Goal: Transaction & Acquisition: Book appointment/travel/reservation

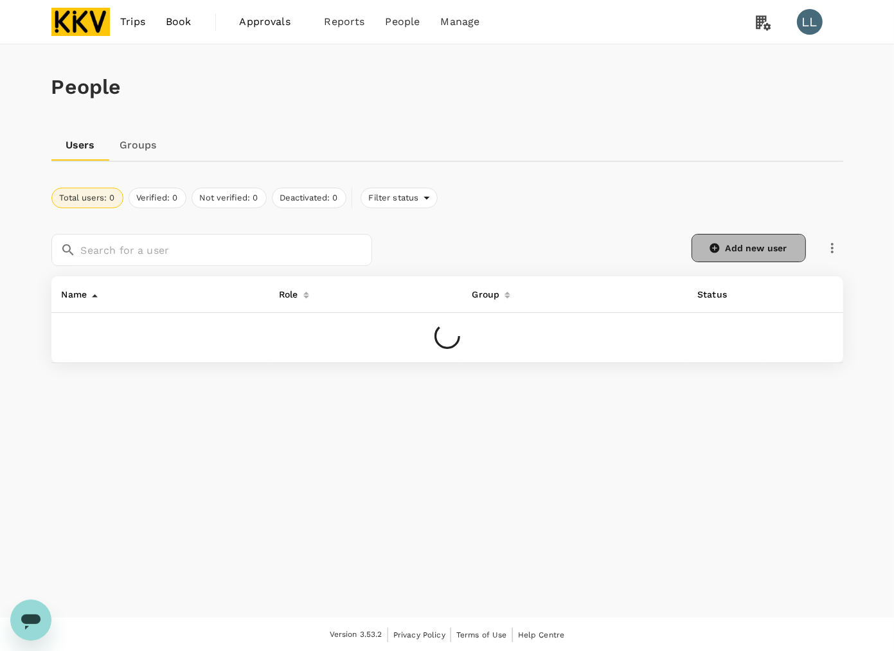
click at [727, 238] on link "Add new user" at bounding box center [748, 248] width 114 height 28
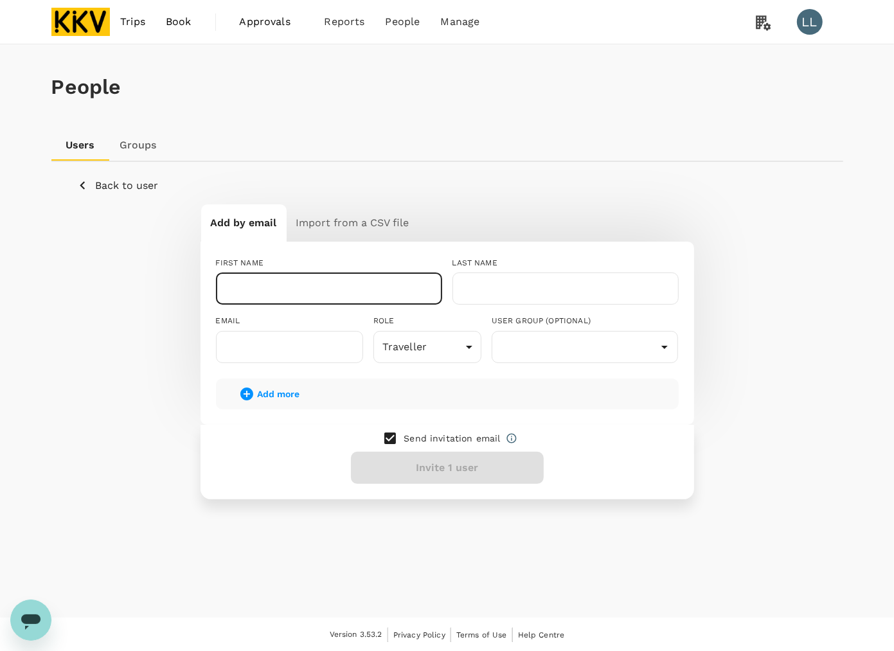
click at [285, 286] on input "text" at bounding box center [329, 288] width 226 height 32
type input "y"
type input "YANG"
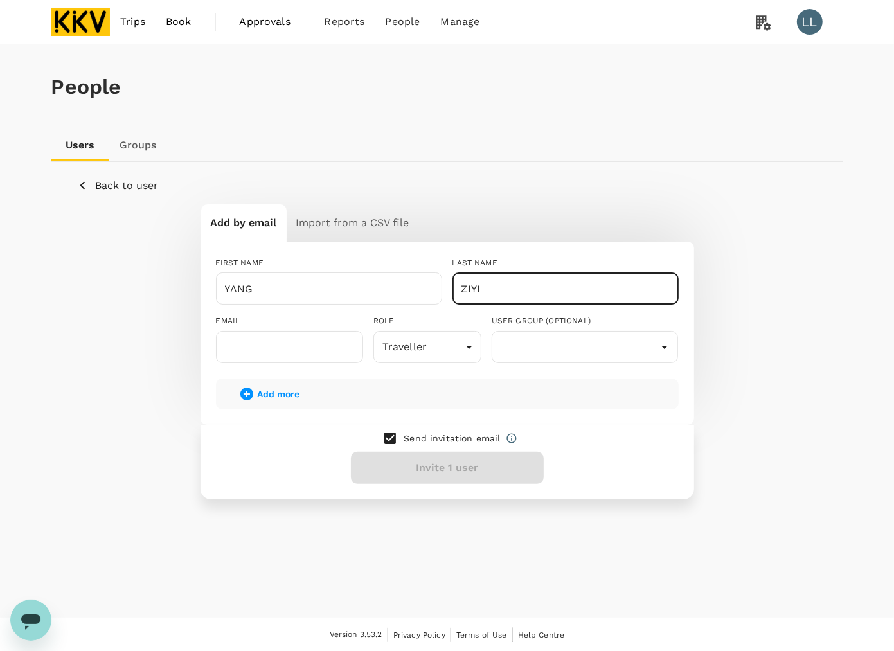
type input "ZIYI"
click at [415, 440] on p "Send invitation email" at bounding box center [452, 438] width 96 height 13
click at [393, 440] on input "checkbox" at bounding box center [390, 438] width 27 height 27
checkbox input "false"
click at [525, 348] on input "text" at bounding box center [585, 347] width 181 height 24
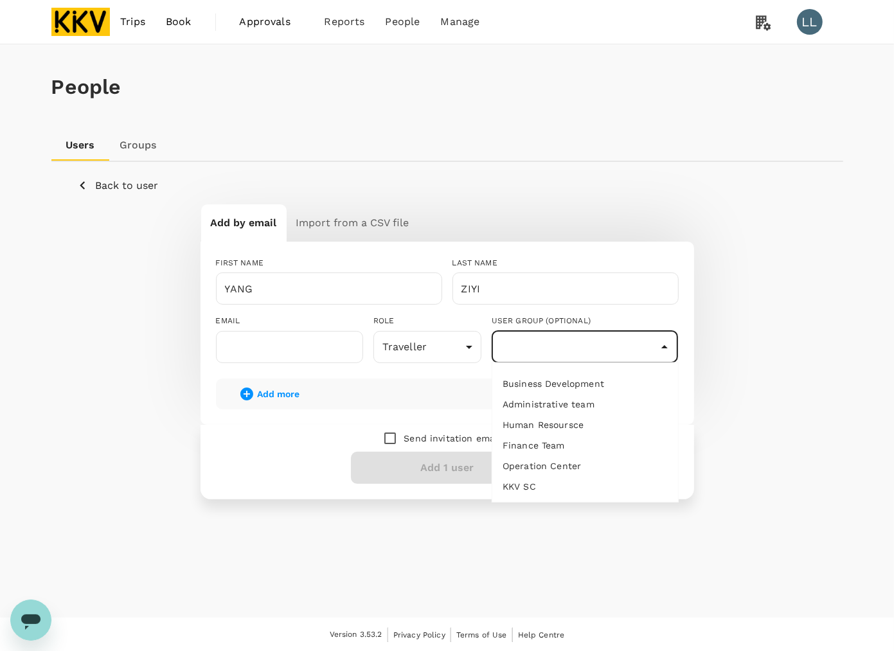
click at [551, 380] on li "Business Development" at bounding box center [585, 383] width 186 height 21
type input "Business Development"
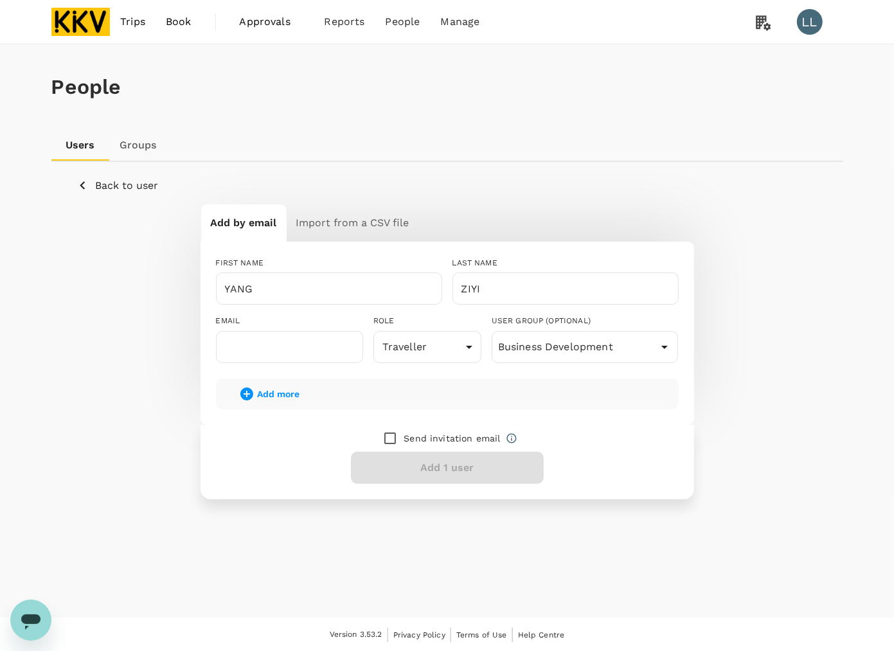
click at [528, 386] on div "Add more" at bounding box center [447, 393] width 463 height 31
click at [389, 432] on input "checkbox" at bounding box center [390, 438] width 27 height 27
click at [390, 432] on input "checkbox" at bounding box center [390, 438] width 27 height 27
checkbox input "false"
drag, startPoint x: 583, startPoint y: 191, endPoint x: 406, endPoint y: 297, distance: 206.1
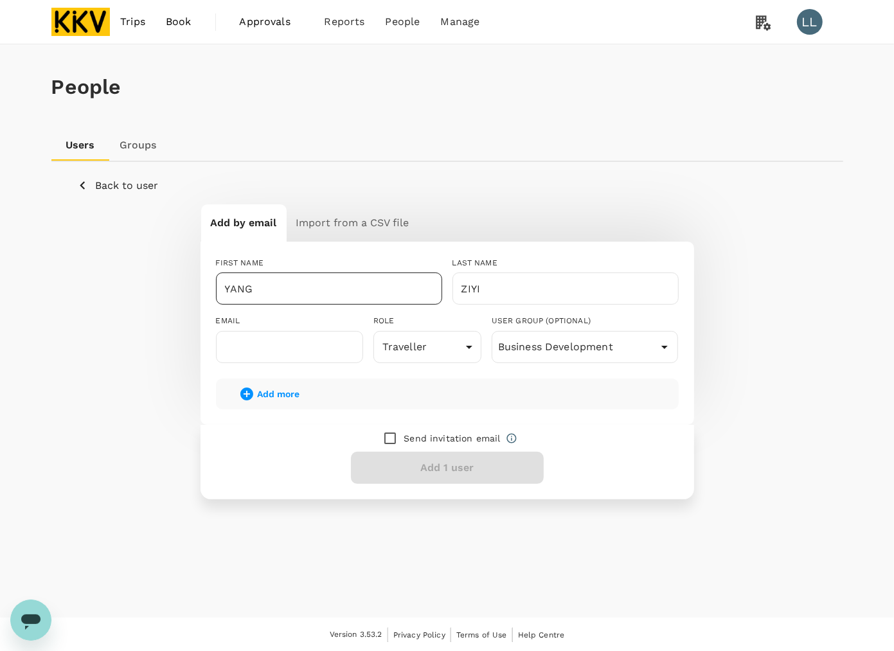
click at [583, 191] on div "Back to user" at bounding box center [447, 185] width 740 height 16
click at [302, 354] on input "text" at bounding box center [289, 347] width 147 height 32
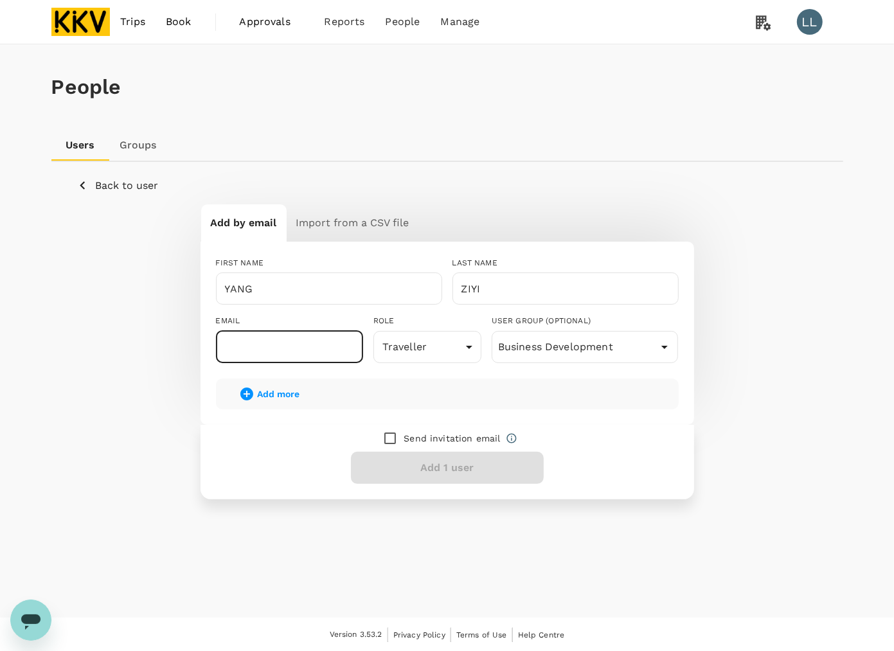
paste input "zee@kkgroup.cn"
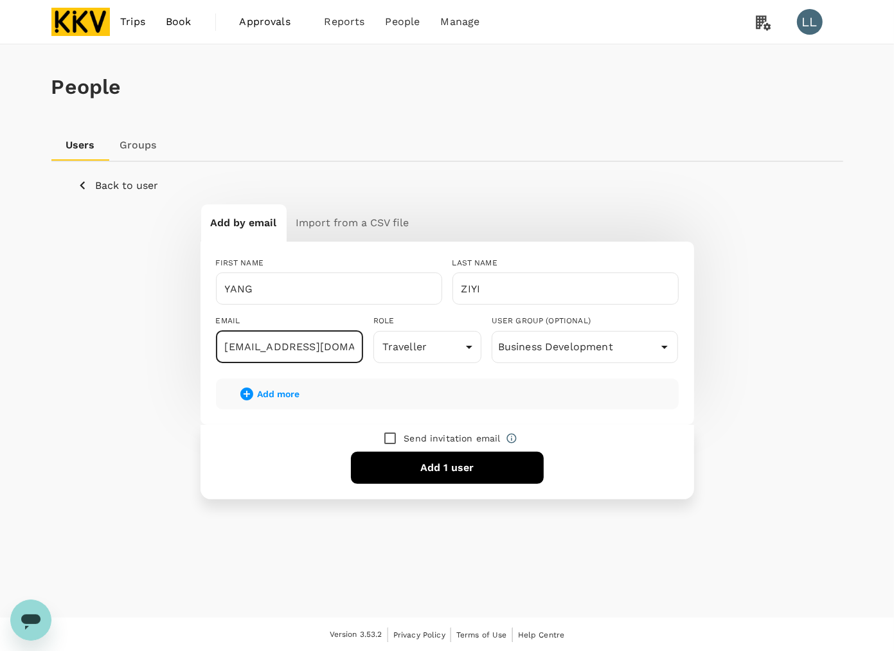
type input "zee@kkgroup.cn"
click at [386, 435] on input "checkbox" at bounding box center [390, 438] width 27 height 27
checkbox input "true"
click at [420, 459] on button "Invite 1 user" at bounding box center [447, 468] width 193 height 32
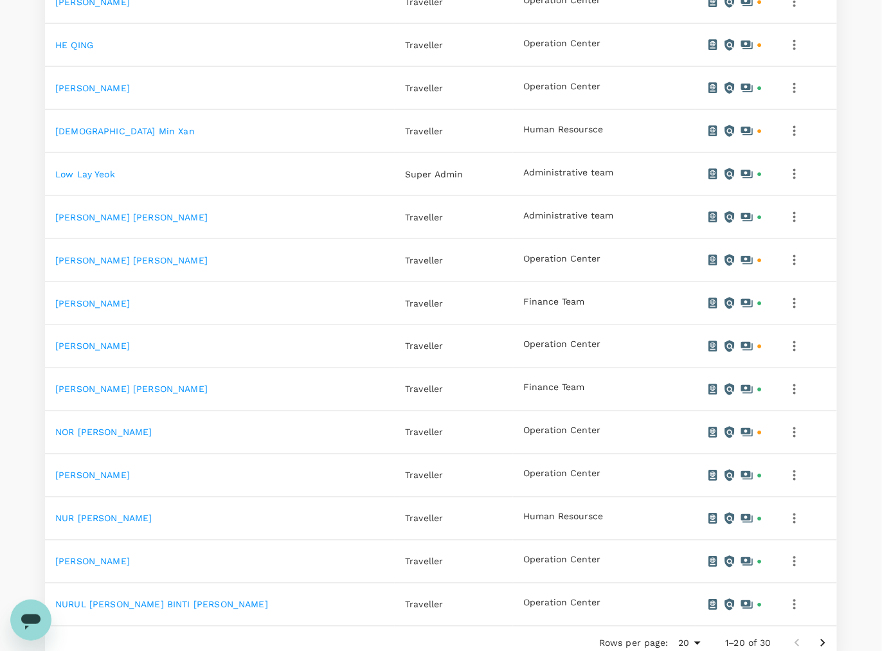
scroll to position [675, 0]
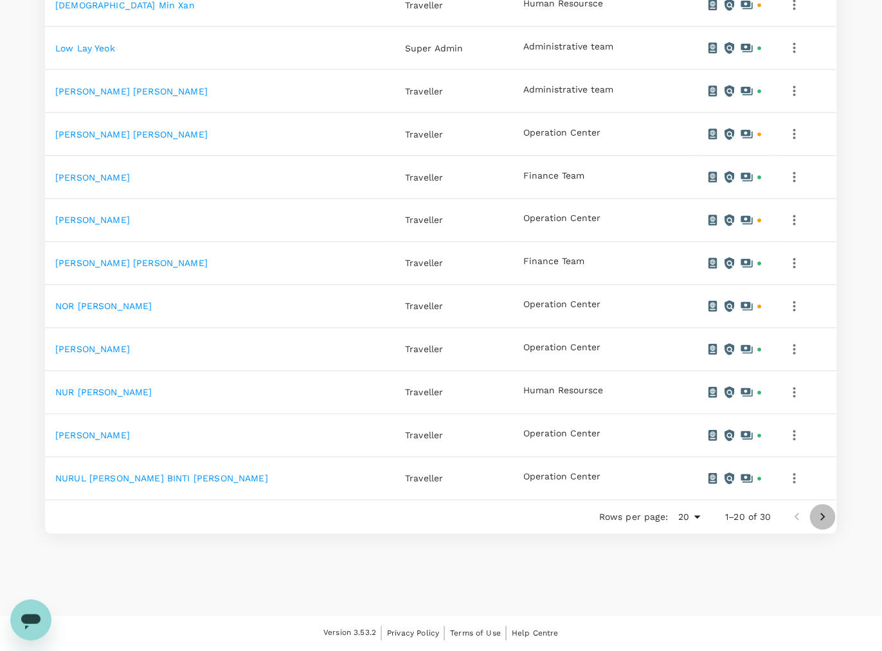
click at [821, 515] on icon "Go to next page" at bounding box center [822, 517] width 15 height 15
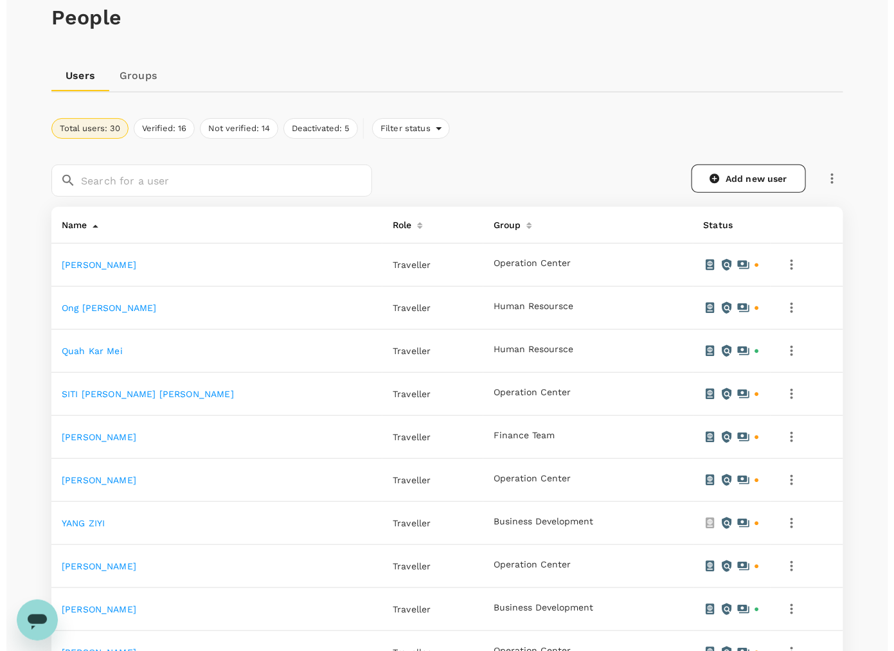
scroll to position [161, 0]
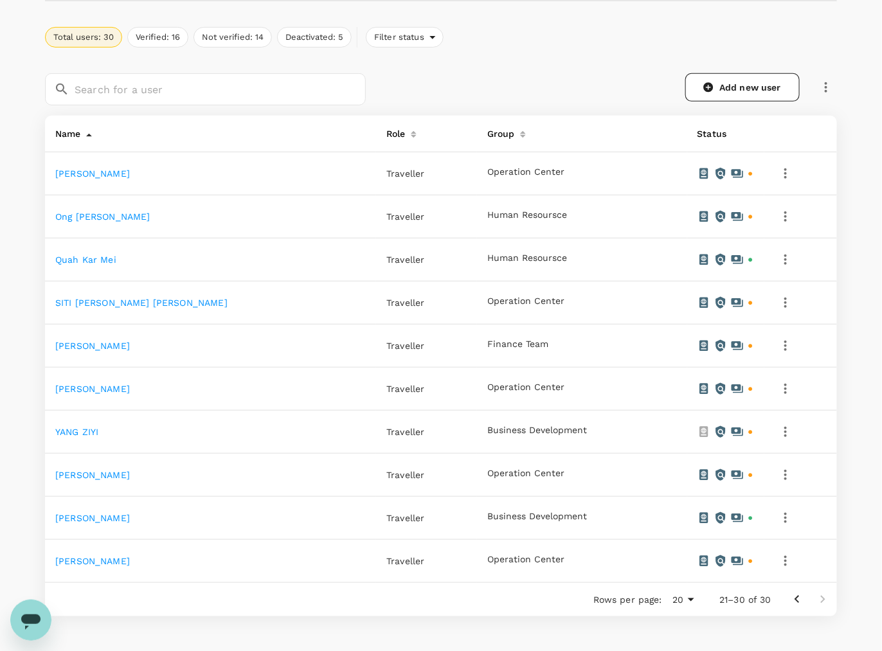
click at [779, 435] on icon "button" at bounding box center [784, 431] width 15 height 15
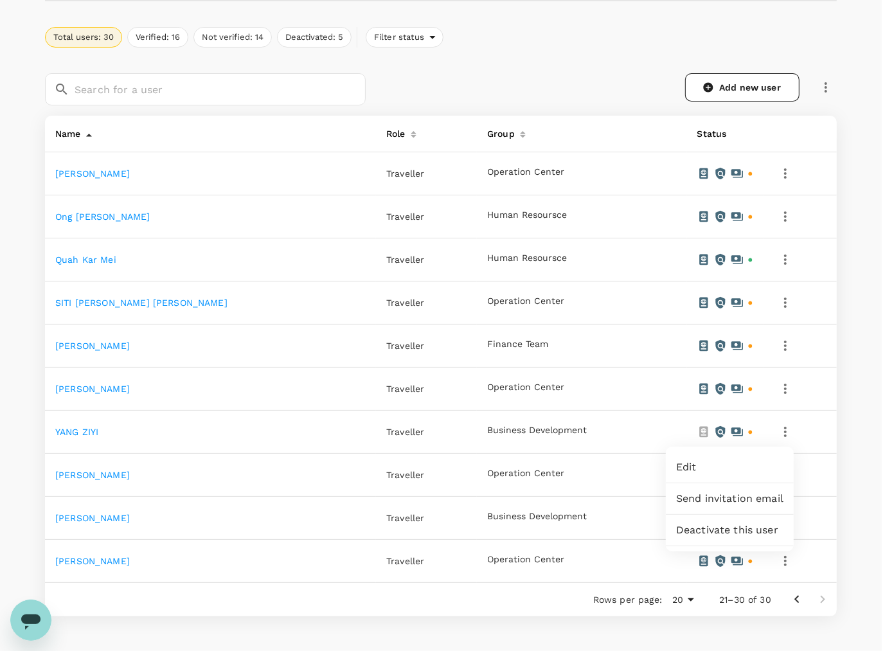
click at [717, 467] on span "Edit" at bounding box center [729, 466] width 107 height 15
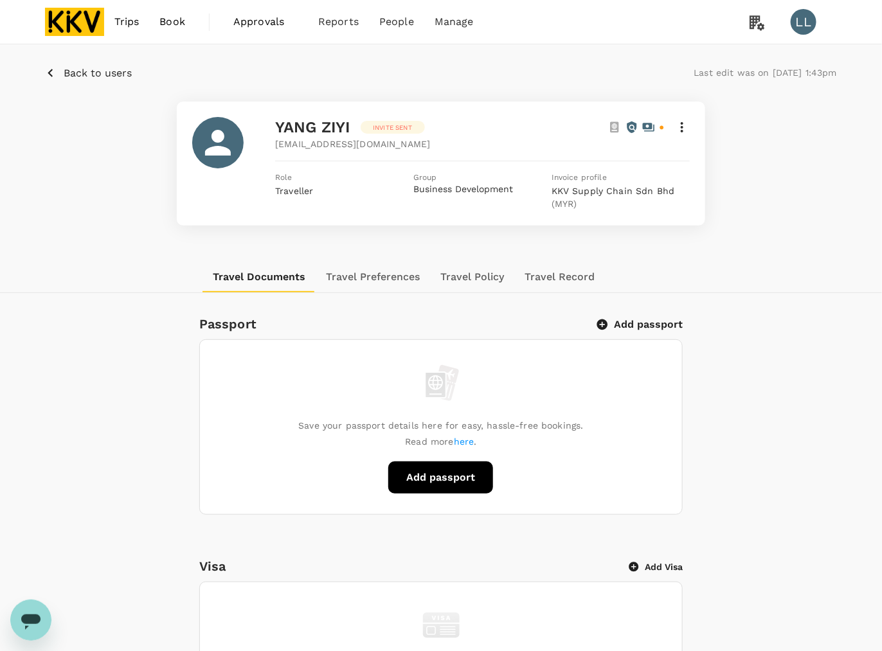
click at [775, 287] on div "Travel Documents Travel Preferences Travel Policy Travel Record" at bounding box center [441, 277] width 792 height 31
click at [672, 326] on button "Add passport" at bounding box center [640, 324] width 84 height 13
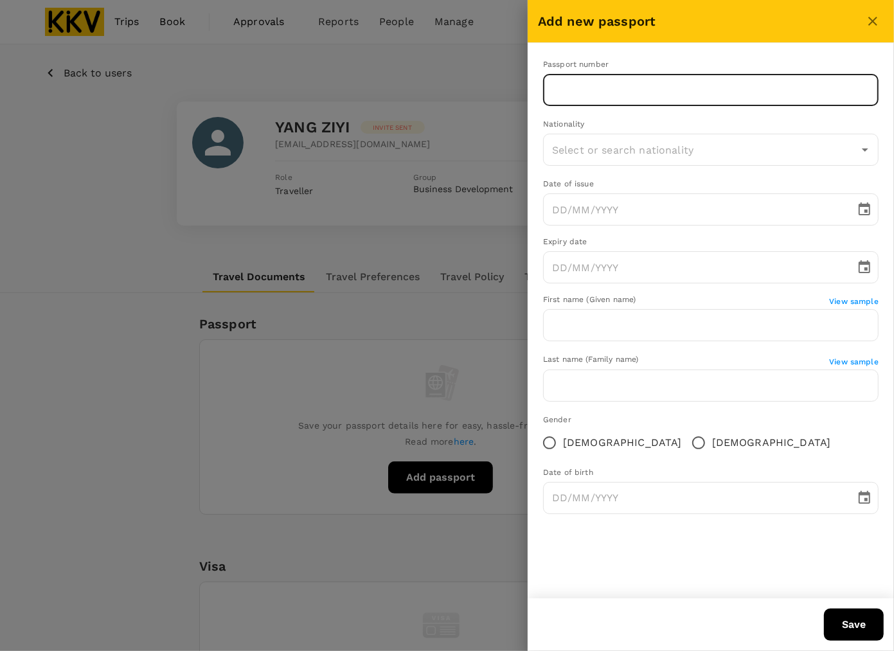
click at [599, 87] on input "text" at bounding box center [710, 90] width 335 height 32
type input "EK7639651"
click at [599, 145] on input "text" at bounding box center [701, 150] width 305 height 24
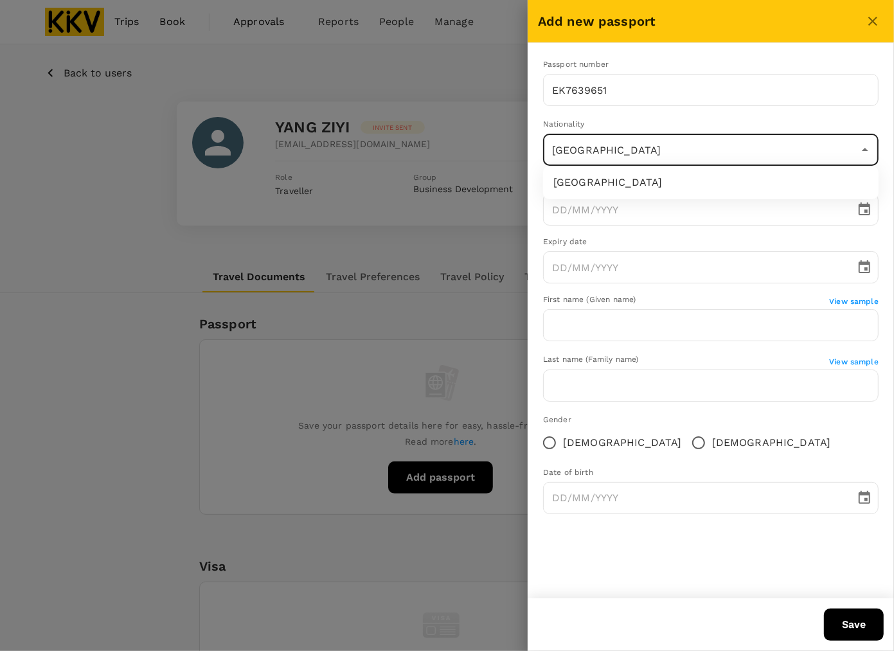
click at [598, 181] on li "China" at bounding box center [710, 182] width 335 height 23
type input "China"
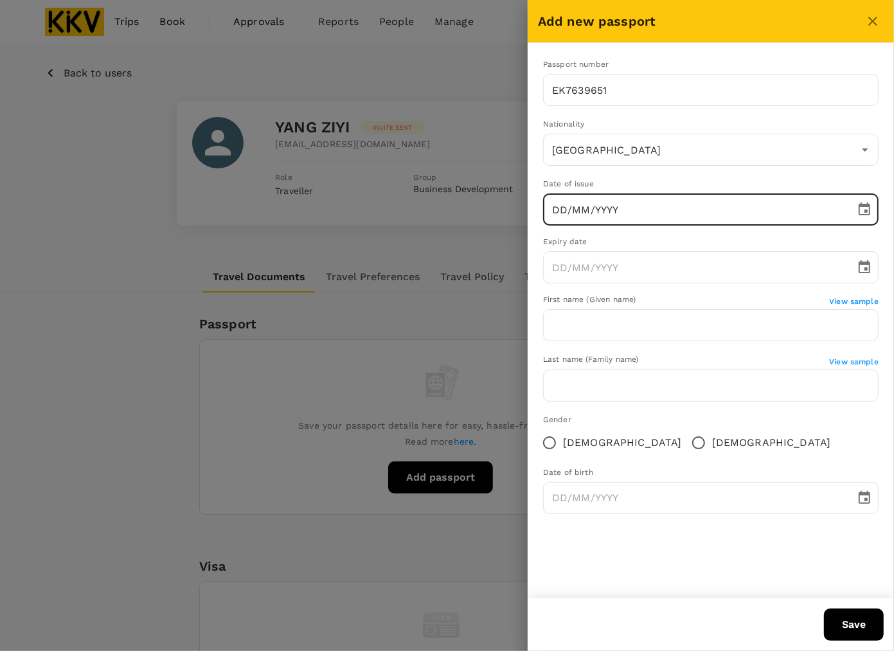
click at [561, 204] on input "DD/MM/YYYY" at bounding box center [694, 209] width 303 height 32
type input "14/07/2023"
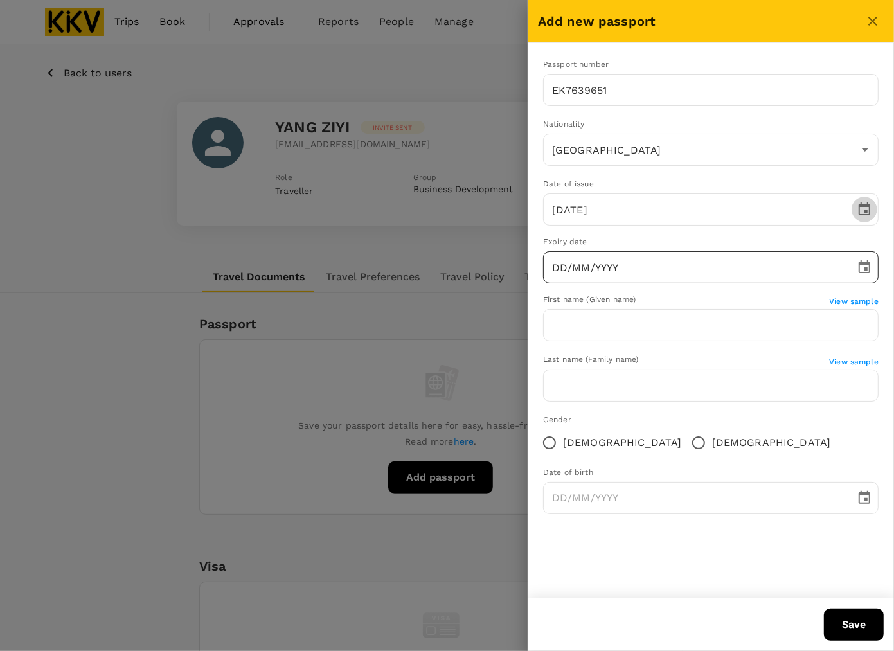
click at [564, 265] on input "DD/MM/YYYY" at bounding box center [694, 267] width 303 height 32
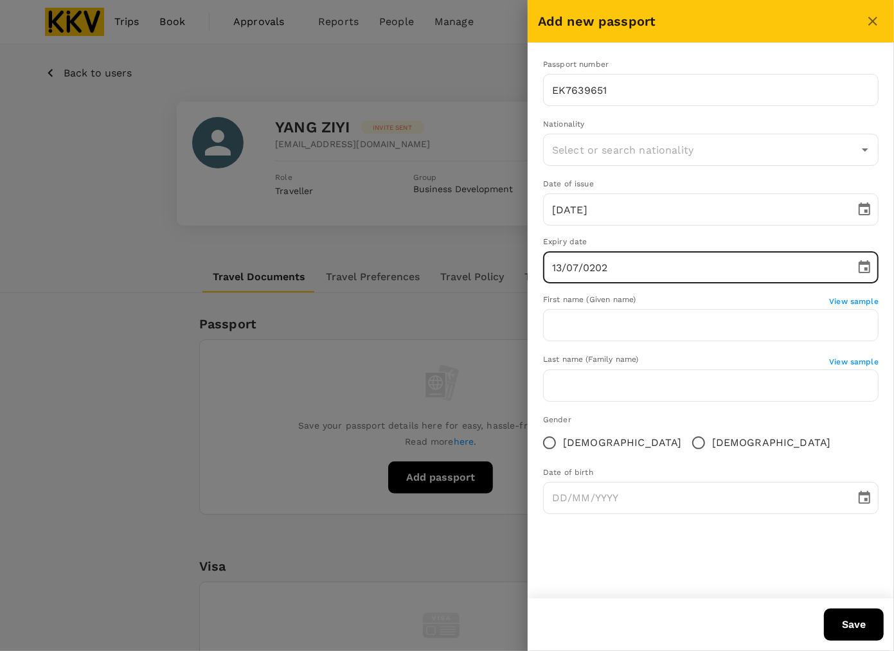
type input "13/07/YYYY"
type input "China"
type input "13/07/2033"
click at [665, 66] on div "Passport number" at bounding box center [710, 64] width 335 height 13
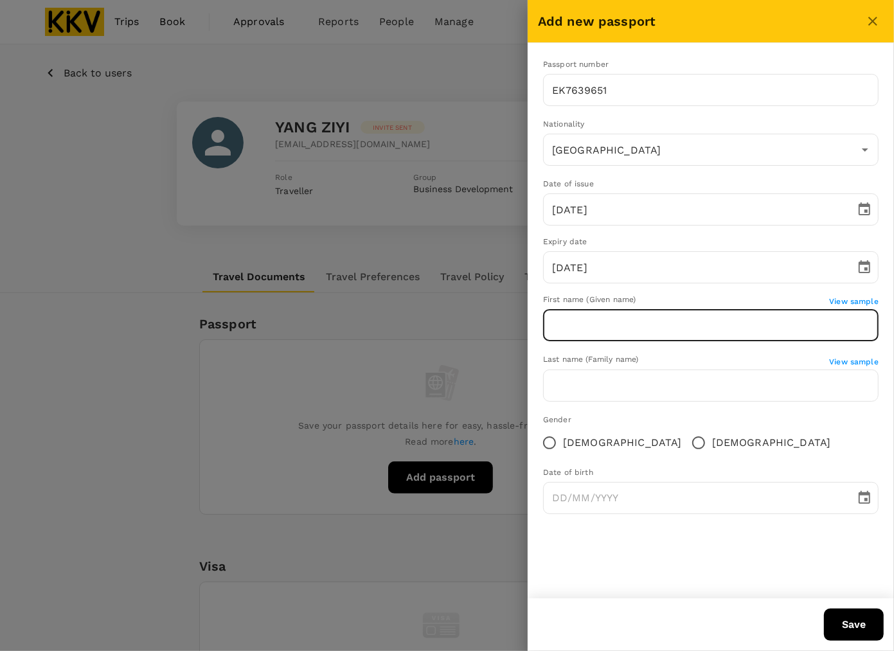
click at [643, 319] on input "text" at bounding box center [710, 325] width 335 height 32
type input "YANG"
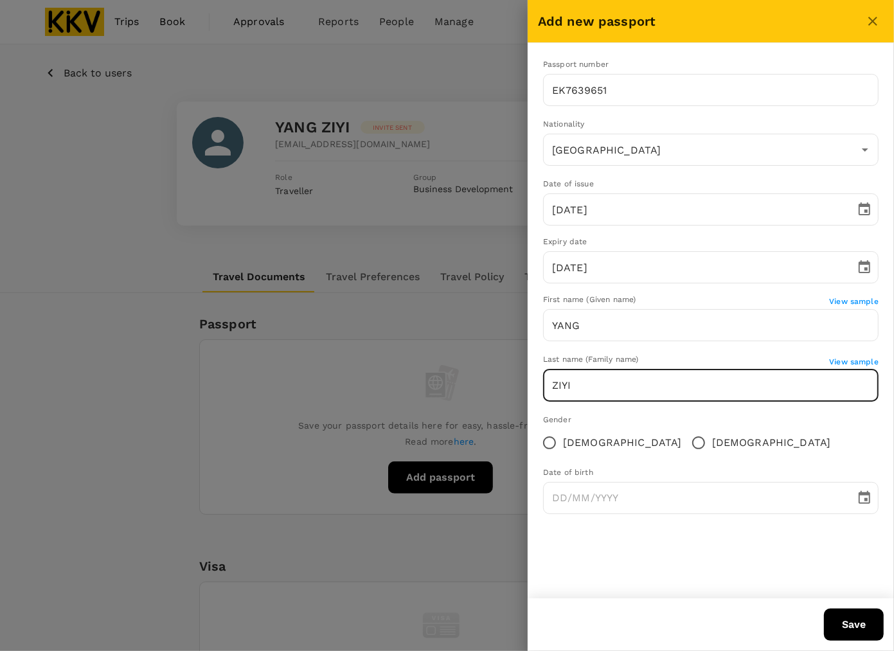
type input "ZIYI"
click at [548, 441] on input "Female" at bounding box center [549, 442] width 27 height 27
radio input "true"
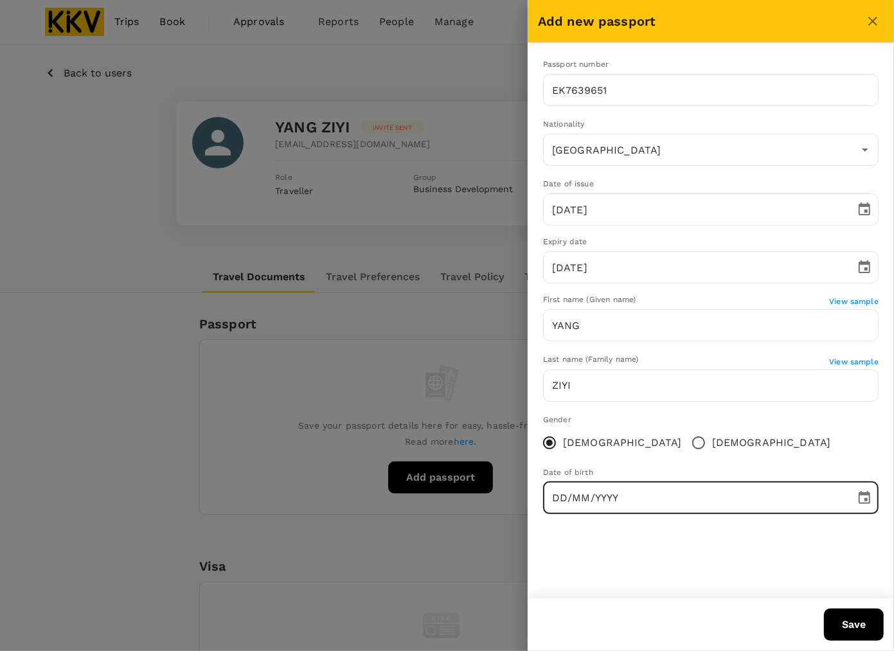
click at [567, 502] on input "DD/MM/YYYY" at bounding box center [694, 498] width 303 height 32
type input "04/05/2003"
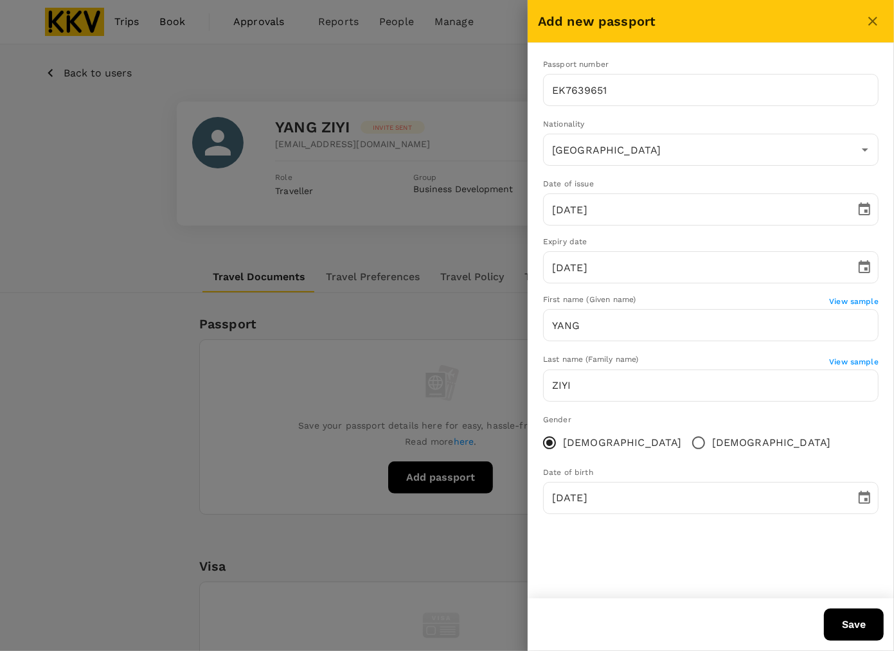
click at [623, 550] on div "Passport number EK7639651 ​ Nationality China ​ Date of issue 14/07/2023 ​ Expi…" at bounding box center [711, 320] width 366 height 555
click at [850, 618] on button "Save" at bounding box center [854, 624] width 60 height 32
type input "China"
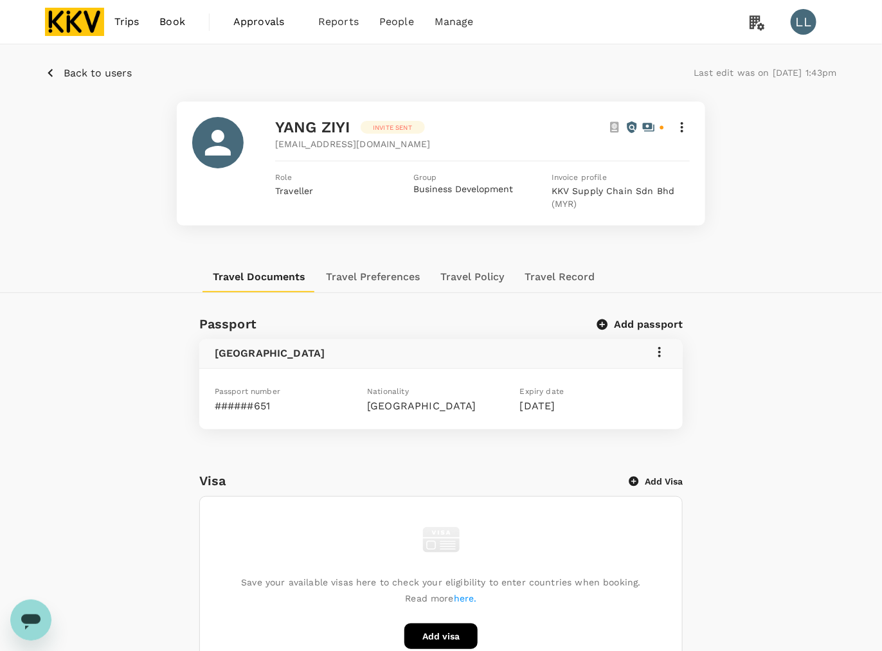
click at [732, 427] on div "Passport Add passport China Passport number ######651 Nationality China Expiry …" at bounding box center [441, 661] width 882 height 694
click at [77, 24] on img at bounding box center [74, 22] width 59 height 28
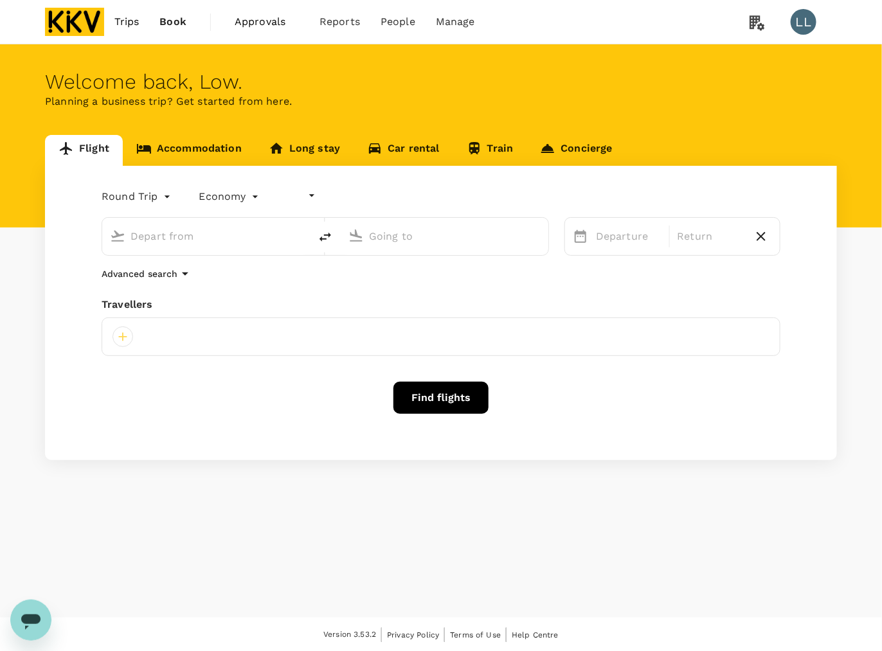
type input "undefined, undefined (any)"
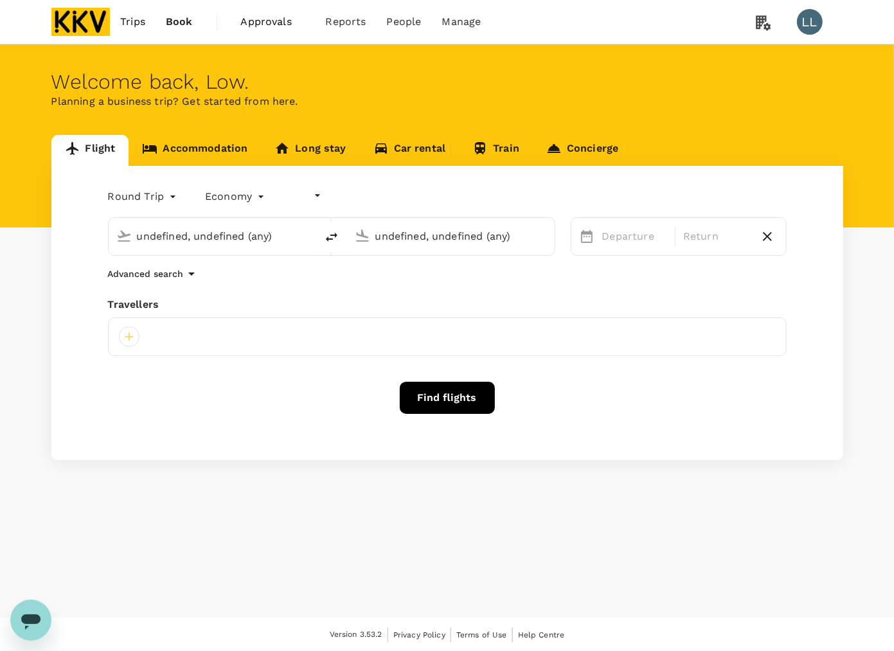
type input "Kuala Lumpur Intl ([GEOGRAPHIC_DATA])"
type input "Kuala Terengganu (TGG)"
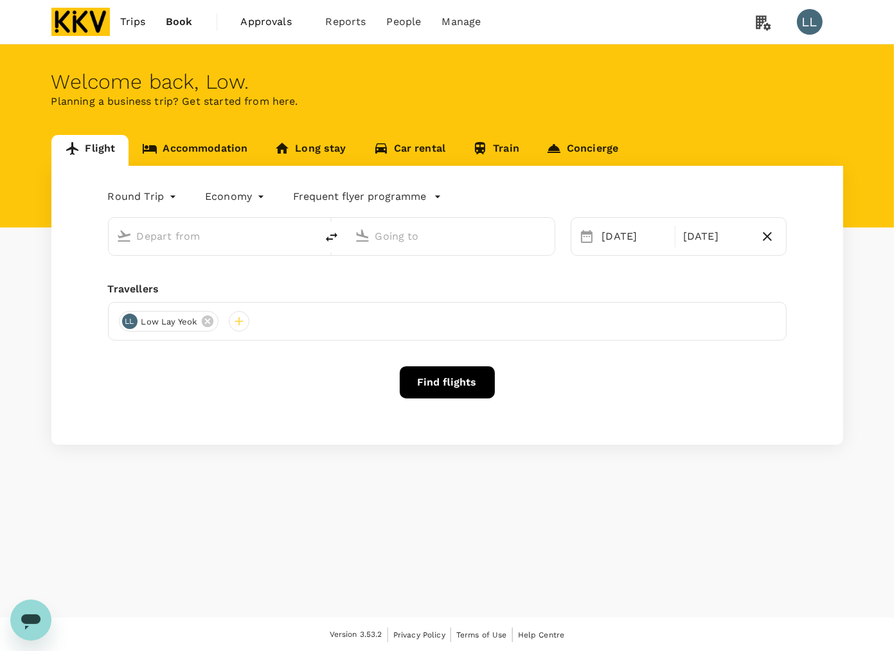
type input "Kuala Lumpur Intl ([GEOGRAPHIC_DATA])"
type input "Kuala Terengganu (TGG)"
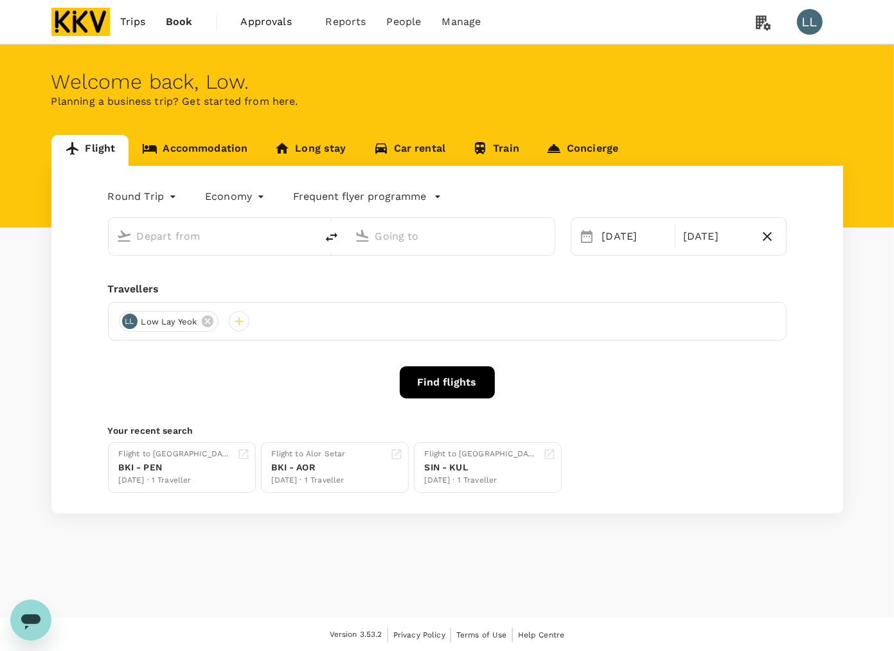
type input "Kuala Lumpur Intl ([GEOGRAPHIC_DATA])"
type input "Kuala Terengganu (TGG)"
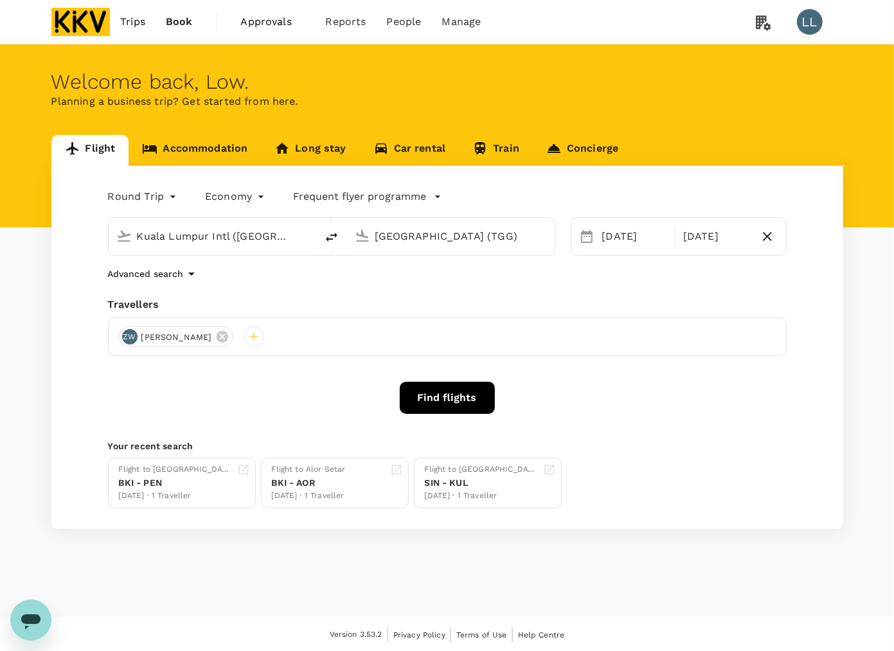
click at [677, 104] on p "Planning a business trip? Get started from here." at bounding box center [447, 101] width 792 height 15
click at [191, 242] on input "Kuala Lumpur Intl ([GEOGRAPHIC_DATA])" at bounding box center [213, 236] width 152 height 20
click at [168, 285] on p "[PERSON_NAME]" at bounding box center [150, 291] width 75 height 13
type input "[PERSON_NAME] (JHB)"
click at [386, 235] on input "Kuala Terengganu (TGG)" at bounding box center [451, 236] width 152 height 20
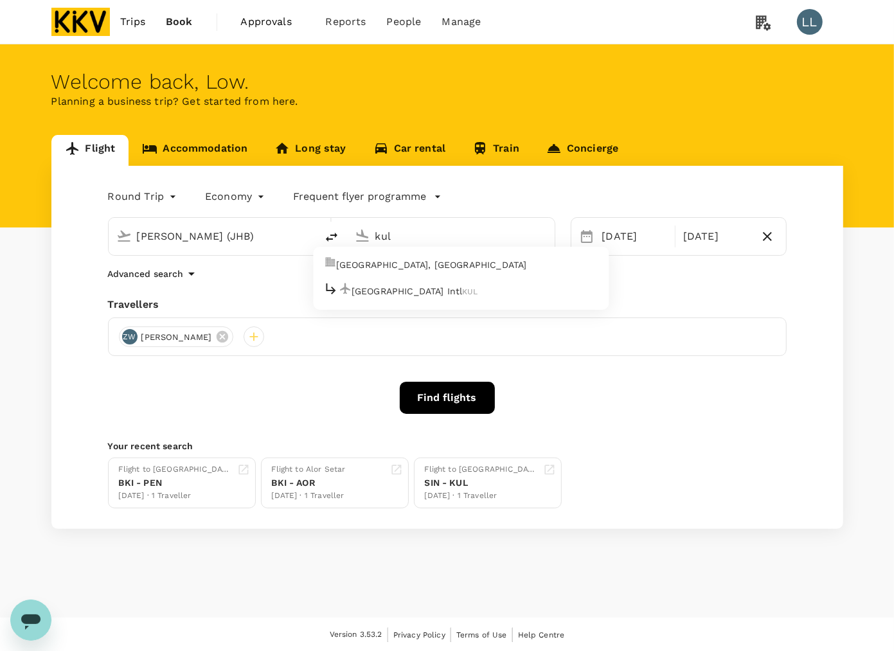
click at [398, 293] on div "Kuala Lumpur Intl KUL" at bounding box center [400, 291] width 155 height 20
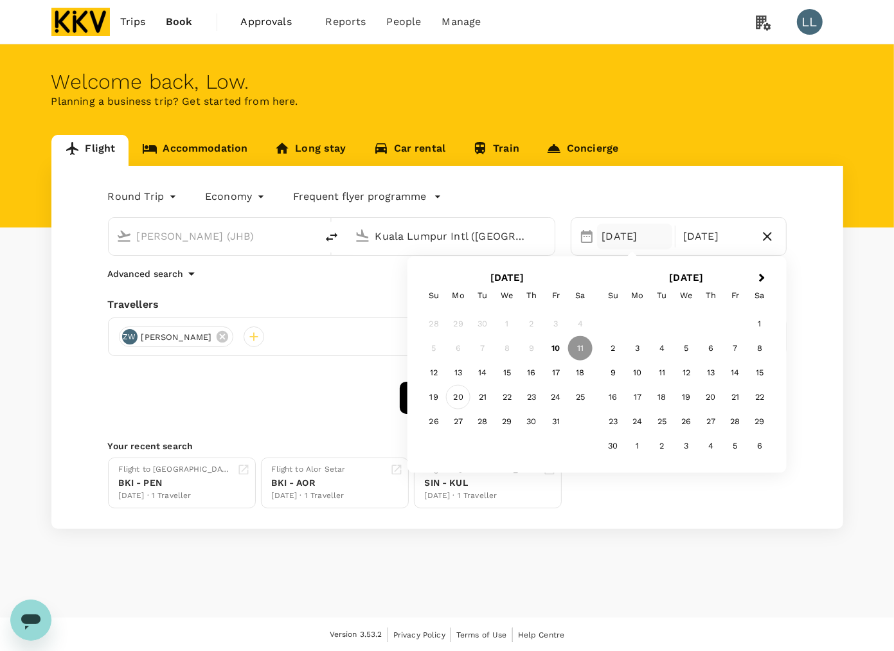
type input "Kuala Lumpur Intl ([GEOGRAPHIC_DATA])"
click at [461, 396] on div "20" at bounding box center [458, 397] width 24 height 24
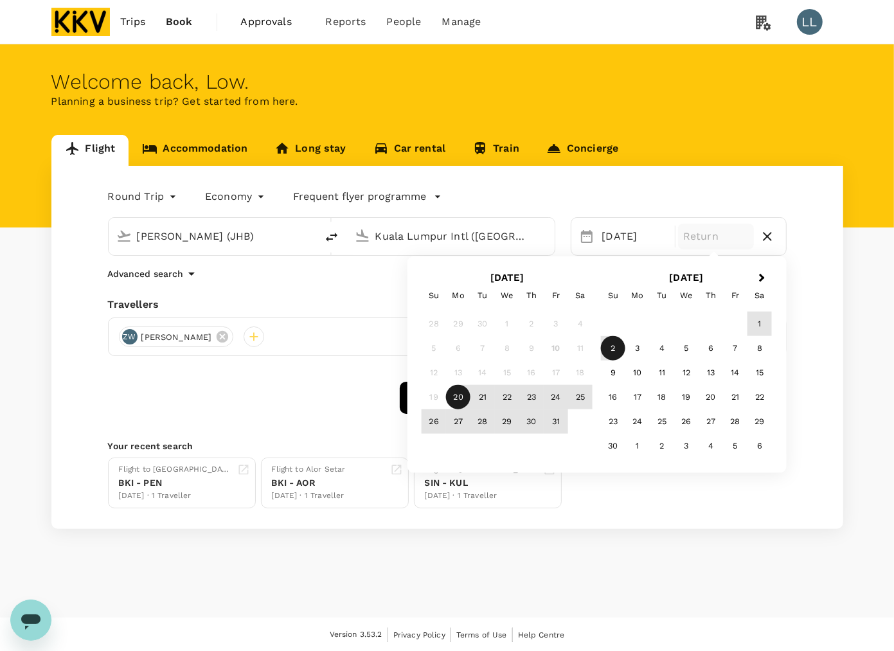
click at [609, 351] on div "2" at bounding box center [613, 348] width 24 height 24
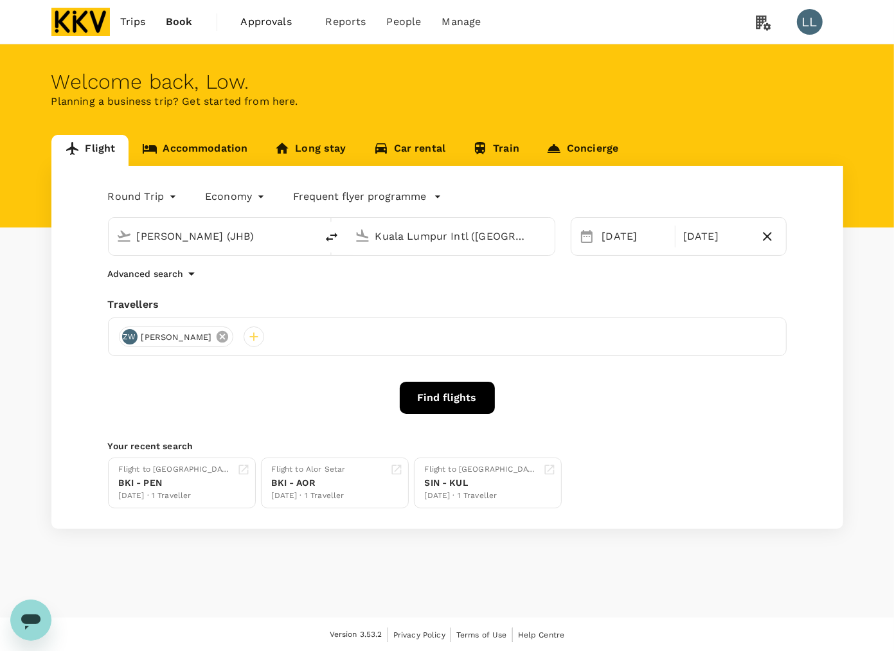
click at [225, 335] on icon at bounding box center [222, 337] width 14 height 14
click at [138, 339] on div at bounding box center [447, 336] width 679 height 39
click at [130, 337] on div at bounding box center [129, 336] width 21 height 21
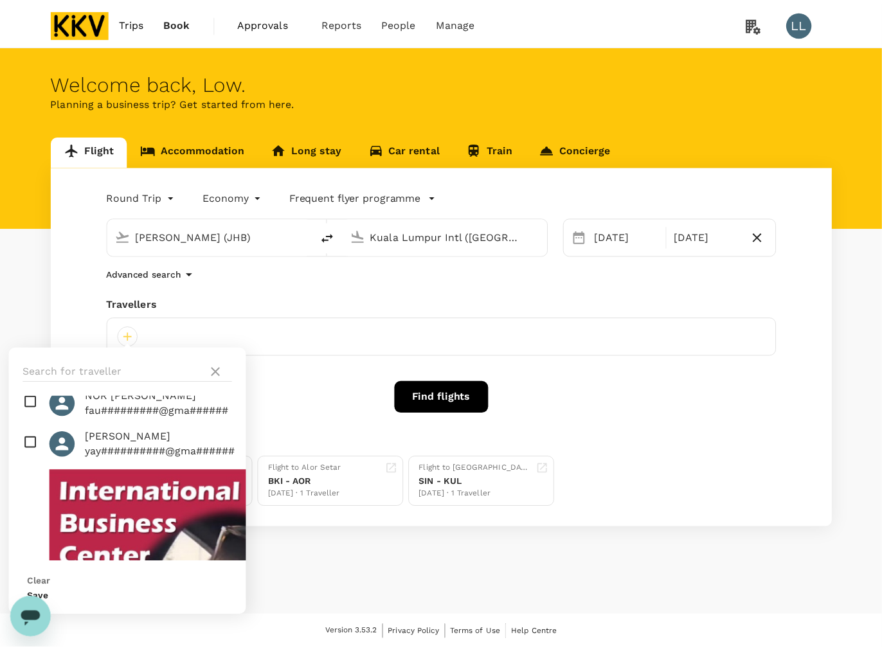
scroll to position [1319, 0]
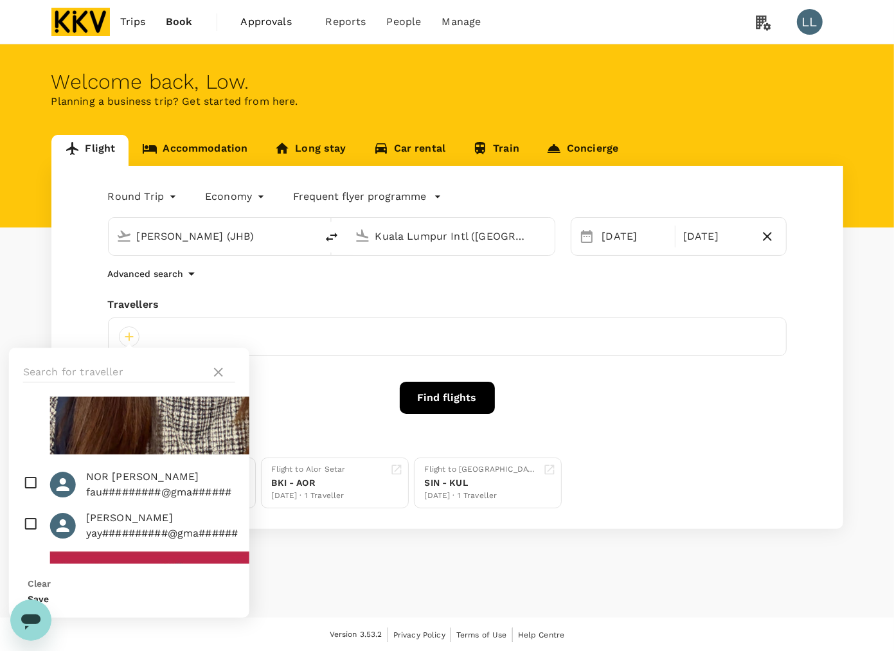
checkbox input "true"
click at [49, 594] on button "Save" at bounding box center [38, 599] width 21 height 10
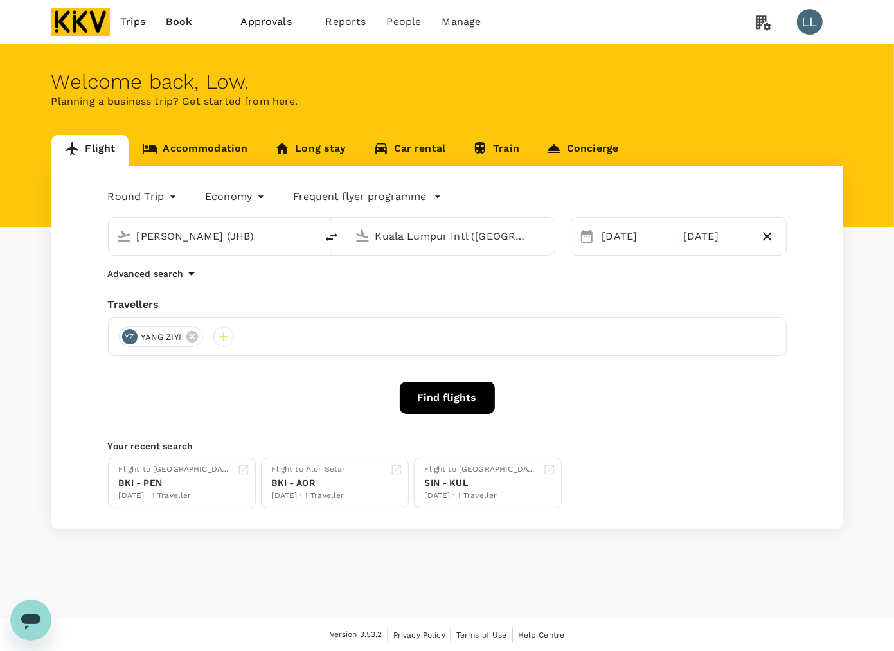
click at [444, 400] on button "Find flights" at bounding box center [447, 398] width 95 height 32
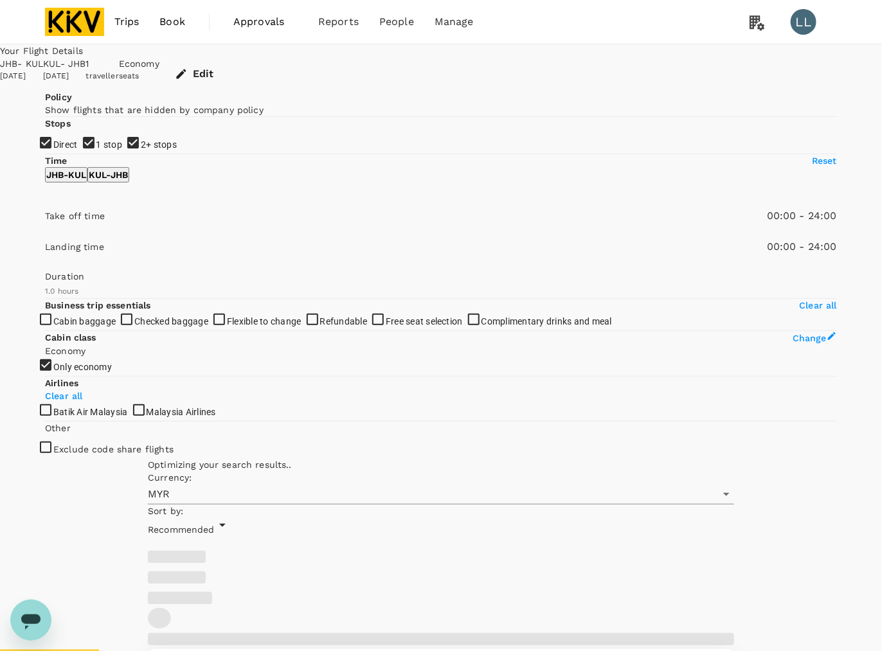
drag, startPoint x: 82, startPoint y: 261, endPoint x: 80, endPoint y: 240, distance: 21.2
click at [141, 150] on span "2+ stops" at bounding box center [159, 144] width 36 height 10
click at [82, 261] on input "2+ stops" at bounding box center [441, 325] width 882 height 651
checkbox input "false"
click at [96, 150] on span "1 stop" at bounding box center [109, 144] width 26 height 10
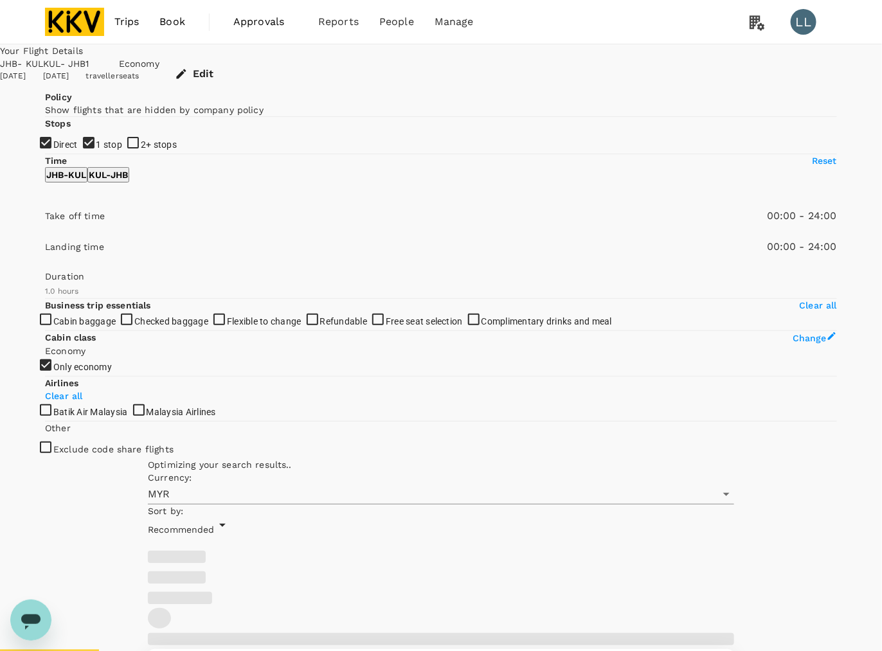
click at [78, 233] on input "1 stop" at bounding box center [441, 325] width 882 height 651
checkbox input "false"
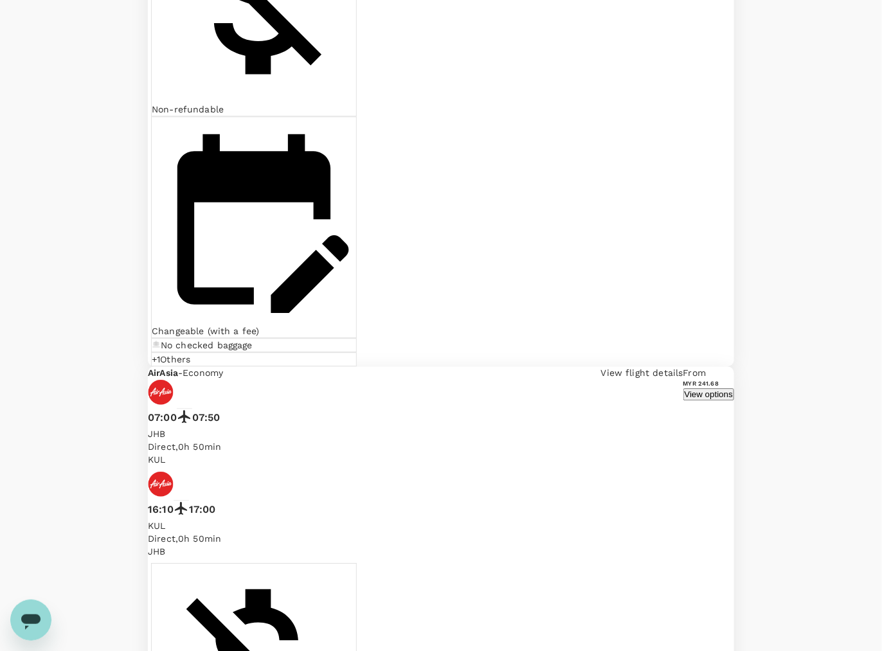
scroll to position [2868, 0]
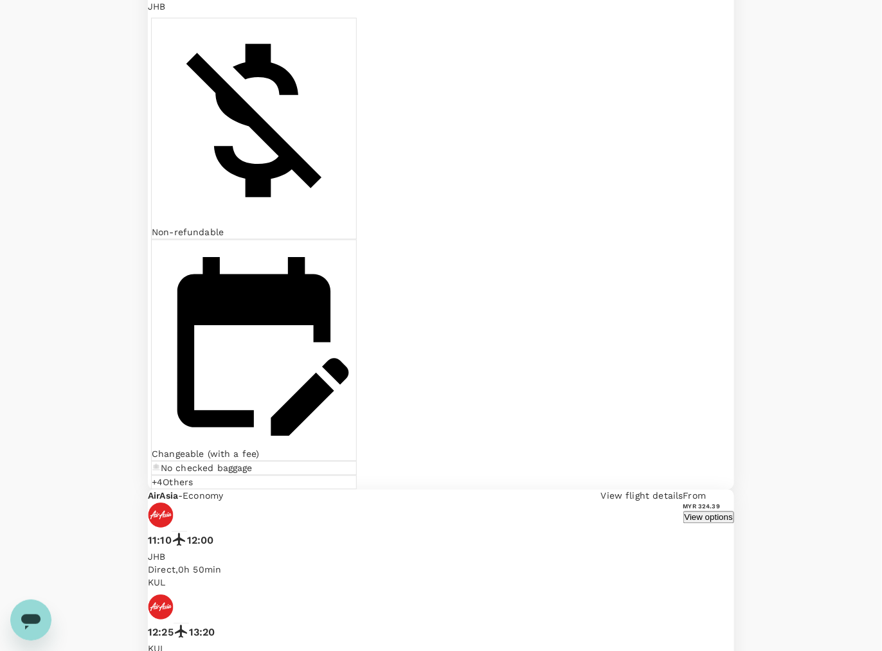
scroll to position [723, 0]
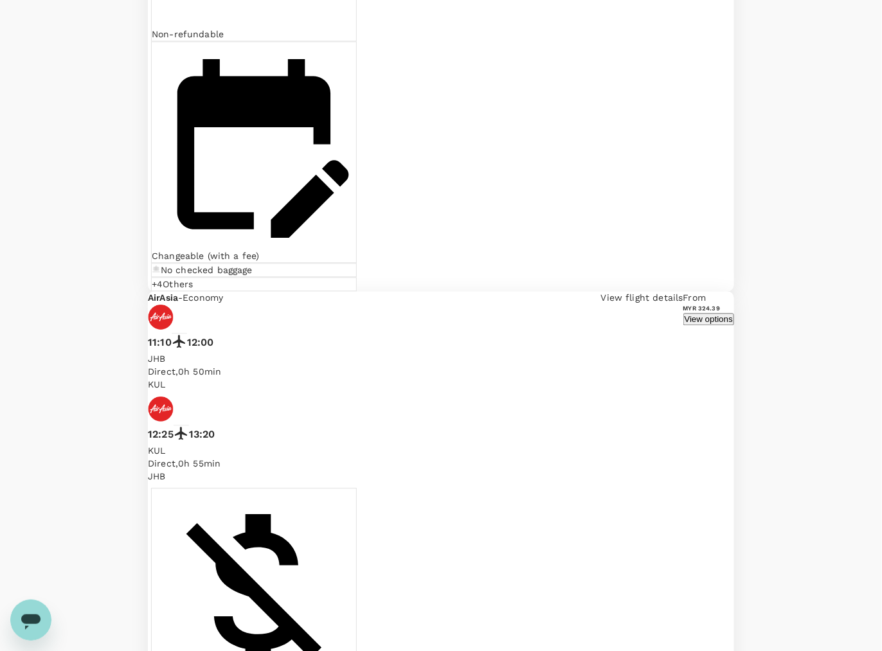
scroll to position [920, 0]
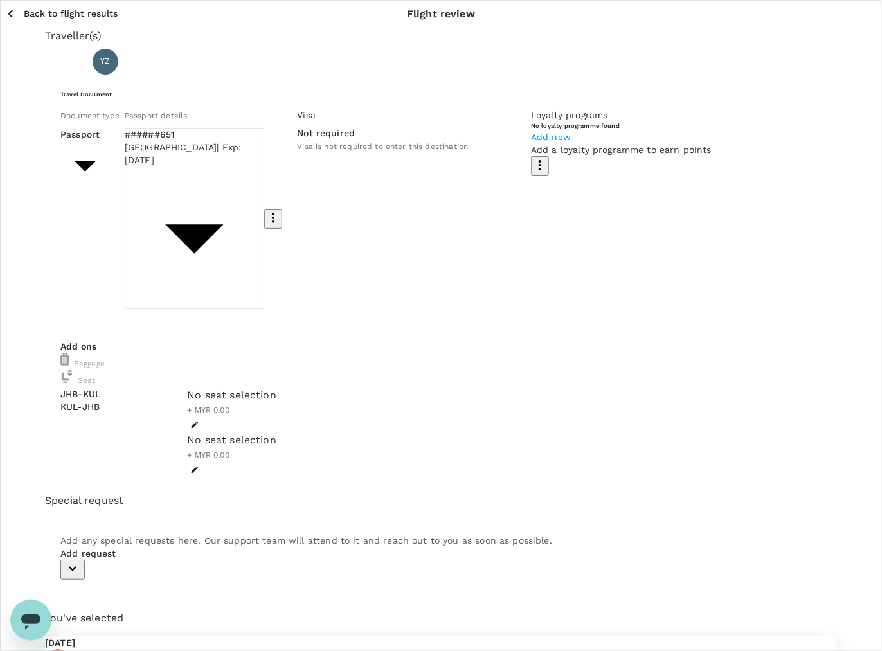
click at [141, 181] on body "Back to flight results Flight review Traveller(s) Traveller 1 : YZ YANG ZIYI Tr…" at bounding box center [441, 539] width 882 height 1079
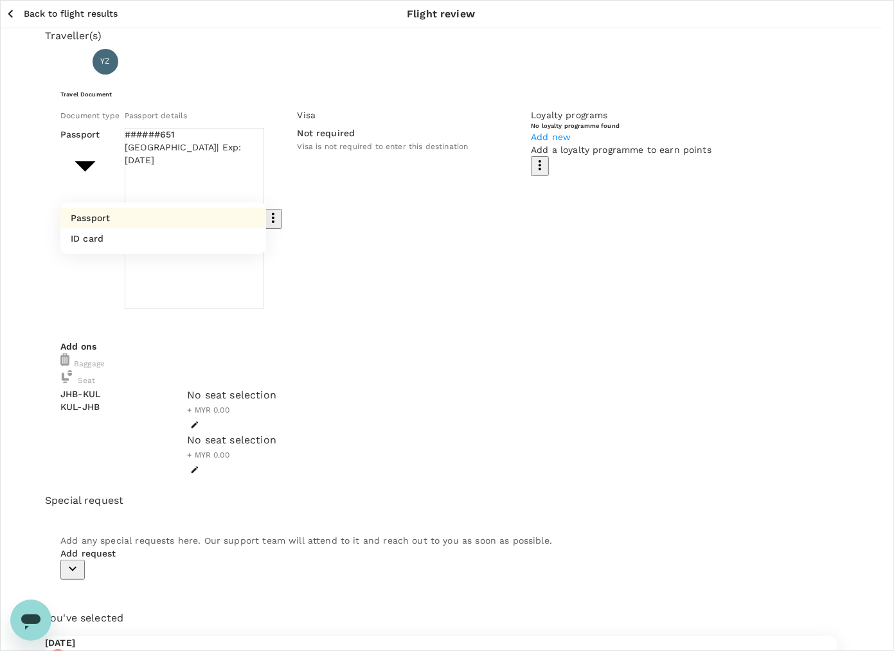
click at [113, 229] on li "ID card" at bounding box center [163, 238] width 206 height 21
type input "Id card"
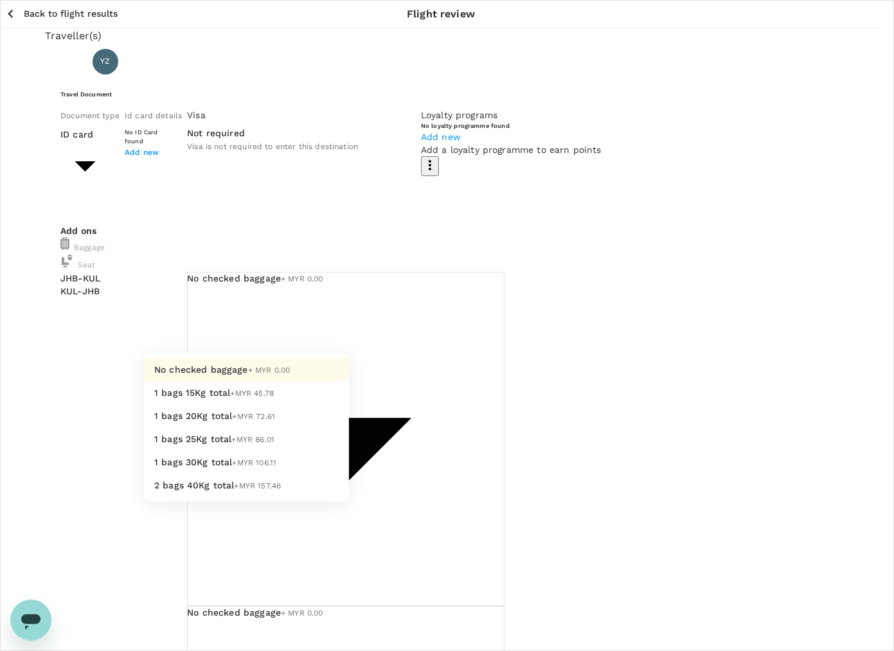
click at [216, 467] on span "1 bags 30Kg total" at bounding box center [193, 462] width 78 height 10
type input "4 - 106.11"
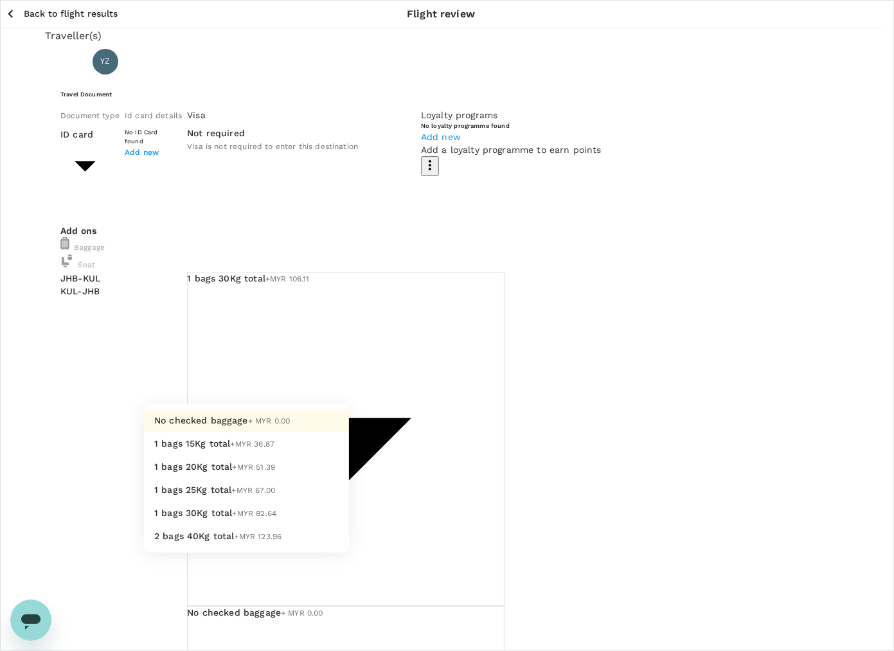
click at [202, 518] on span "1 bags 30Kg total" at bounding box center [193, 513] width 78 height 10
type input "4 - 82.64"
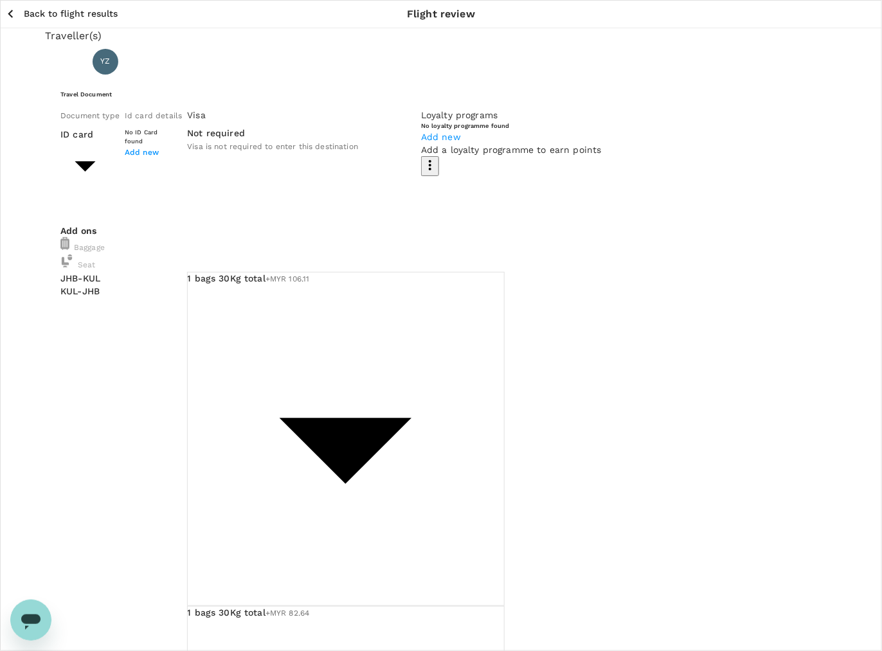
click at [381, 429] on div "Traveller(s) Traveller 1 : YZ YANG ZIYI Travel Document Document type ID card I…" at bounding box center [441, 587] width 792 height 1119
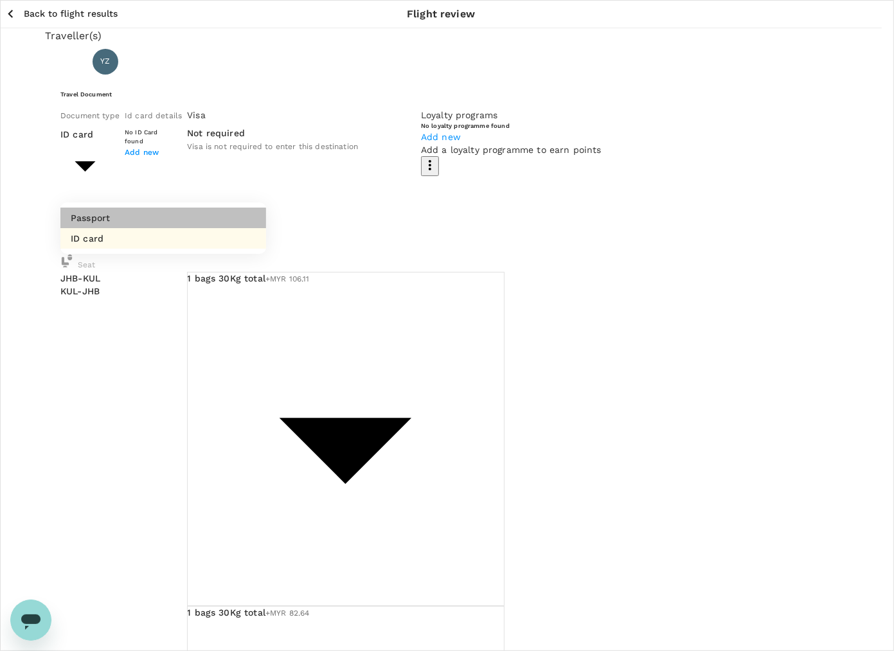
click at [129, 223] on li "Passport" at bounding box center [163, 218] width 206 height 21
type input "Passport"
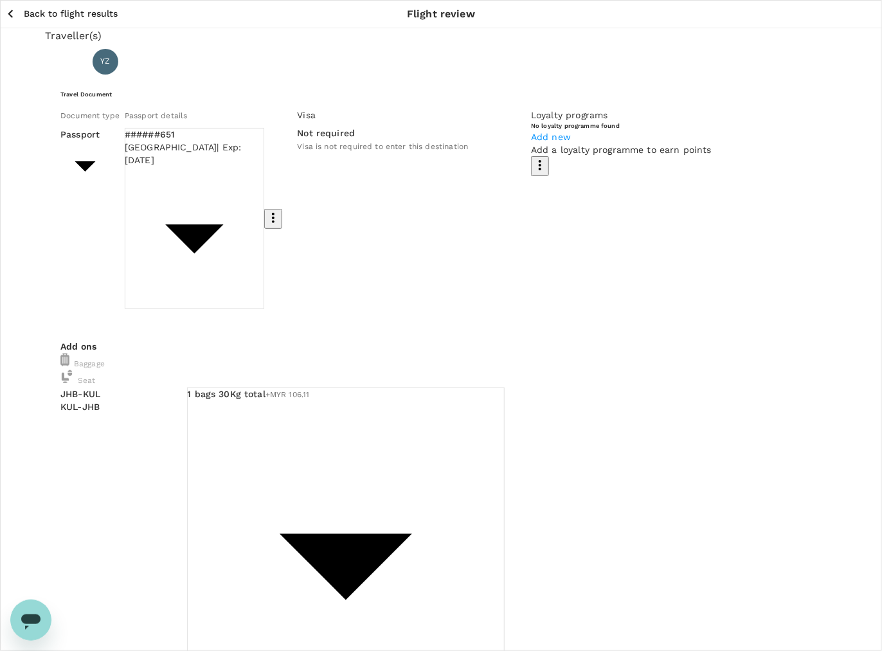
click at [296, 437] on div "Traveller(s) Traveller 1 : YZ YANG ZIYI Travel Document Document type Passport …" at bounding box center [441, 646] width 792 height 1236
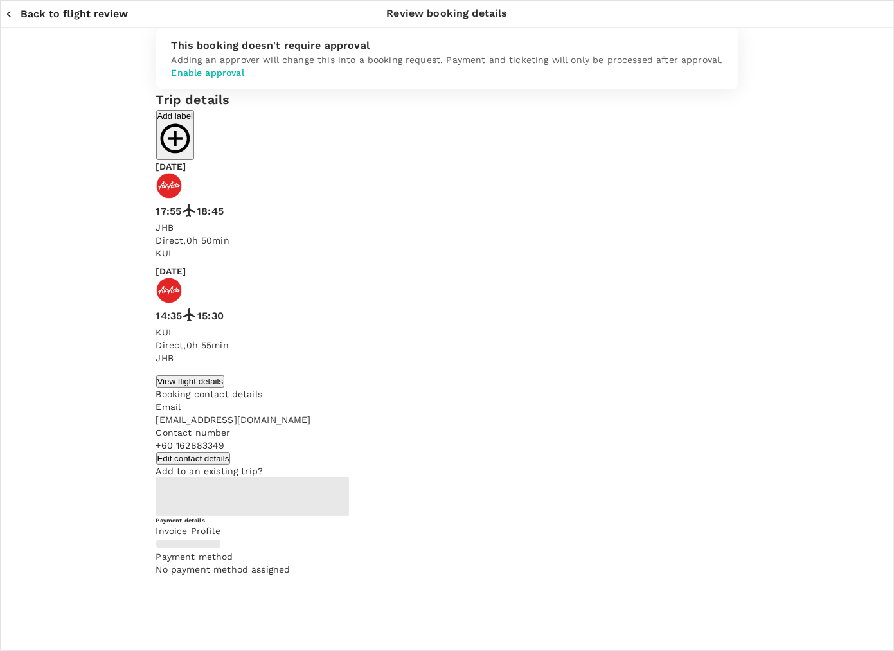
type input "9e510fc4-1fa6-4d7b-ad18-59a5d7afb8c4"
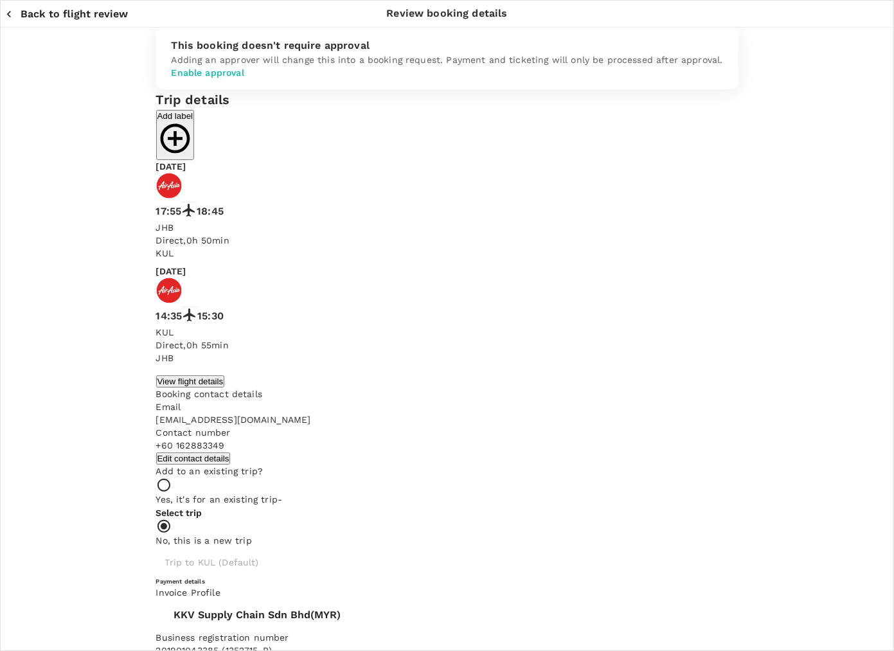
click at [19, 8] on button "Back to flight review" at bounding box center [66, 14] width 123 height 13
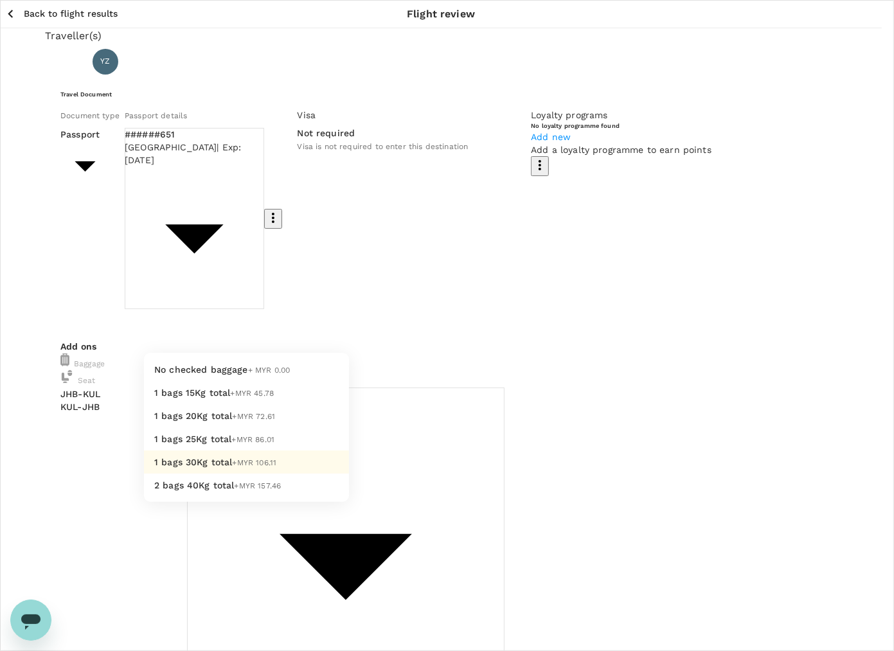
click at [233, 467] on span "+MYR 106.11" at bounding box center [255, 462] width 44 height 9
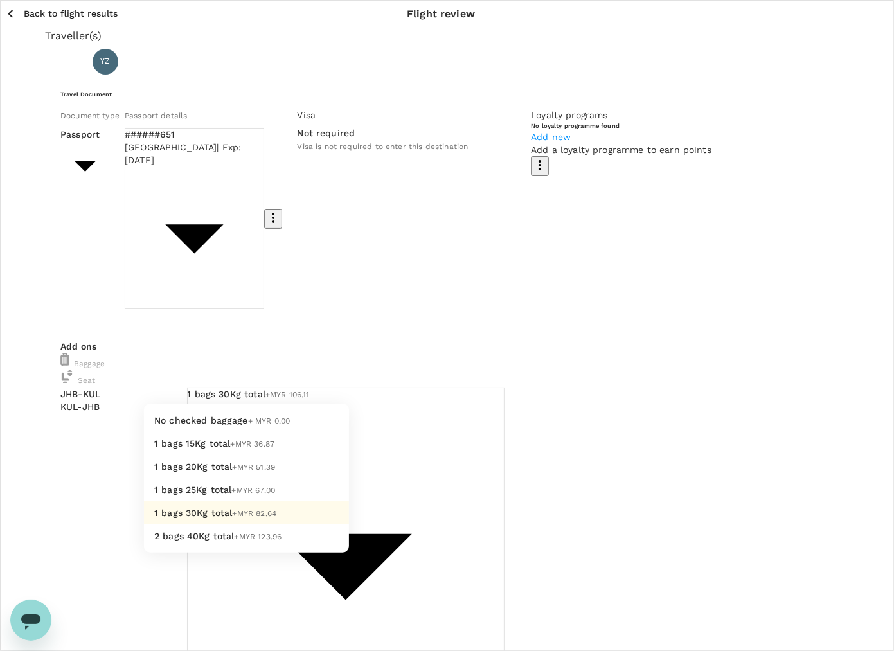
click at [188, 518] on span "1 bags 30Kg total" at bounding box center [193, 513] width 78 height 10
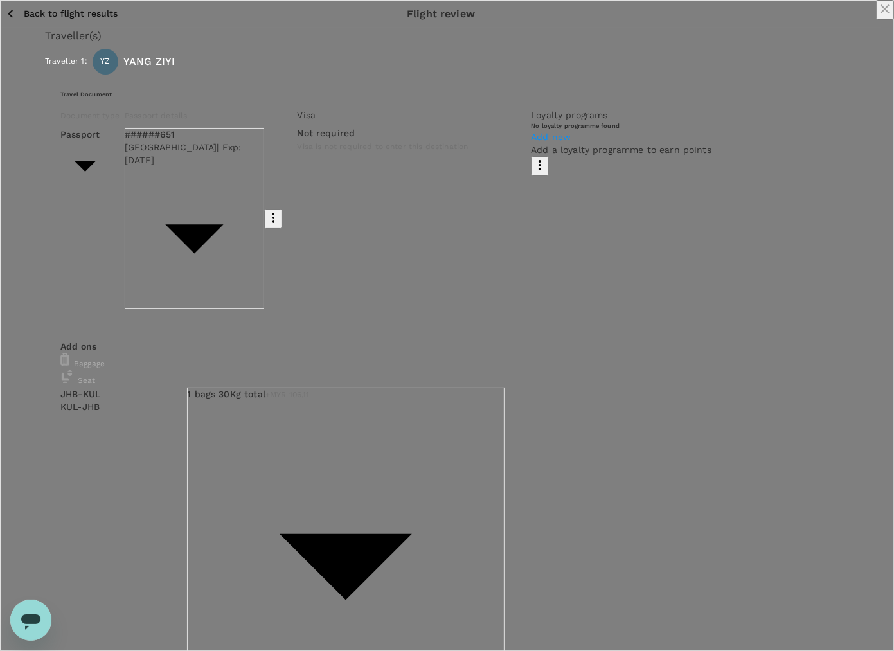
click at [880, 13] on icon "close" at bounding box center [884, 8] width 9 height 9
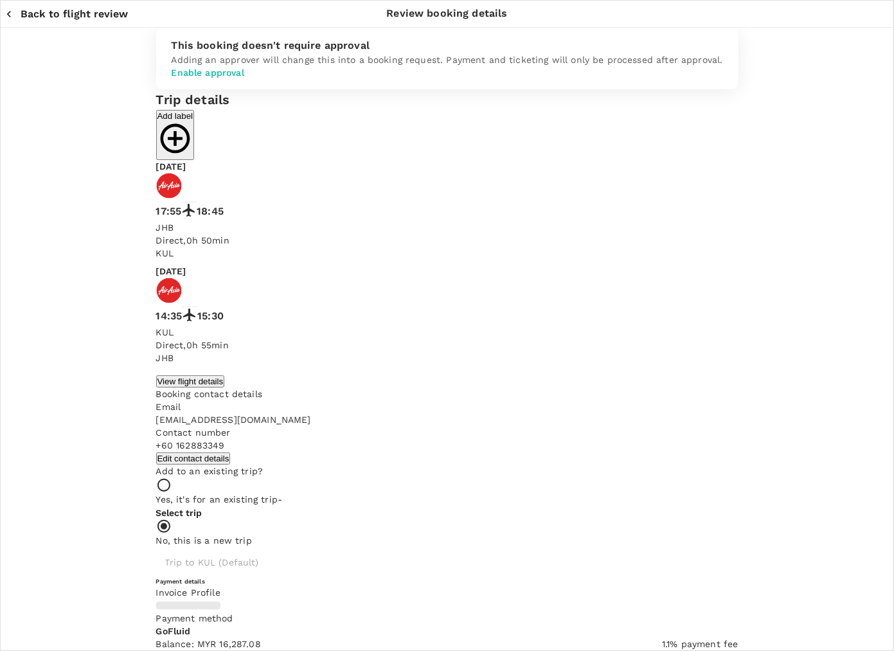
click at [338, 375] on div "View flight details" at bounding box center [447, 381] width 582 height 13
click at [177, 375] on button "View flight details" at bounding box center [190, 381] width 69 height 12
click at [877, 17] on icon "close" at bounding box center [884, 8] width 15 height 15
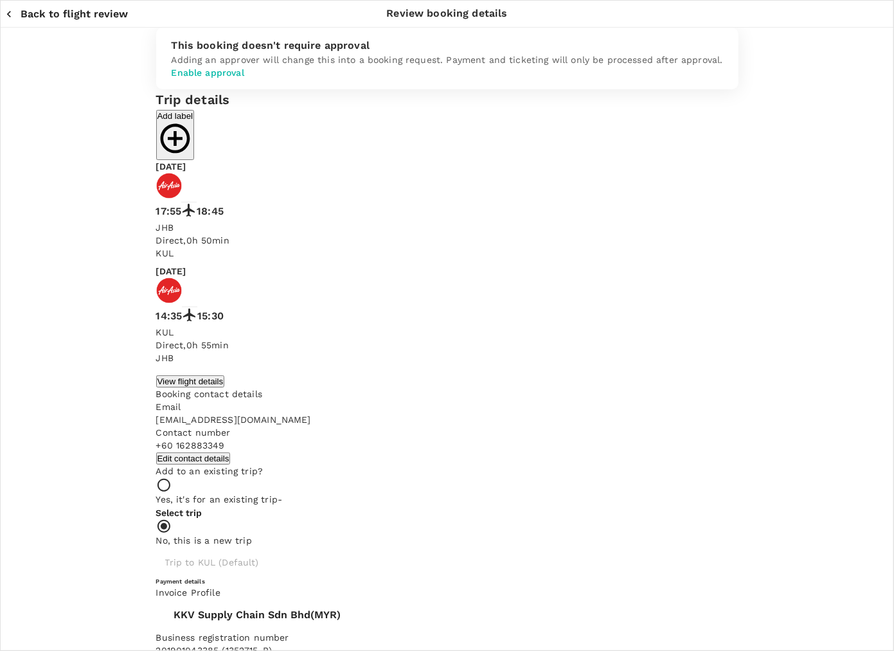
click at [26, 16] on button "Back to flight review" at bounding box center [66, 14] width 123 height 13
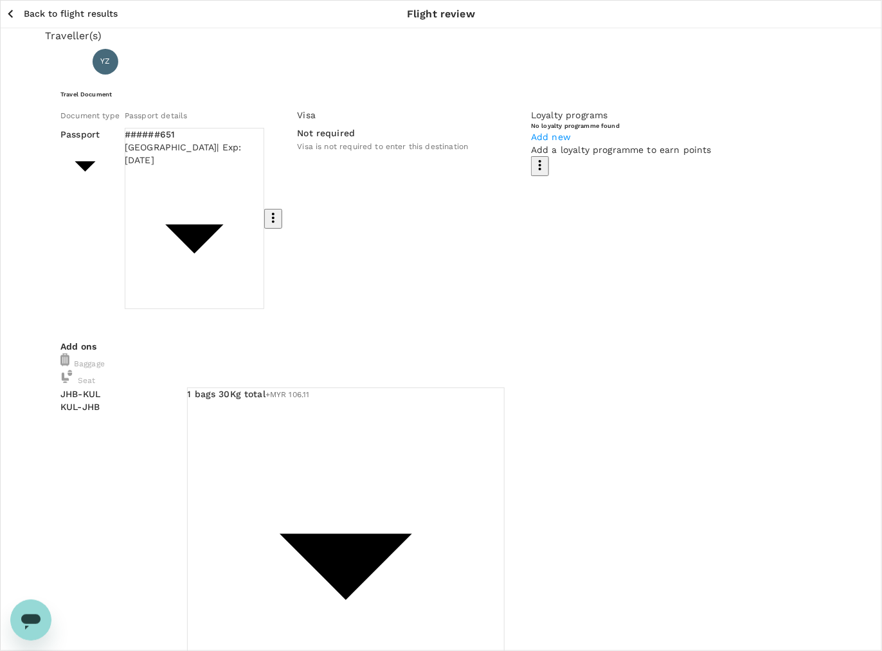
click at [32, 2] on div "Back to flight results Flight review" at bounding box center [441, 14] width 882 height 28
click at [32, 7] on button "Back to flight results" at bounding box center [61, 14] width 112 height 16
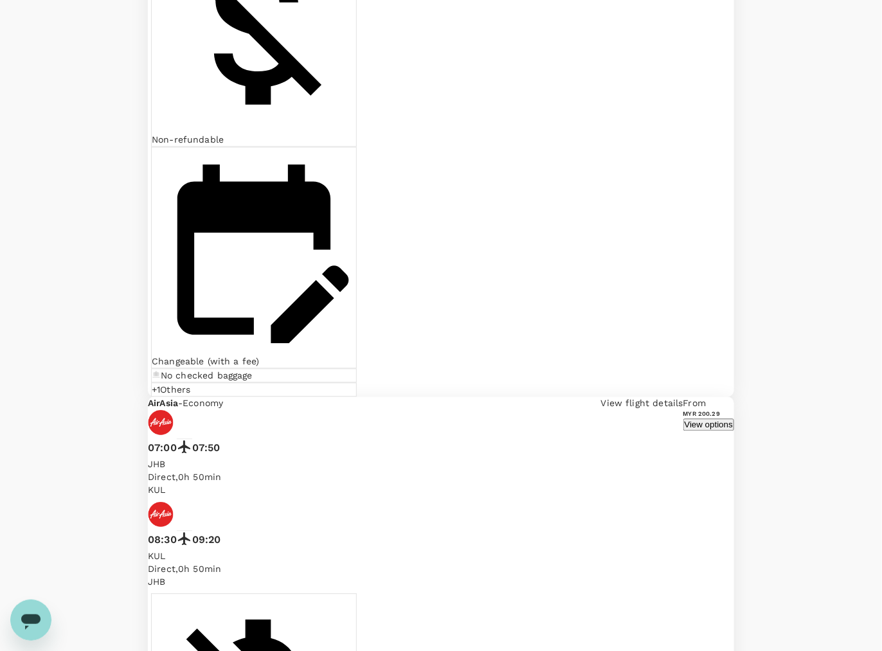
scroll to position [1044, 0]
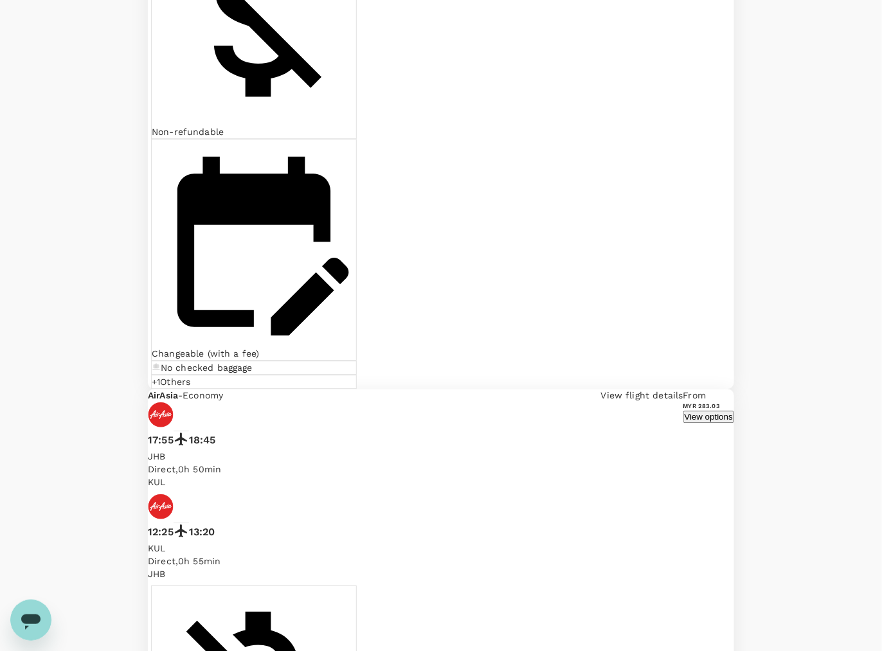
scroll to position [2868, 0]
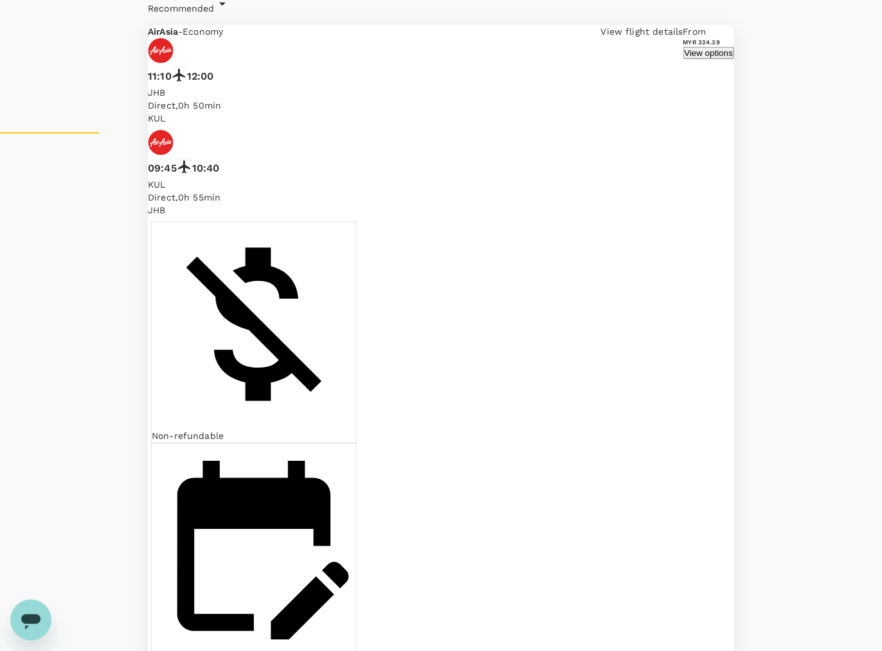
scroll to position [643, 0]
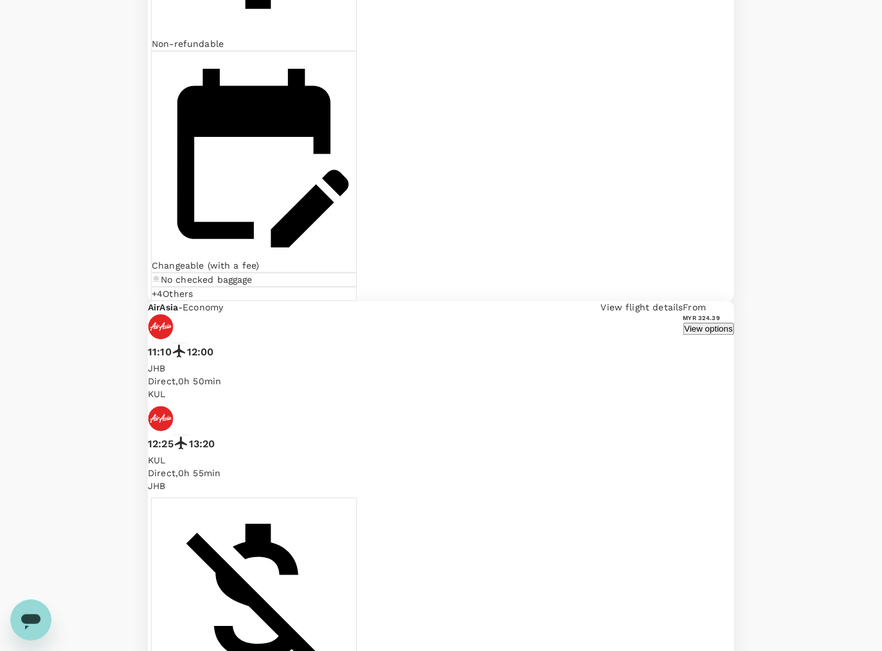
scroll to position [920, 0]
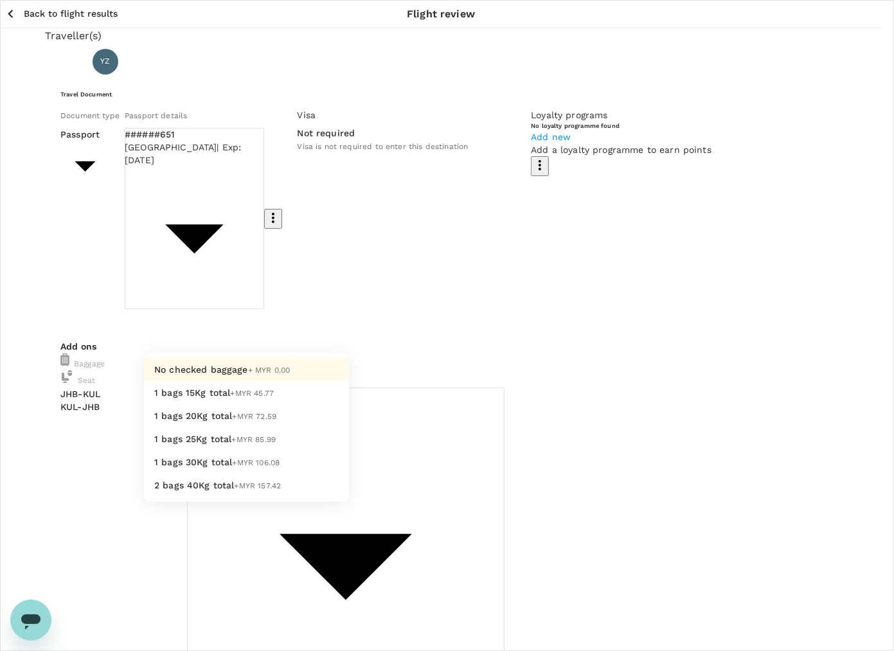
click at [233, 467] on span "+MYR 106.08" at bounding box center [257, 462] width 48 height 9
type input "4 - 106.08"
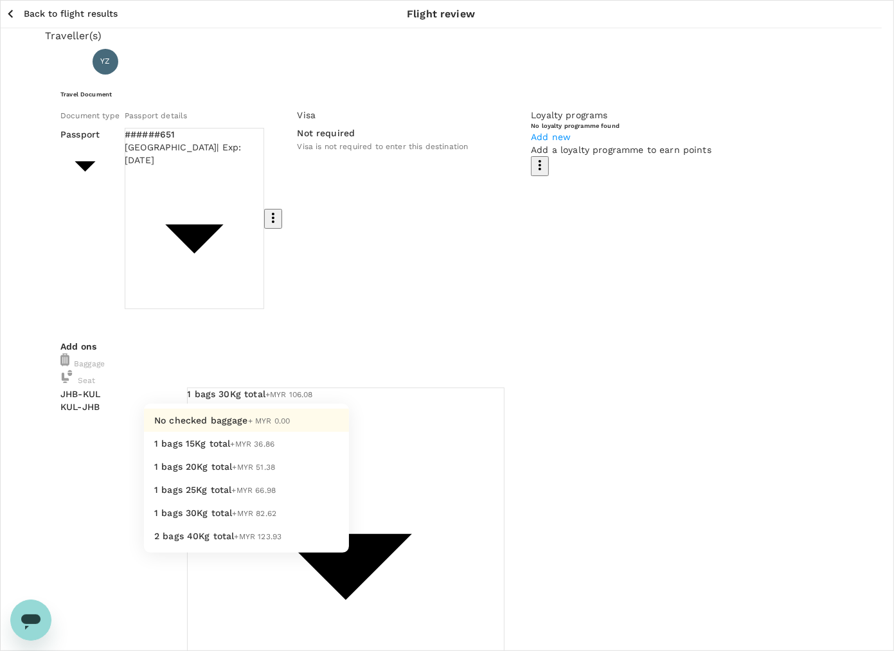
click at [233, 518] on span "+MYR 82.62" at bounding box center [255, 513] width 44 height 9
type input "4 - 82.62"
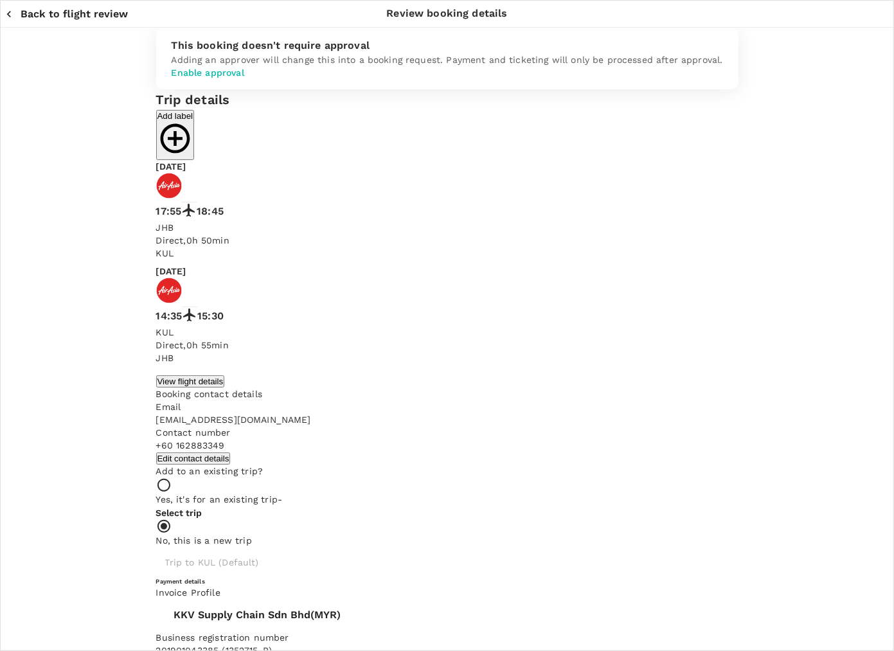
click at [311, 609] on span "KKV Supply Chain Sdn Bhd" at bounding box center [242, 615] width 137 height 12
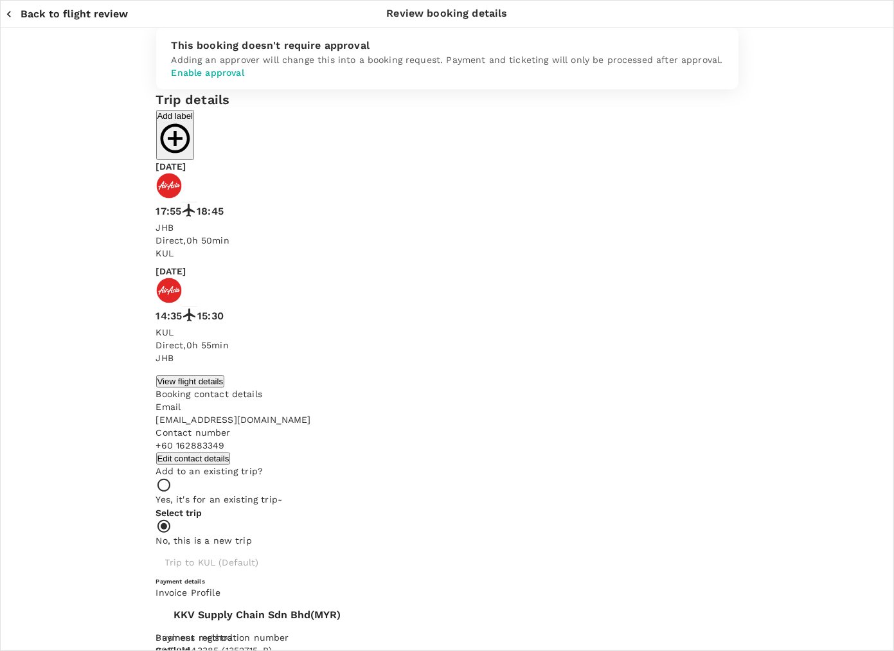
click at [668, 305] on span "Balance : MYR 16,287.08" at bounding box center [662, 298] width 117 height 12
drag, startPoint x: 409, startPoint y: 398, endPoint x: 373, endPoint y: 386, distance: 38.6
click at [408, 426] on div "Contact number + 60 162883349" at bounding box center [447, 439] width 582 height 26
click at [156, 375] on button "View flight details" at bounding box center [190, 381] width 69 height 12
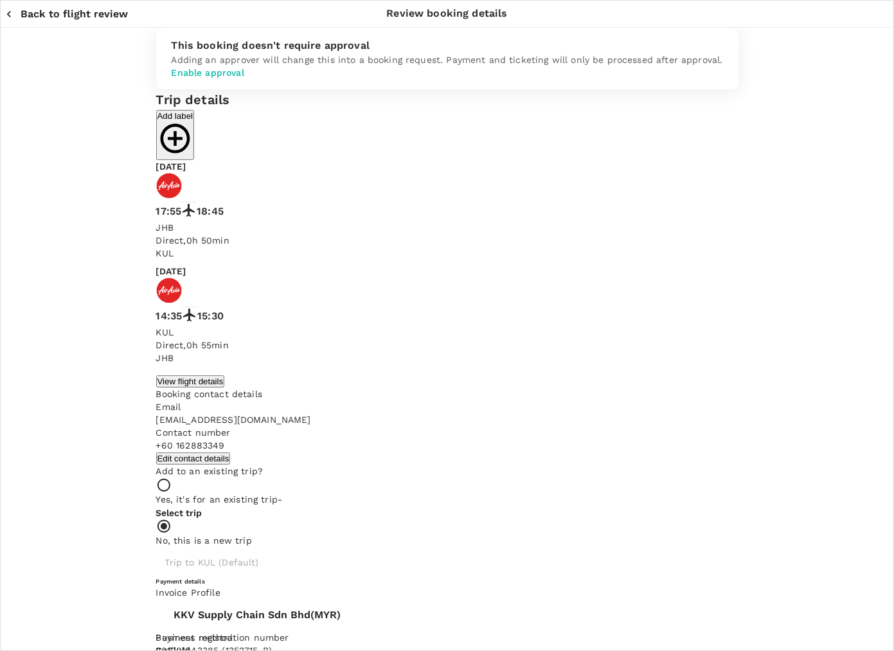
click at [880, 13] on icon "close" at bounding box center [884, 8] width 9 height 9
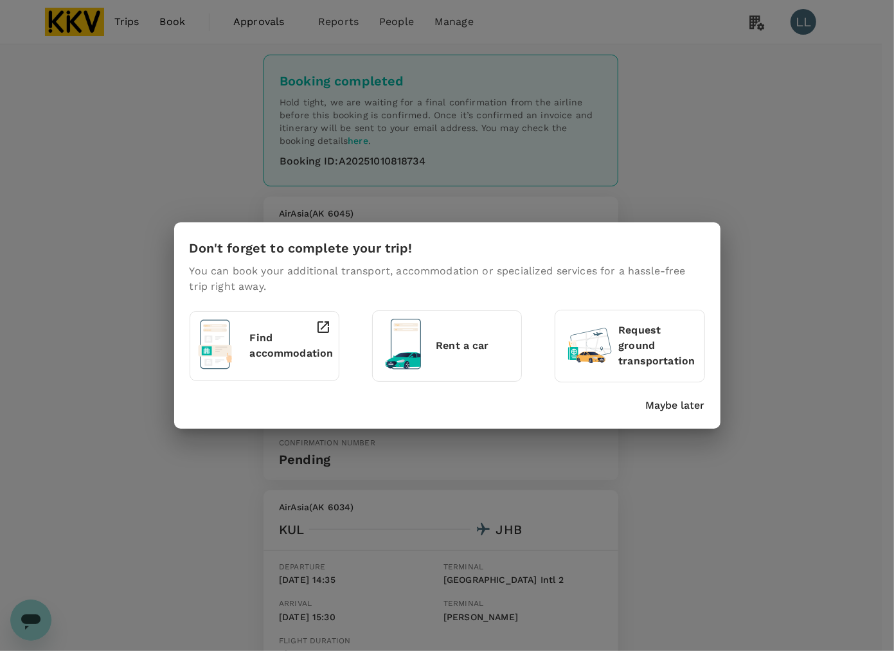
click at [680, 398] on p "Maybe later" at bounding box center [675, 405] width 59 height 15
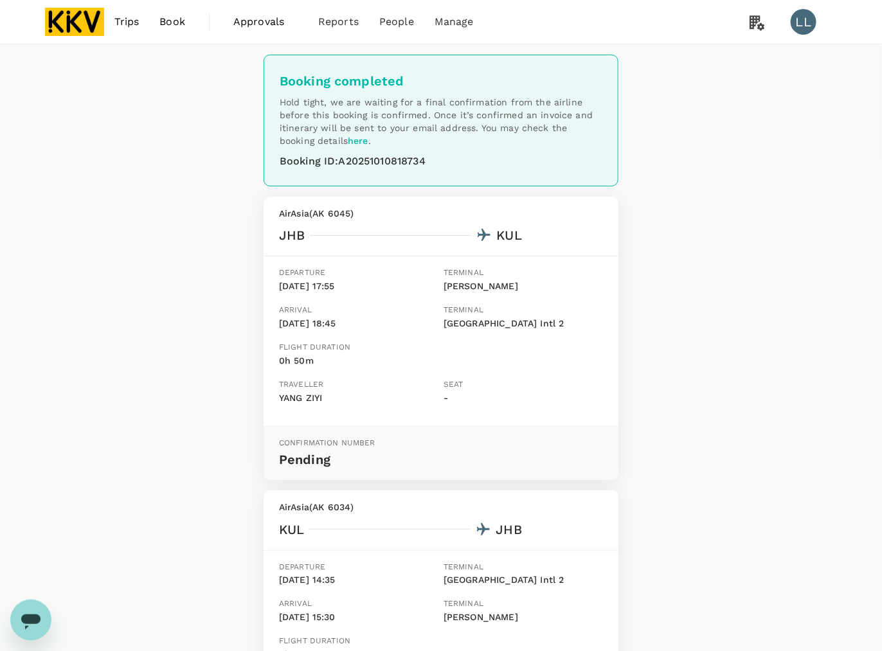
click at [103, 19] on nav "Trips Book Approvals 0 Reports People Manage" at bounding box center [264, 22] width 439 height 44
click at [78, 19] on img at bounding box center [74, 22] width 59 height 28
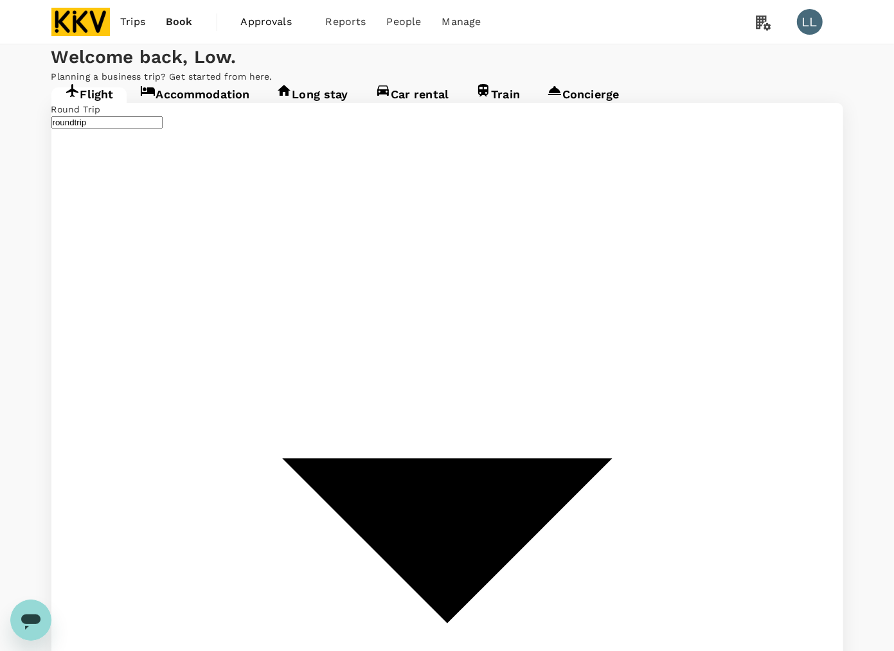
click at [181, 111] on link "Accommodation" at bounding box center [195, 98] width 136 height 23
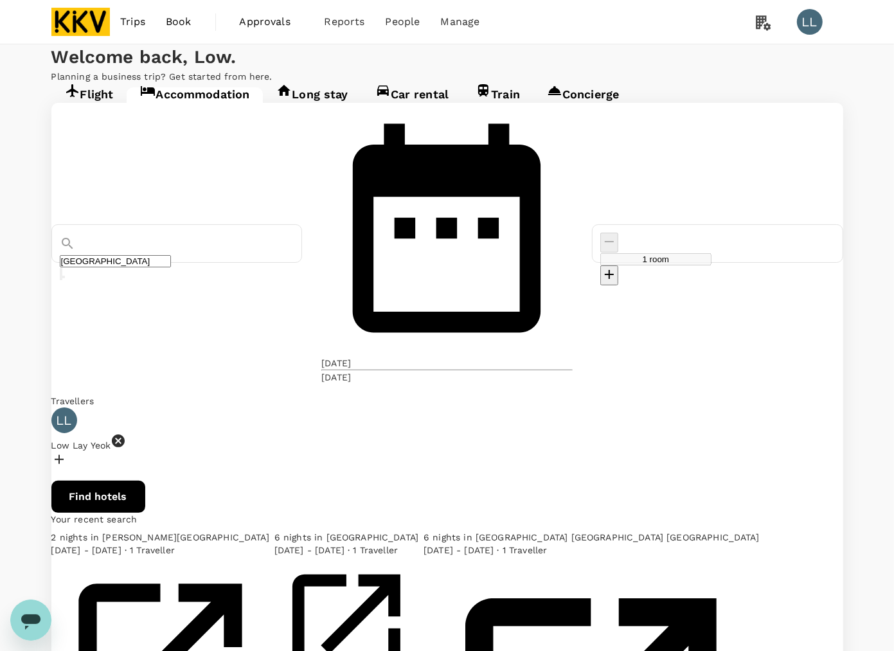
click at [62, 268] on button "Clear" at bounding box center [61, 274] width 3 height 12
click at [211, 607] on div "Welcome back , Low . Planning a business trip? Get started from here. Flight Ac…" at bounding box center [447, 479] width 894 height 871
drag, startPoint x: 441, startPoint y: 119, endPoint x: 384, endPoint y: 164, distance: 73.2
click at [441, 83] on div "Welcome back , Low . Planning a business trip? Get started from here." at bounding box center [447, 63] width 894 height 39
click at [244, 224] on div at bounding box center [176, 243] width 251 height 39
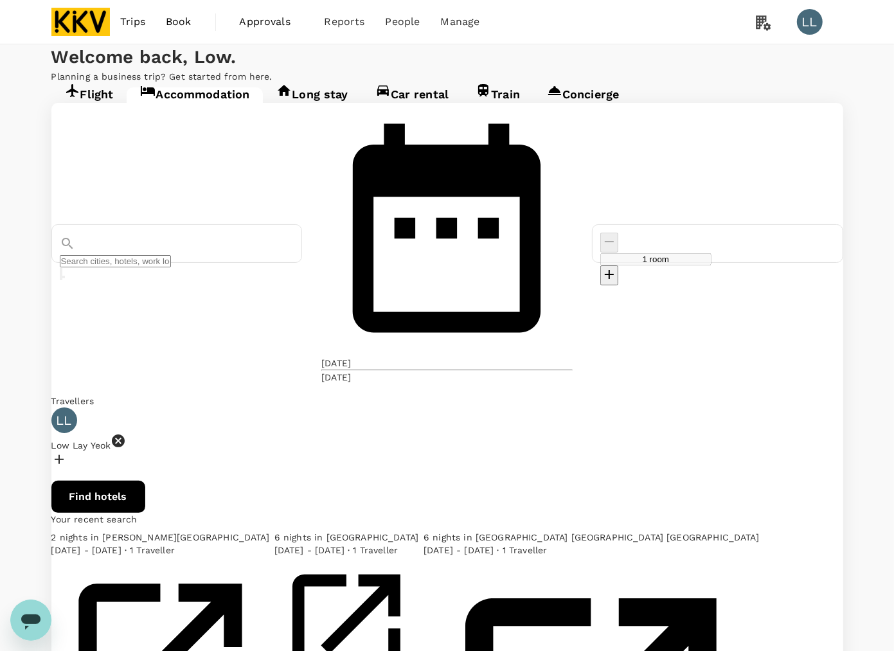
click at [171, 255] on input "text" at bounding box center [115, 261] width 111 height 12
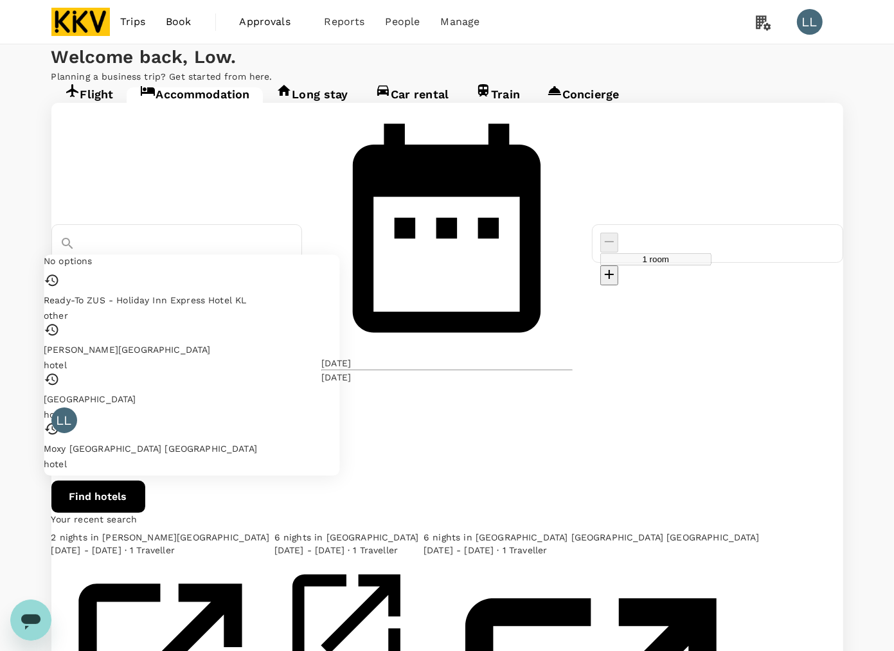
paste input "Hotel Komune Living & Wellness [GEOGRAPHIC_DATA]"
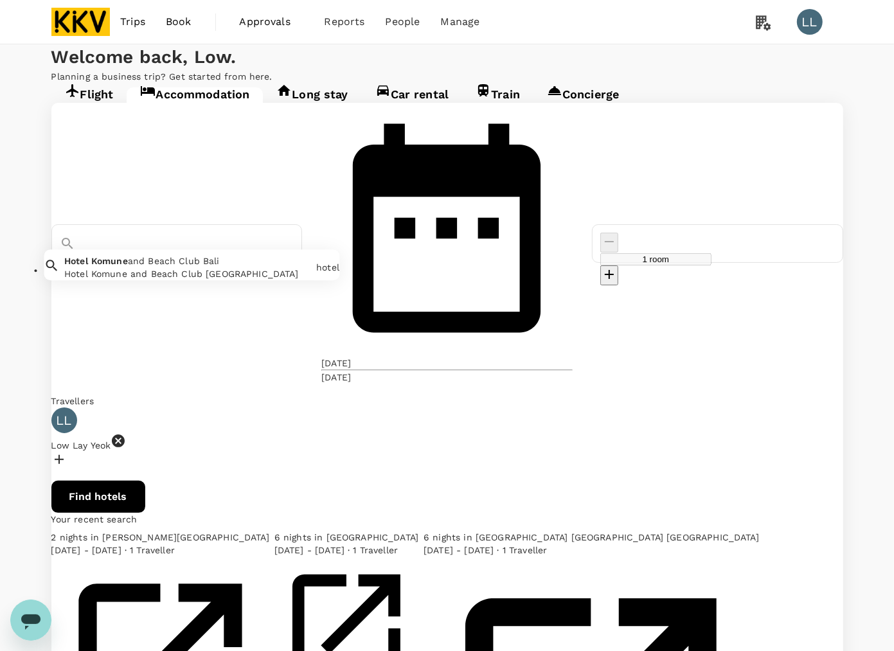
drag, startPoint x: 312, startPoint y: 206, endPoint x: 174, endPoint y: 202, distance: 138.2
click at [174, 254] on div "Hotel Komune Living & Wellness [GEOGRAPHIC_DATA]" at bounding box center [177, 267] width 235 height 26
drag, startPoint x: 187, startPoint y: 204, endPoint x: 322, endPoint y: 207, distance: 135.0
click at [294, 254] on div "Hotel Komune Living & Wellness [GEOGRAPHIC_DATA]" at bounding box center [177, 267] width 235 height 26
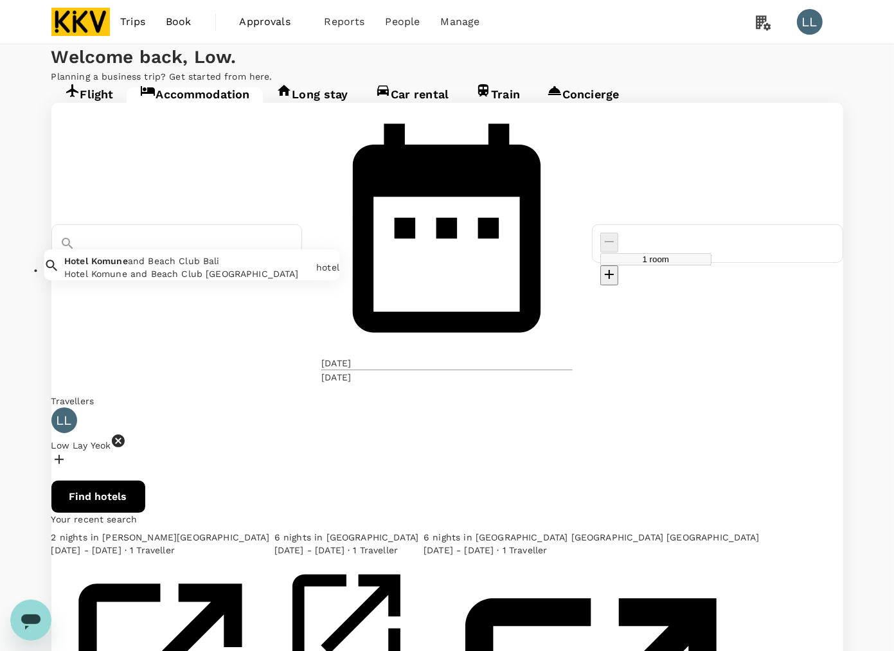
scroll to position [0, 0]
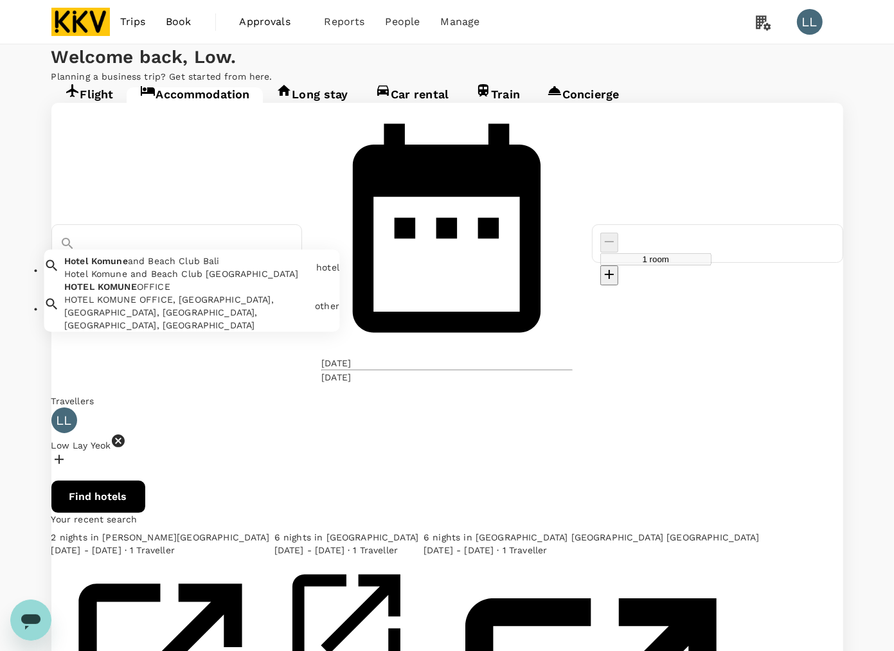
drag, startPoint x: 243, startPoint y: 209, endPoint x: 8, endPoint y: 201, distance: 234.7
click at [8, 201] on div "Flight Accommodation Long stay Car rental Train Concierge Hotel [GEOGRAPHIC_DAT…" at bounding box center [447, 489] width 894 height 812
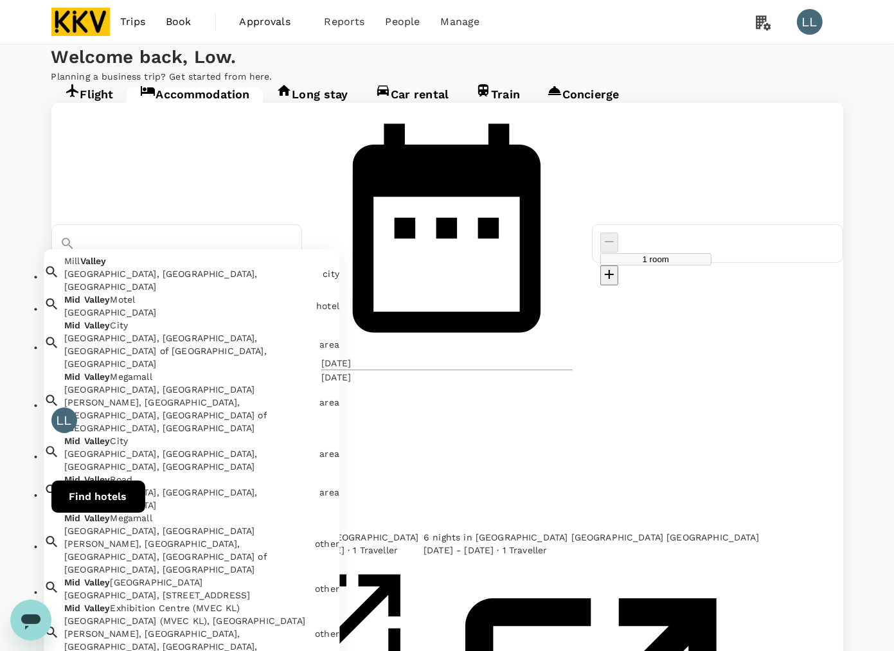
click at [203, 365] on div "[GEOGRAPHIC_DATA], [GEOGRAPHIC_DATA][PERSON_NAME], [GEOGRAPHIC_DATA], [GEOGRAPH…" at bounding box center [186, 399] width 255 height 69
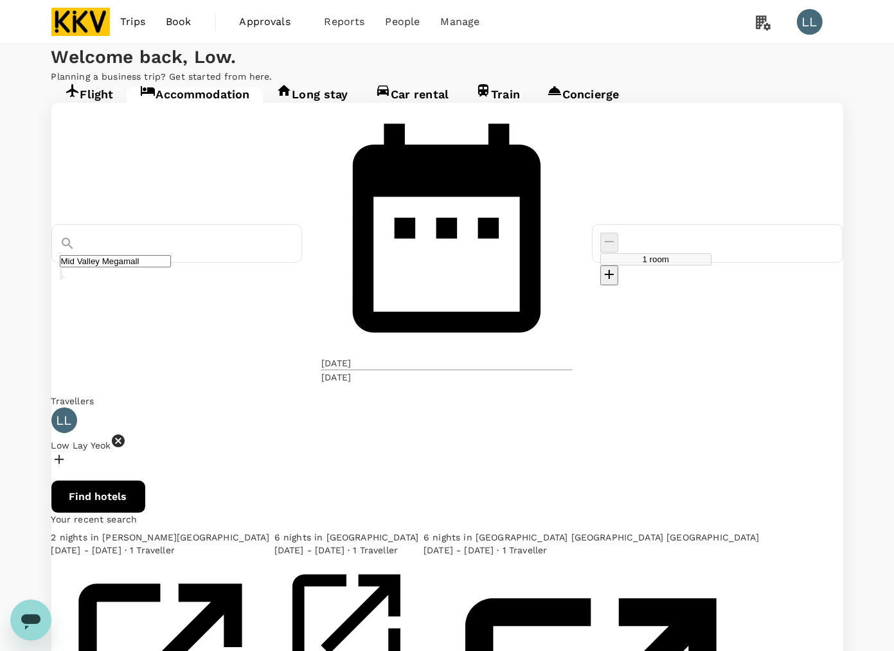
type input "Mid Valley Megamall"
click at [351, 357] on div "[DATE]" at bounding box center [336, 363] width 30 height 13
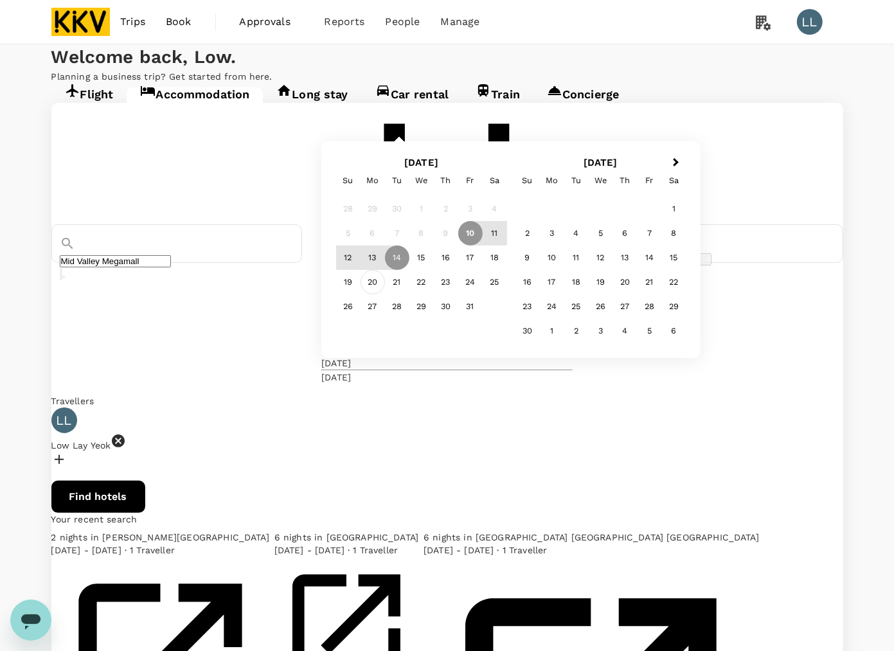
click at [385, 294] on div "20" at bounding box center [372, 282] width 24 height 24
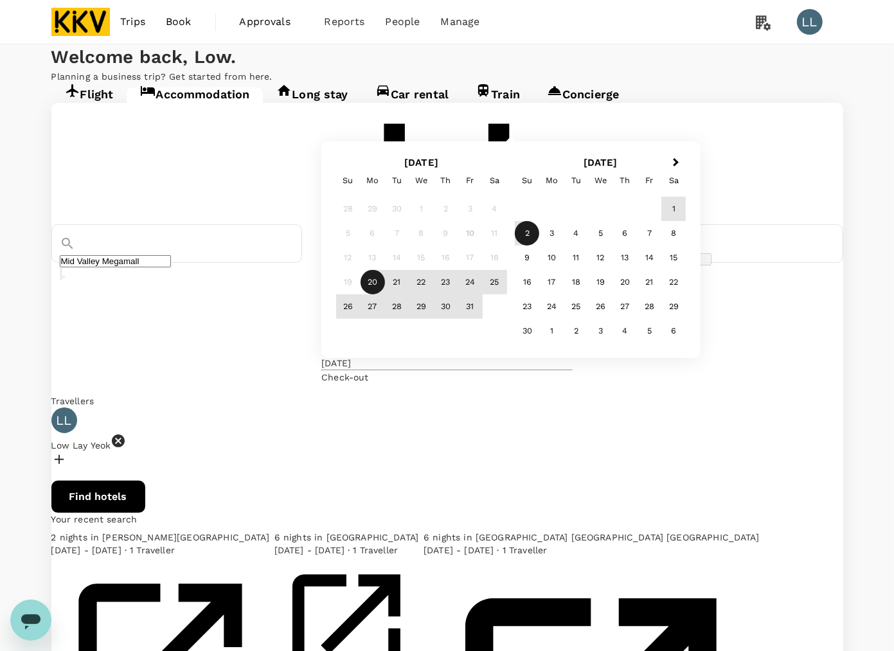
click at [539, 245] on div "2" at bounding box center [527, 233] width 24 height 24
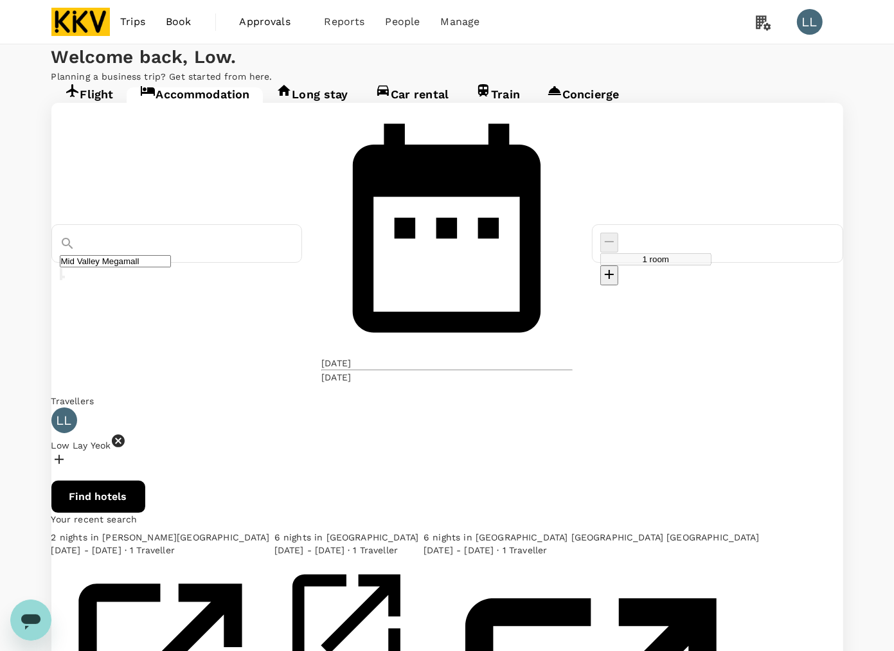
click at [588, 481] on div "Find hotels" at bounding box center [447, 497] width 792 height 32
click at [125, 434] on icon at bounding box center [118, 440] width 13 height 13
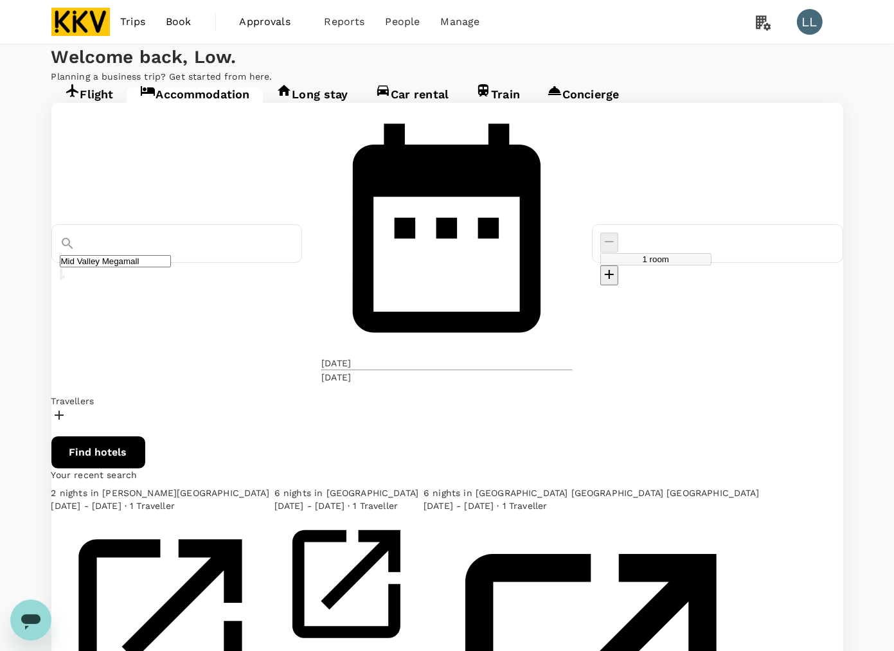
click at [136, 407] on div at bounding box center [447, 416] width 792 height 19
click at [134, 407] on div at bounding box center [447, 416] width 792 height 19
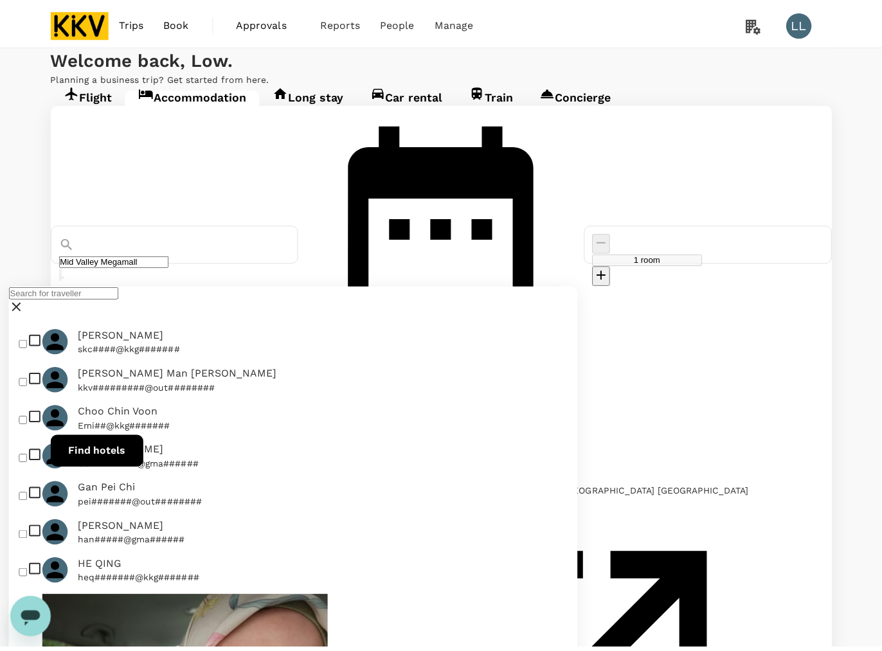
scroll to position [1319, 0]
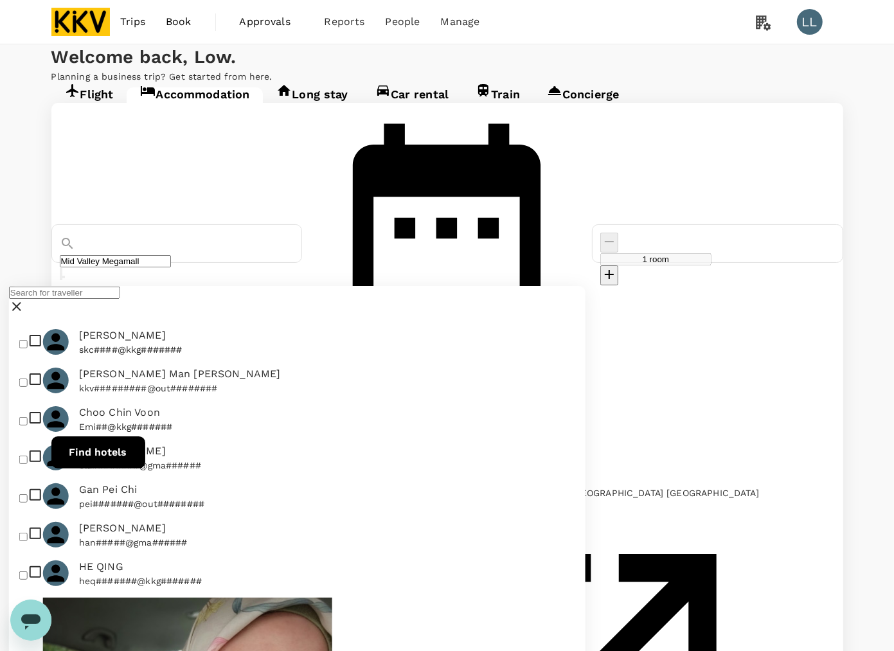
checkbox input "true"
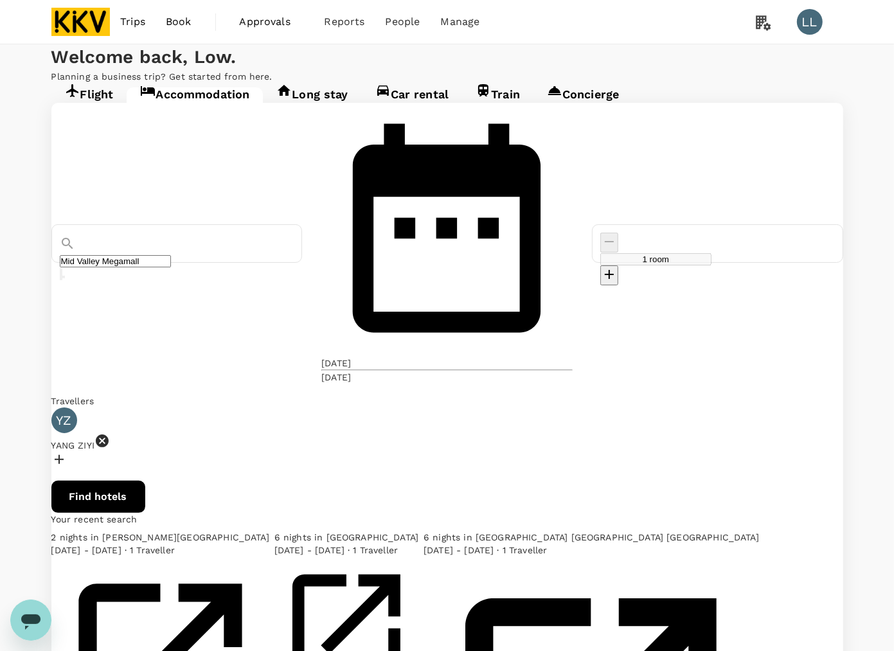
click at [145, 481] on button "Find hotels" at bounding box center [98, 497] width 94 height 32
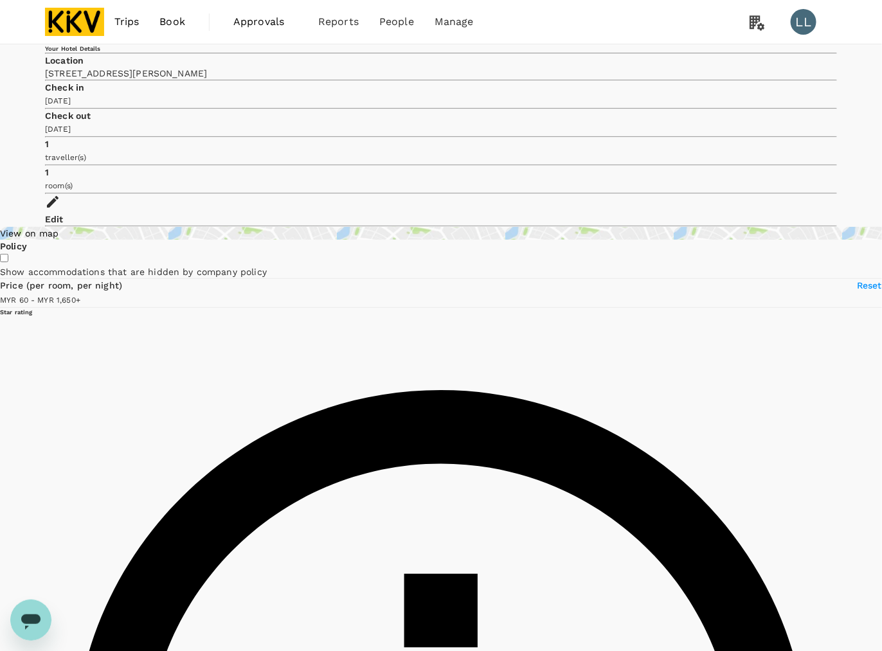
type input "1649.69"
type input "60.09"
type input "1650.09"
type input "46.09"
drag, startPoint x: 141, startPoint y: 349, endPoint x: 171, endPoint y: 352, distance: 29.7
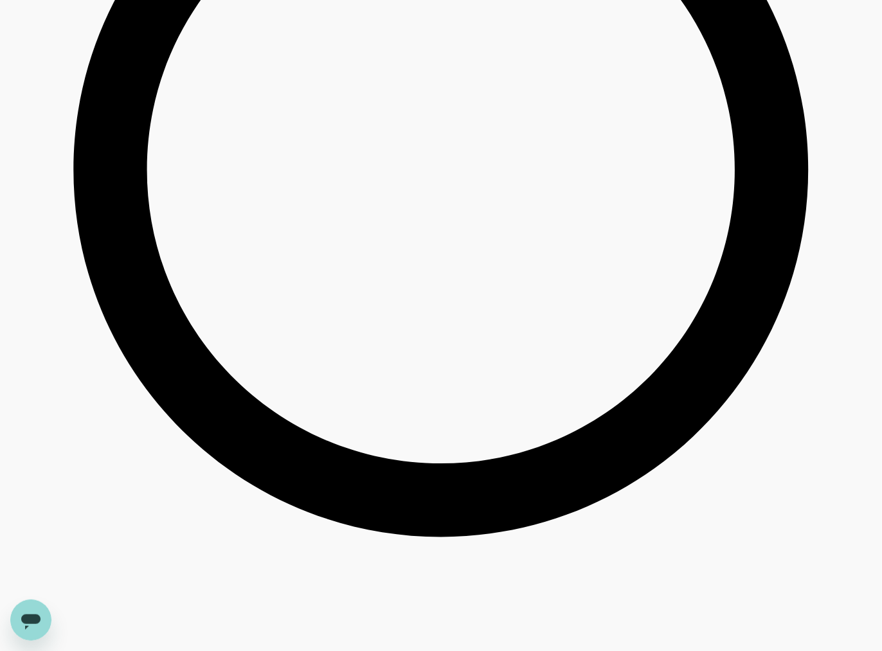
scroll to position [1767, 0]
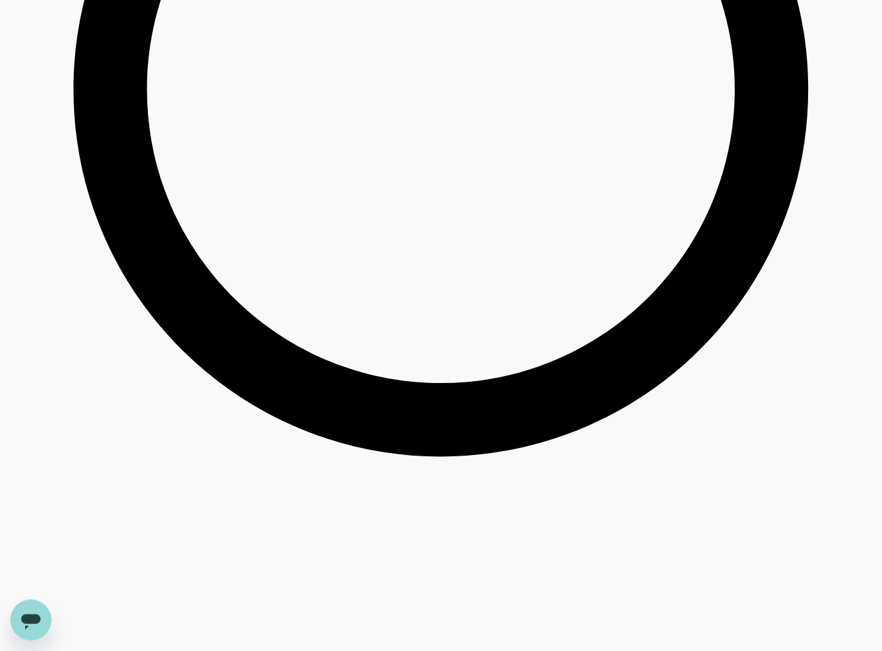
type input "1650.09"
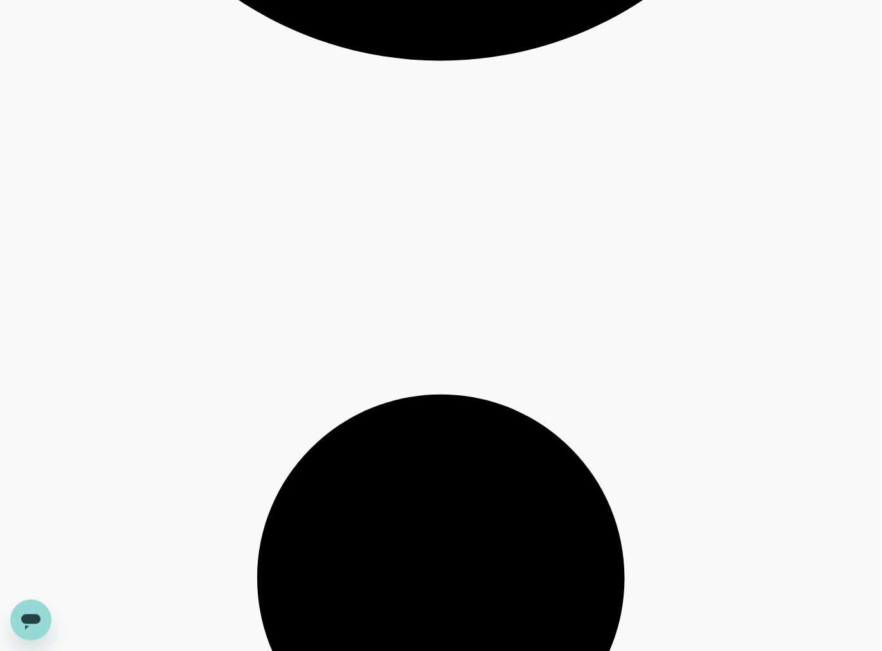
scroll to position [2169, 0]
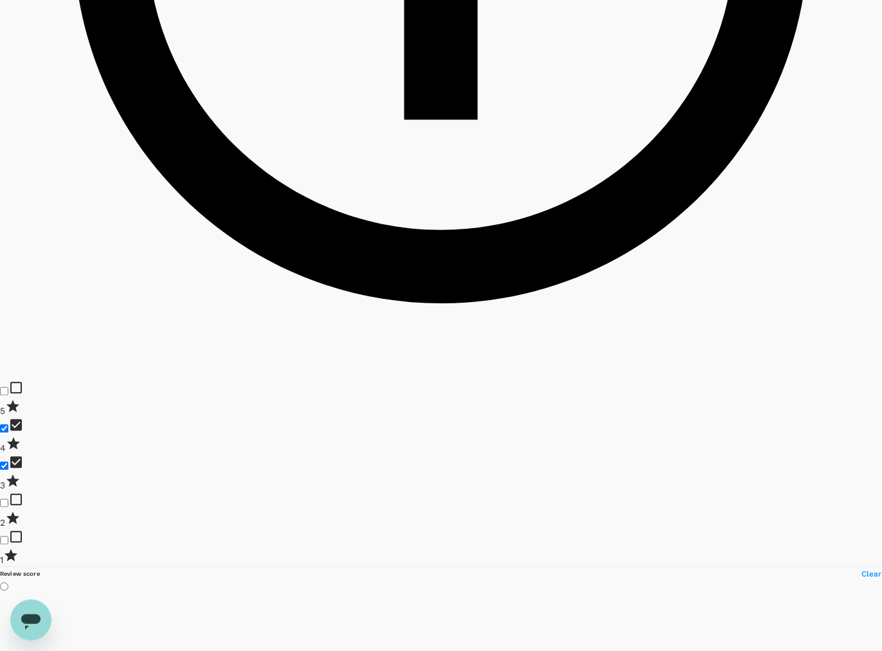
scroll to position [0, 0]
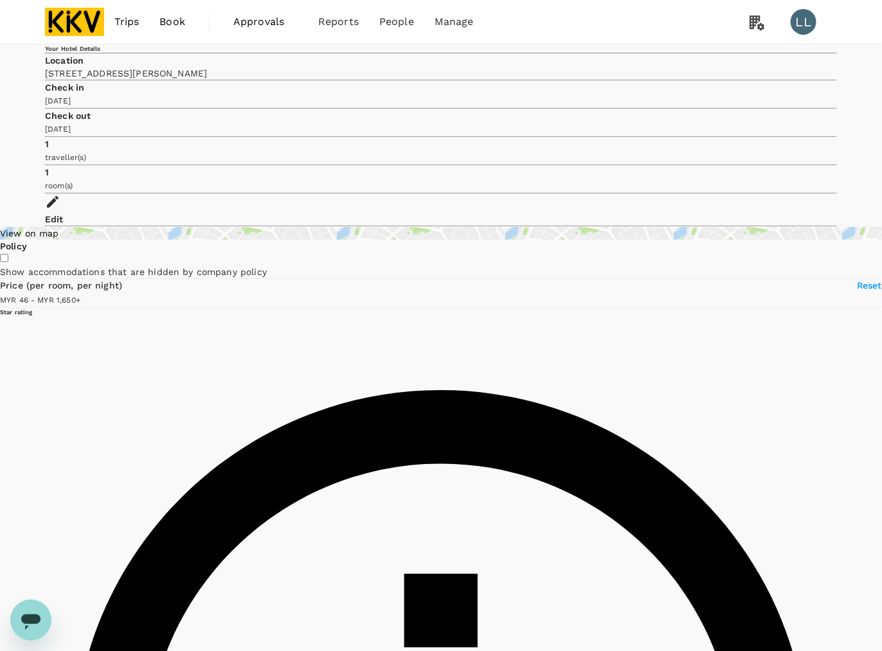
click at [631, 23] on div "Trips Book Approvals 0 Reports People Manage LL" at bounding box center [441, 22] width 792 height 44
click at [876, 57] on div "Your Hotel Details Location [STREET_ADDRESS][PERSON_NAME] Check in [DATE] Check…" at bounding box center [441, 135] width 882 height 182
click at [60, 194] on icon at bounding box center [52, 201] width 15 height 15
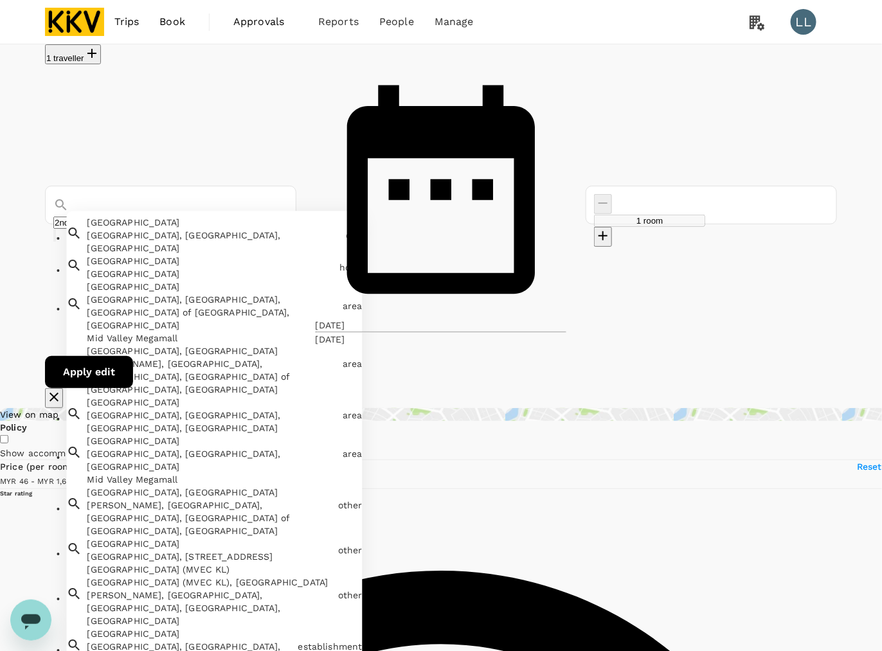
drag, startPoint x: 267, startPoint y: 98, endPoint x: 31, endPoint y: 103, distance: 235.9
click at [31, 103] on div "1 traveller [GEOGRAPHIC_DATA], [GEOGRAPHIC_DATA], [GEOGRAPHIC_DATA] city [GEOGR…" at bounding box center [441, 226] width 822 height 364
paste input "Komune Living & Wellness"
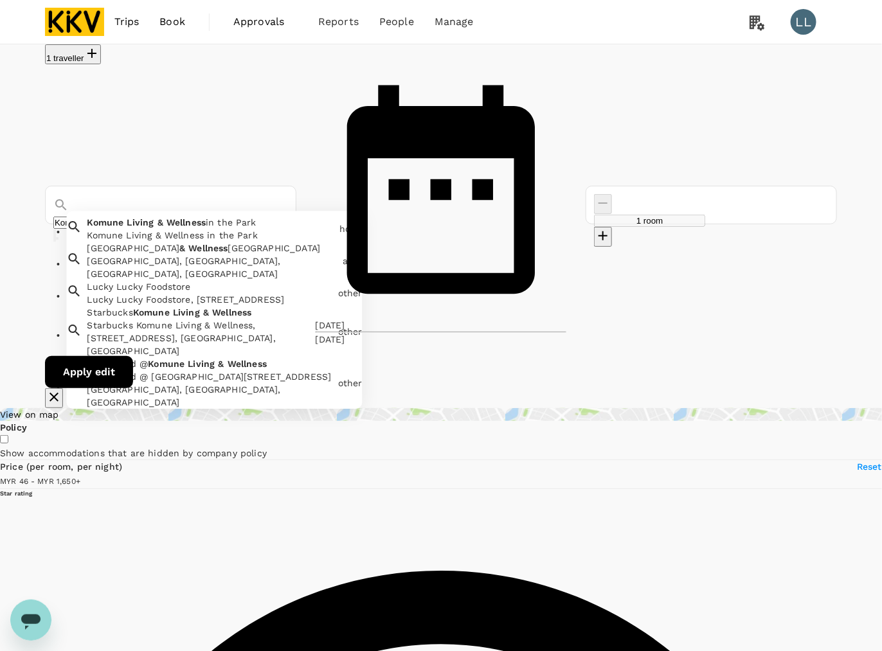
click at [145, 319] on div "Starbucks Komune Living & Wellness, [STREET_ADDRESS], [GEOGRAPHIC_DATA], [GEOGR…" at bounding box center [209, 338] width 245 height 39
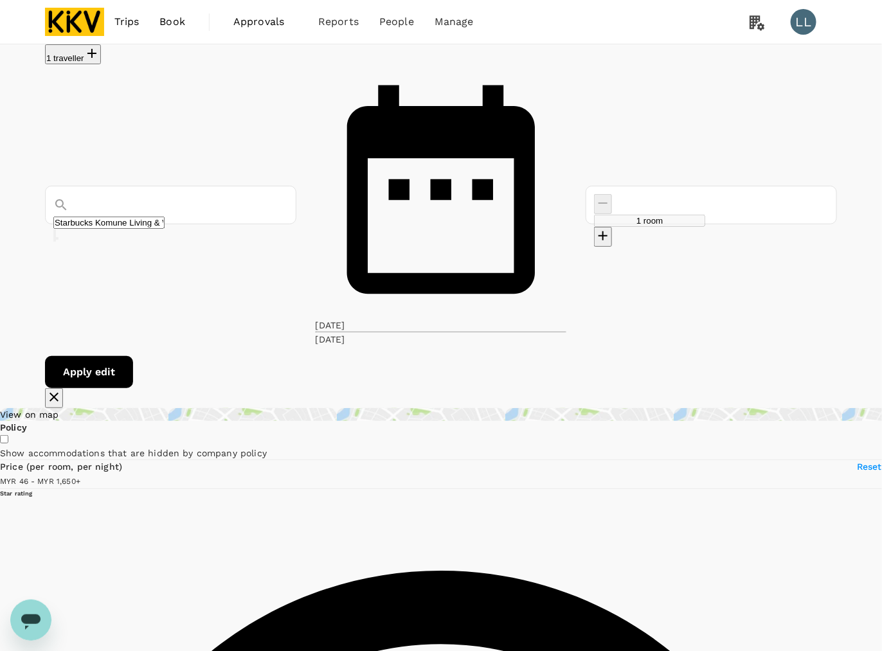
type input "Starbucks Komune Living & Wellness"
click at [133, 356] on button "Apply edit" at bounding box center [89, 372] width 88 height 32
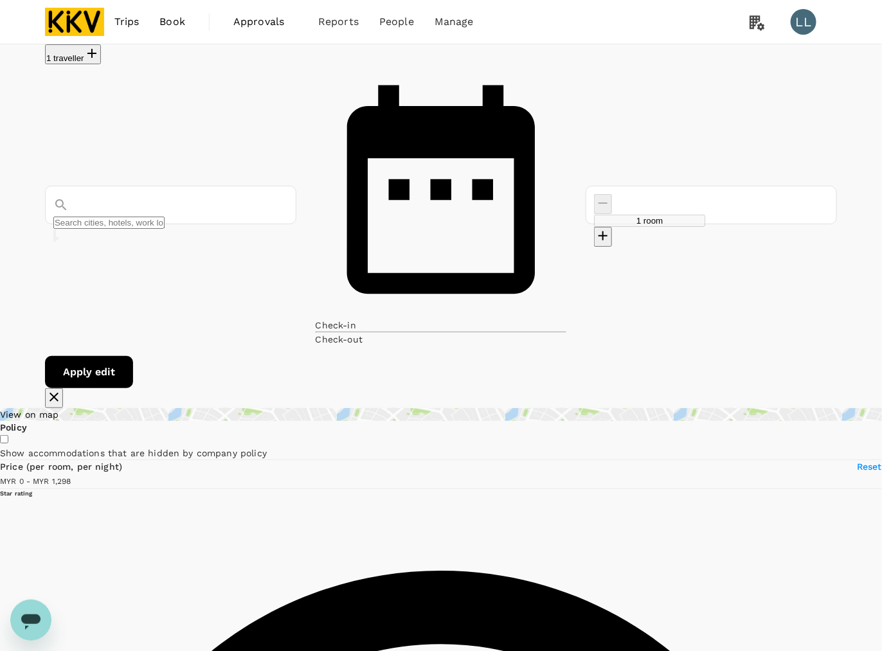
type input "Starbucks Komune Living & Wellness"
click at [561, 18] on div "Trips Book Approvals 0 Reports People Manage LL" at bounding box center [441, 22] width 792 height 44
type input "1649.48"
type input "60.69"
type input "1649.69"
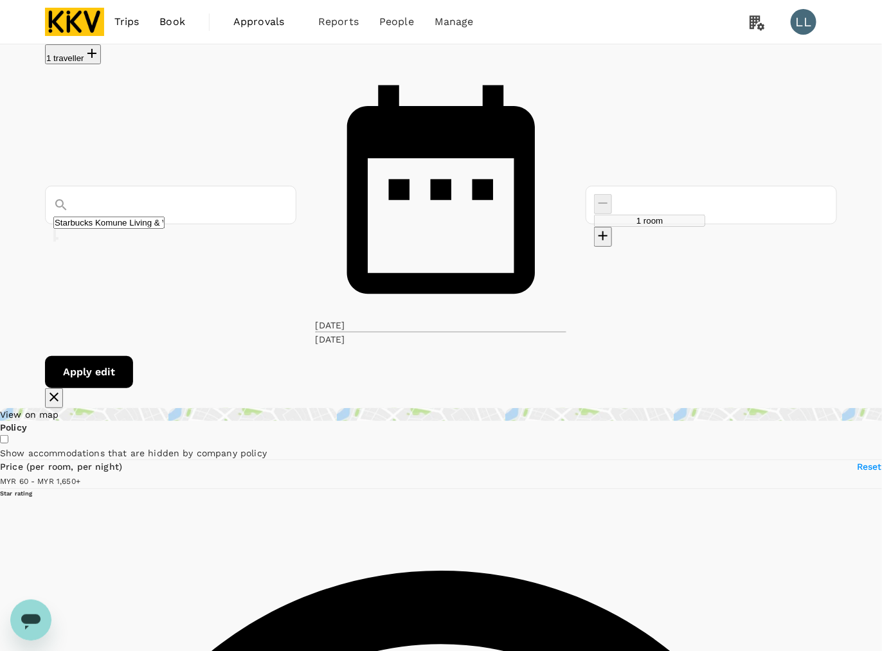
type input "59.69"
click at [837, 172] on div "1 traveller Starbucks Komune Living & Wellness [DATE] [DATE] room Apply edit" at bounding box center [441, 226] width 882 height 364
type input "1649.09"
type input "46.09"
type input "1649.09"
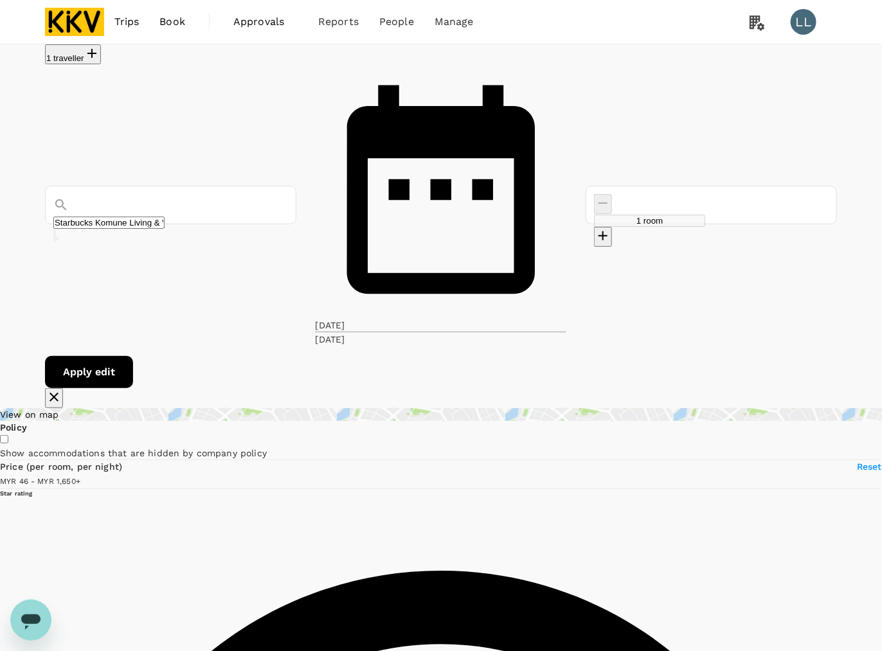
type input "MYR"
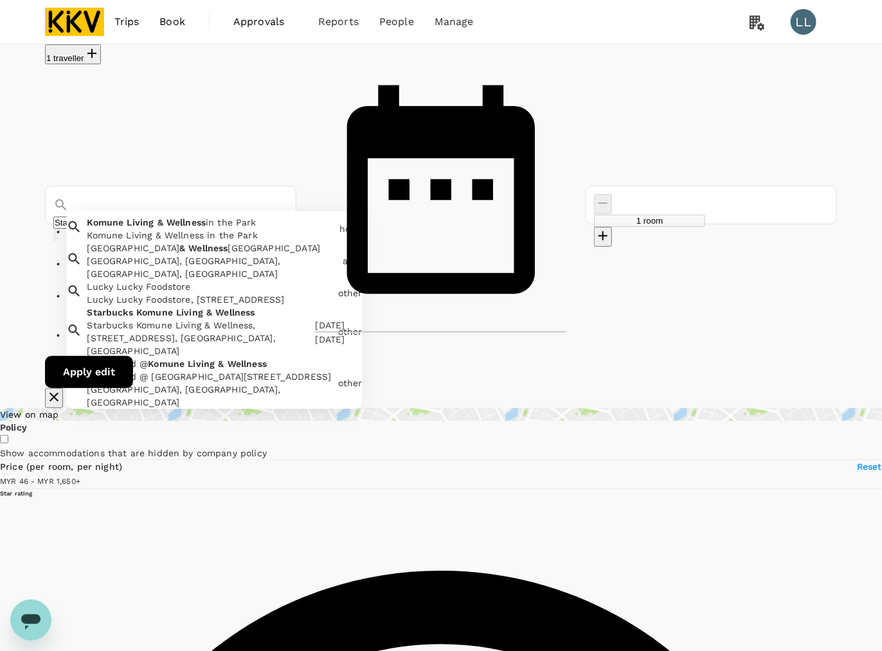
click at [164, 217] on input "Starbucks Komune Living & Wellness" at bounding box center [108, 223] width 111 height 12
click at [227, 359] on span at bounding box center [225, 364] width 3 height 10
type input "Healthland @ Komune Living & Wellness"
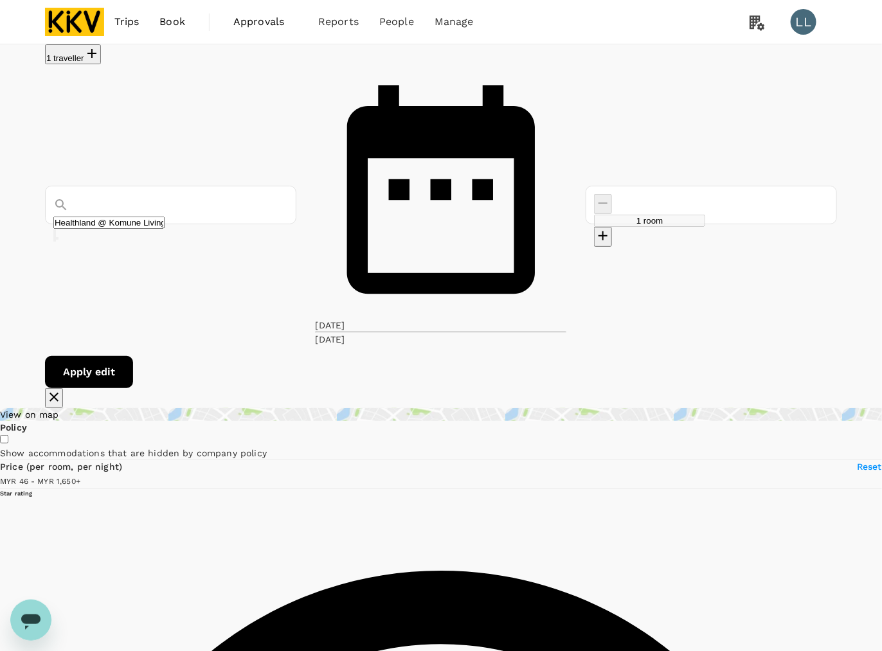
click at [133, 356] on button "Apply edit" at bounding box center [89, 372] width 88 height 32
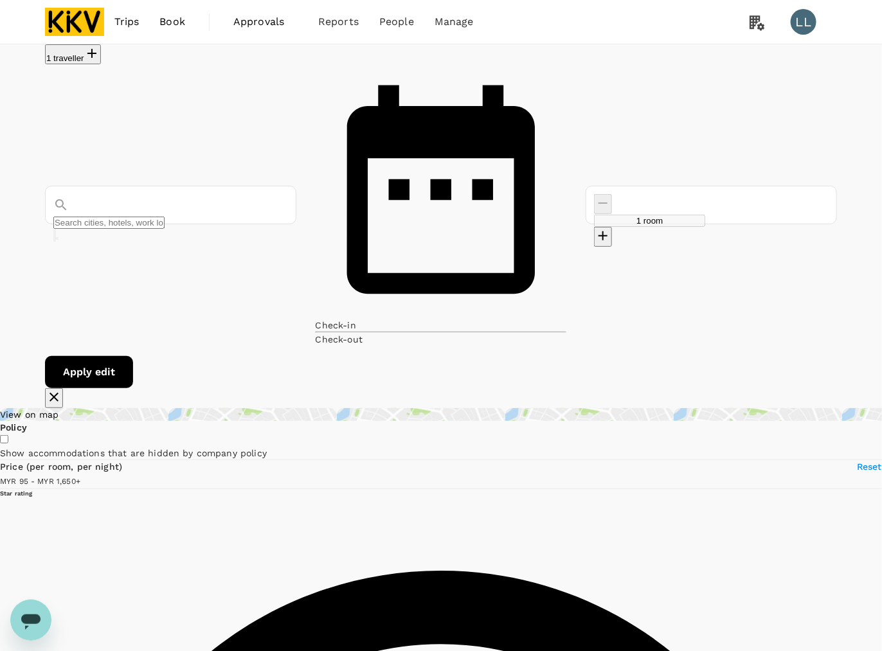
type input "Lot G-03A"
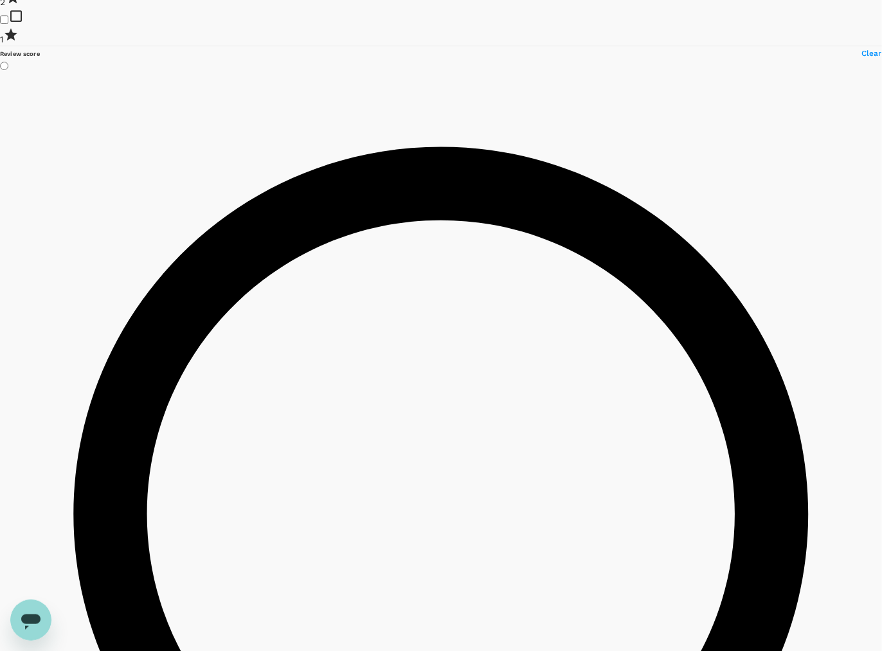
scroll to position [1687, 0]
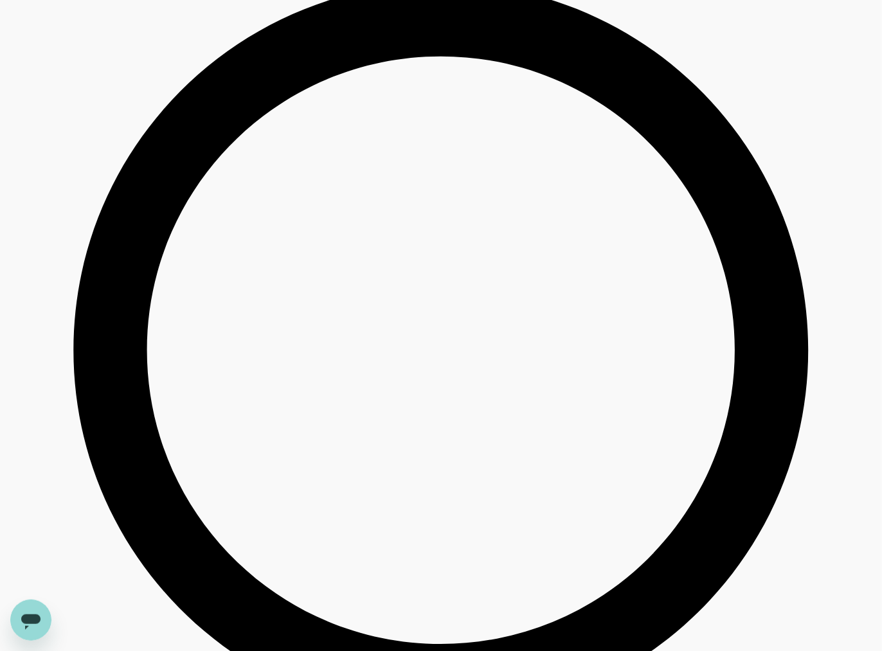
type input "1649.48"
type input "60.48"
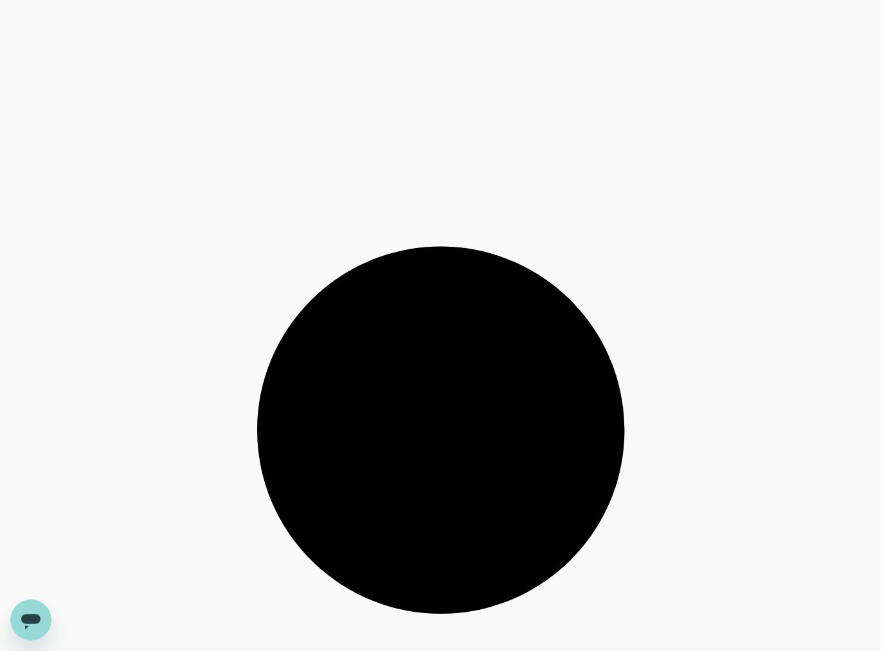
scroll to position [2570, 0]
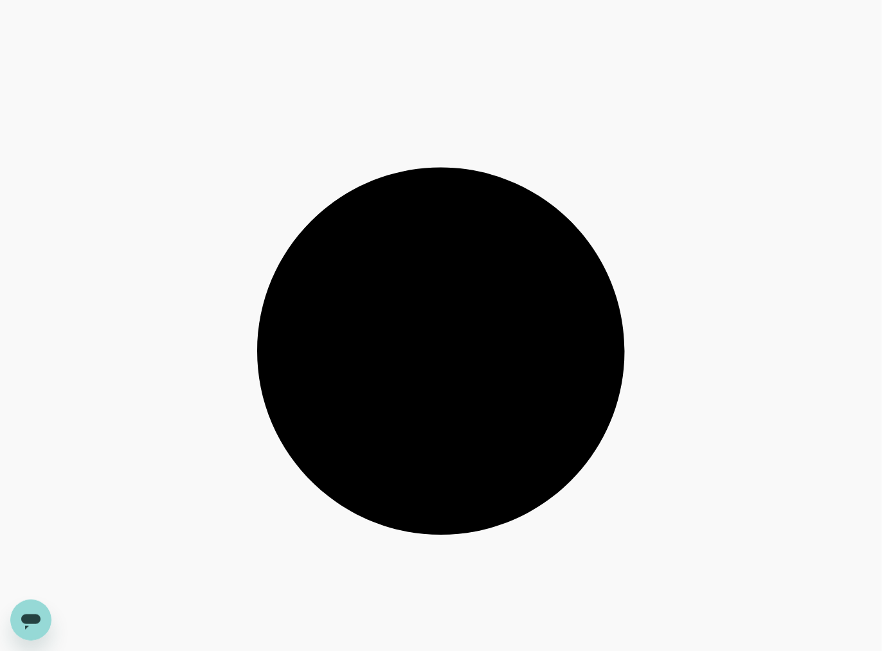
type input "1649.69"
type input "59.69"
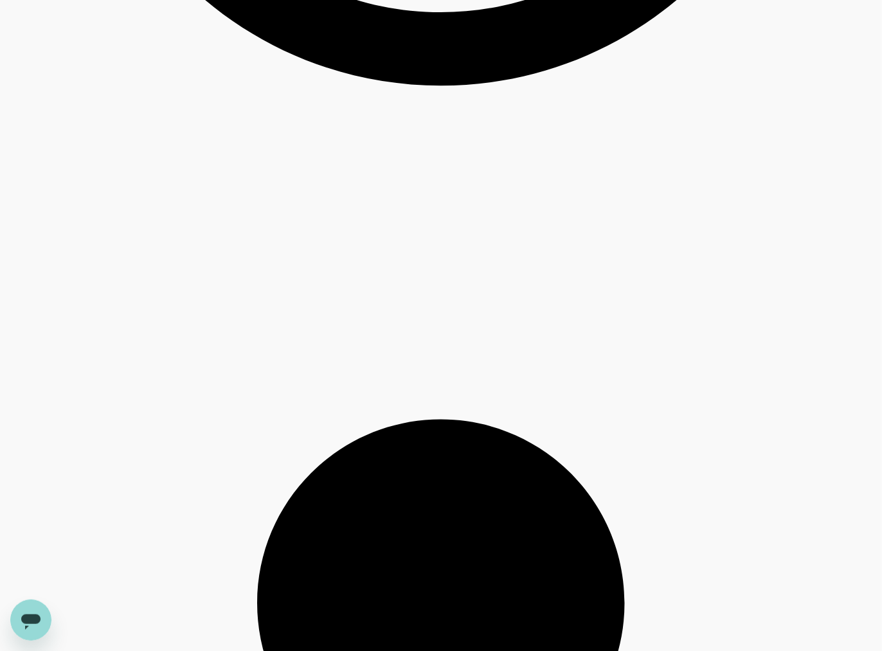
type input "1649.09"
type input "46.09"
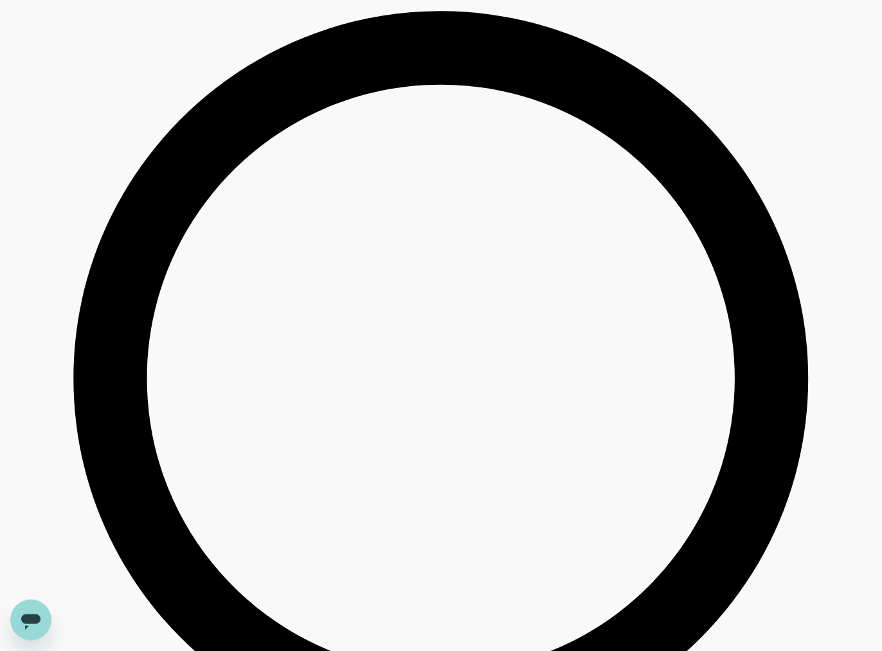
scroll to position [3738, 0]
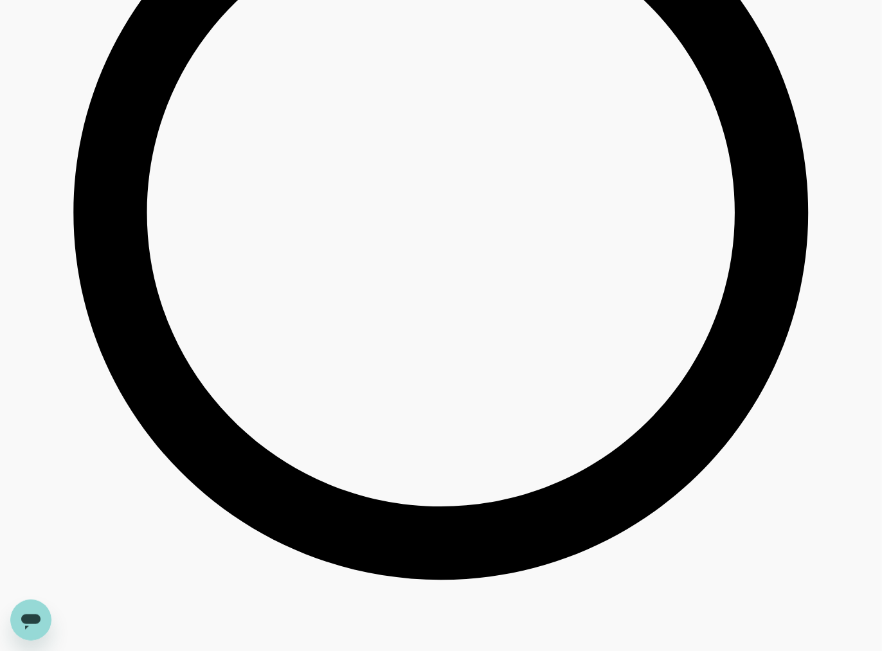
scroll to position [3775, 0]
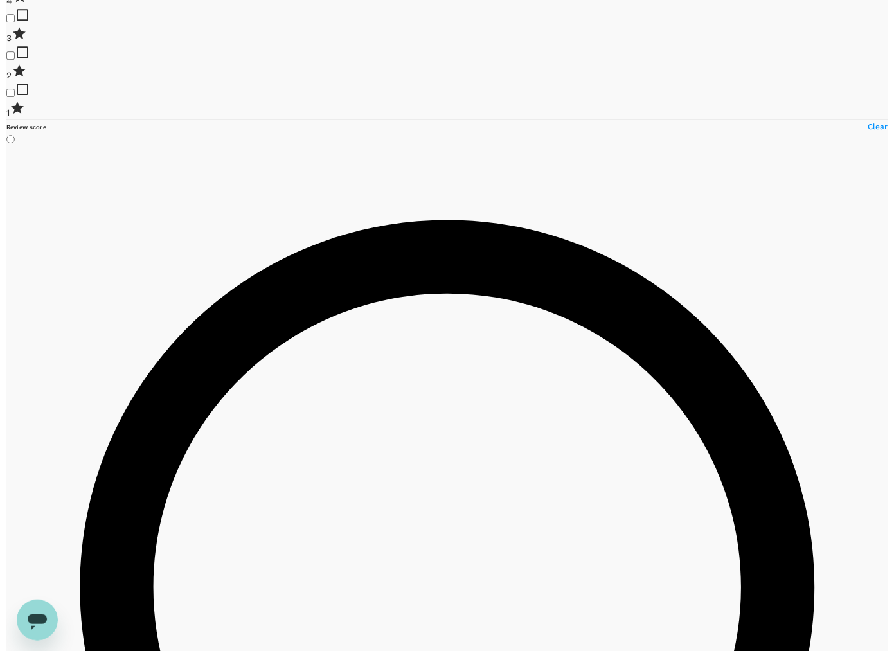
scroll to position [1687, 0]
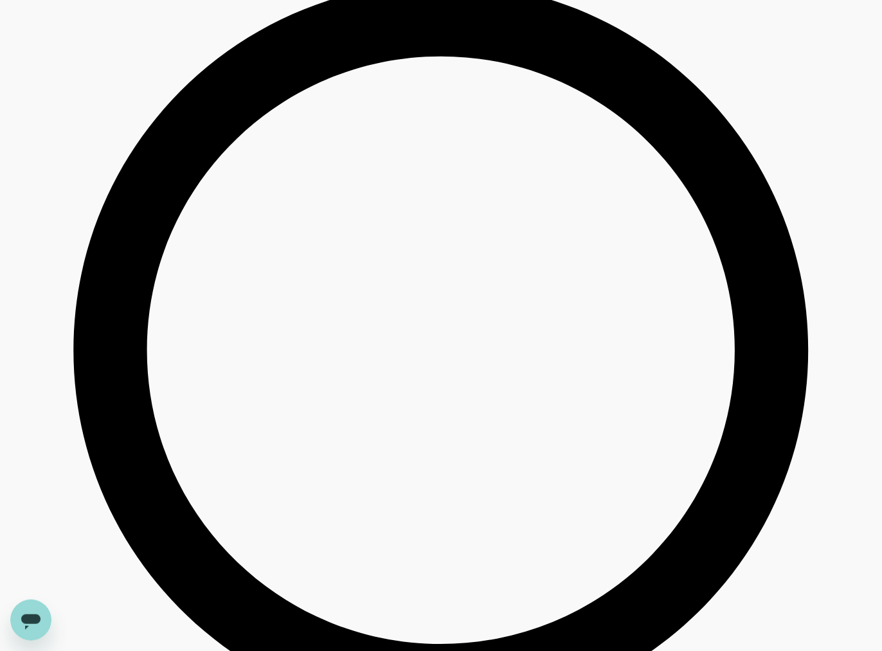
type input "1649.09"
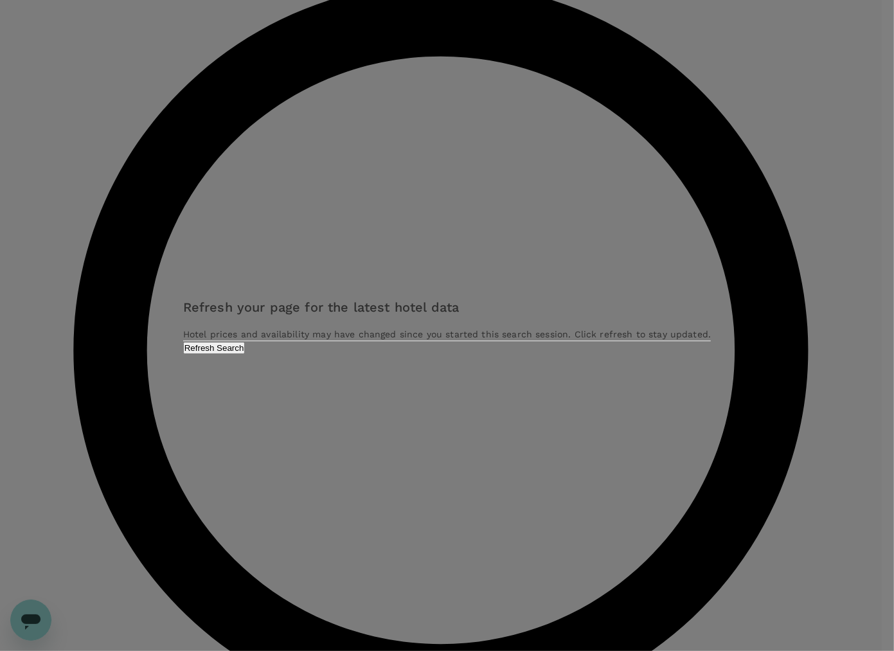
click at [245, 354] on button "Refresh Search" at bounding box center [214, 348] width 62 height 12
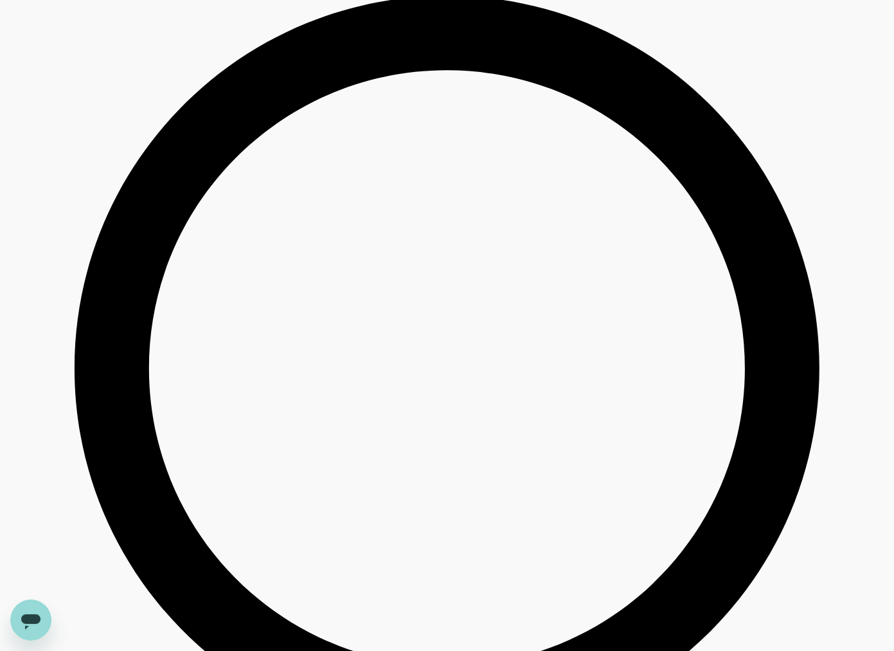
type input "1298.49"
type input "60.49"
type input "1649.7"
type input "59.7"
type input "1649.1"
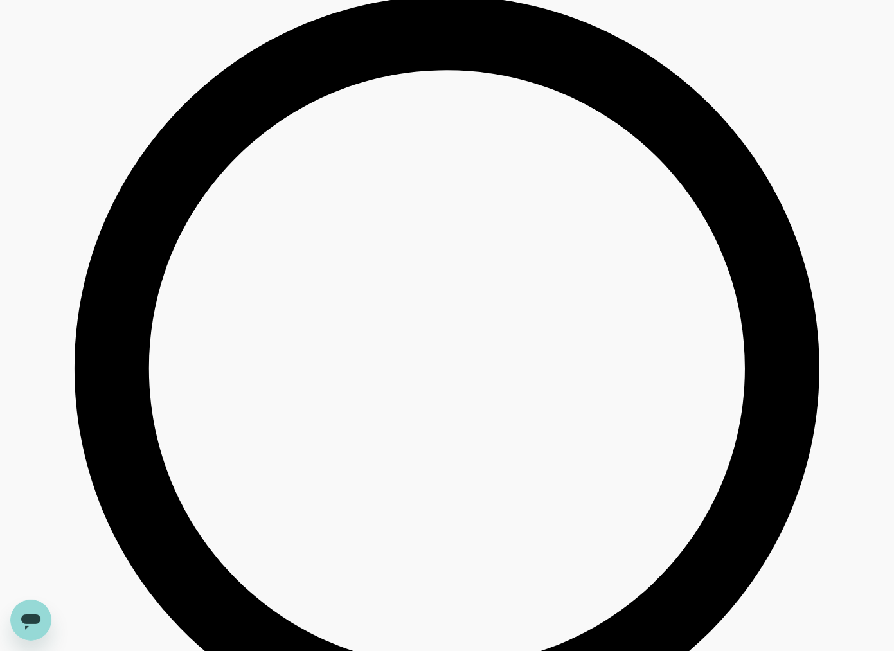
type input "46.1"
type input "1649.1"
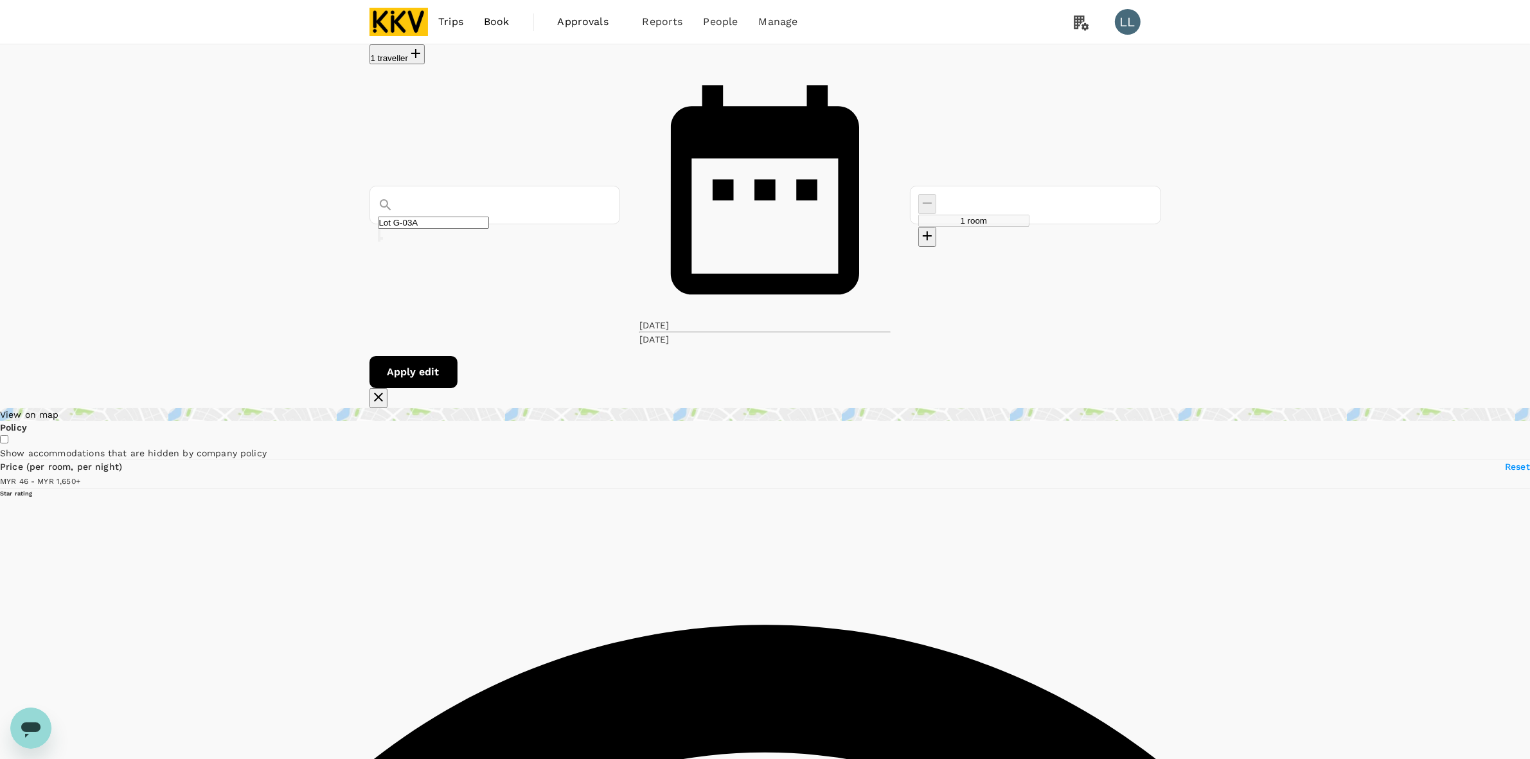
click at [396, 17] on img at bounding box center [398, 22] width 59 height 28
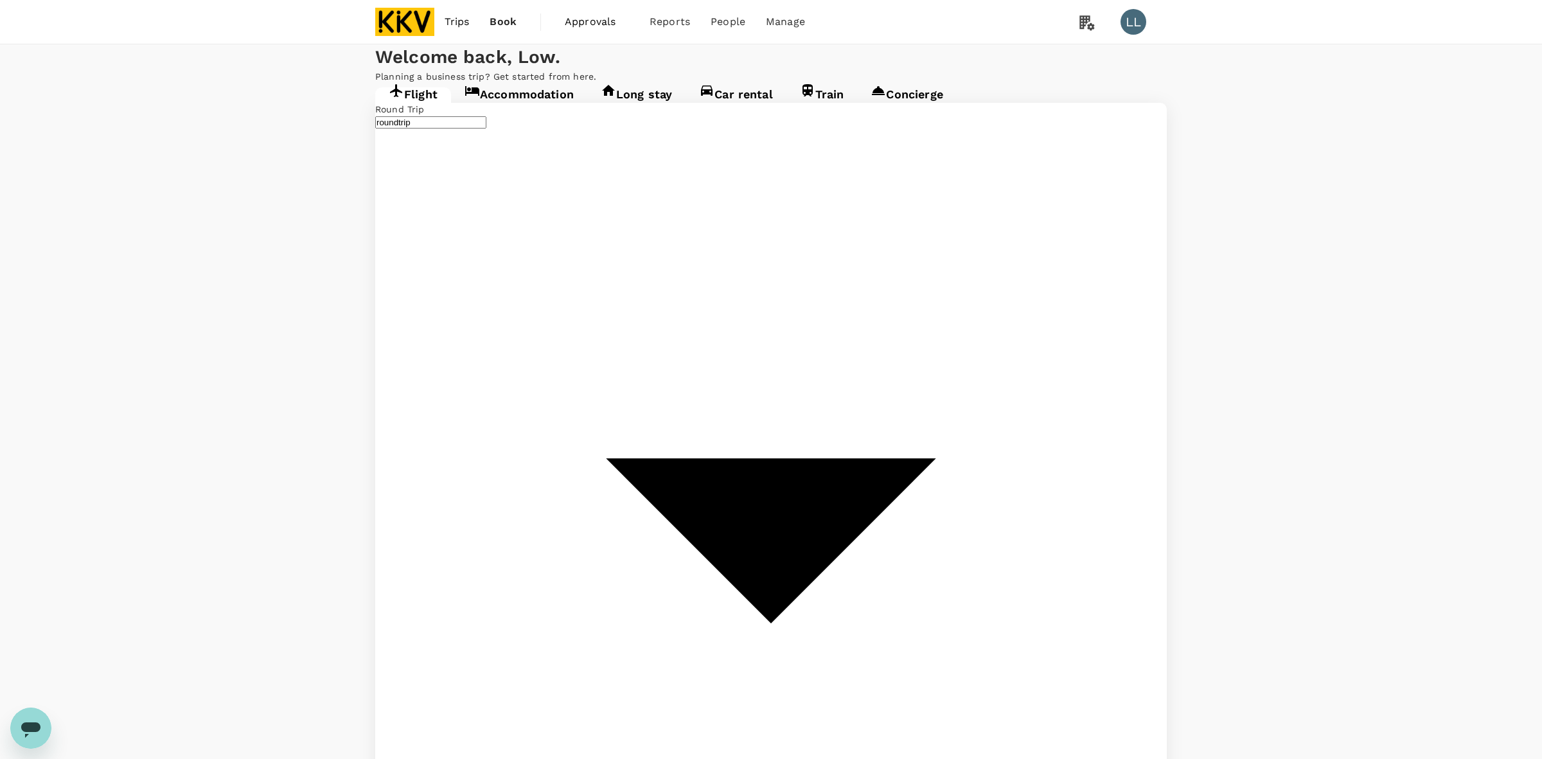
type input "[PERSON_NAME] (JHB)"
type input "Kuala Lumpur Intl ([GEOGRAPHIC_DATA])"
type input "[PERSON_NAME] (JHB)"
type input "Kuala Lumpur Intl ([GEOGRAPHIC_DATA])"
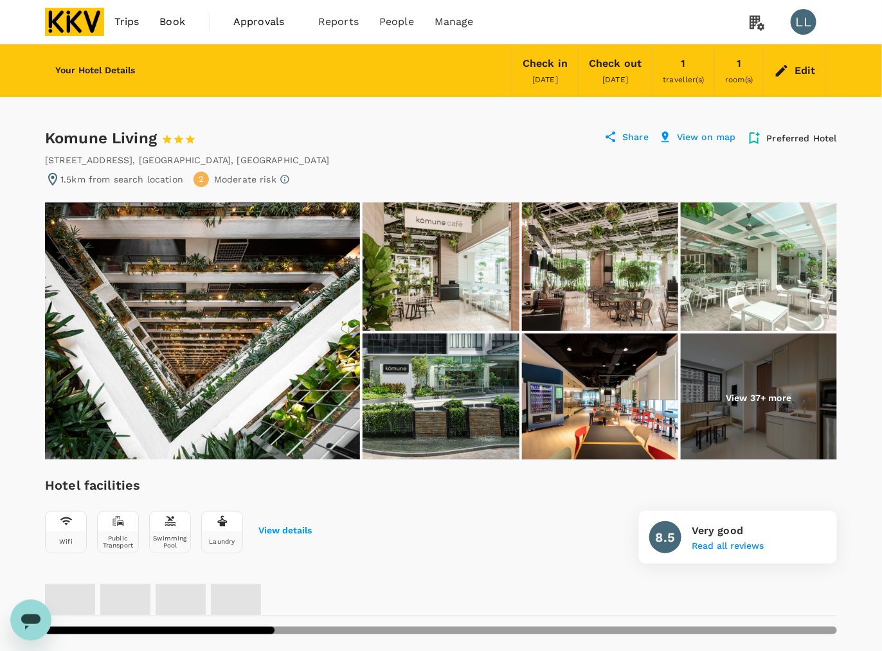
click at [535, 137] on div "Komune Living 1 Star 2 Stars 3 Stars 4 Stars 5 Stars Share View on map Preferre…" at bounding box center [441, 138] width 792 height 21
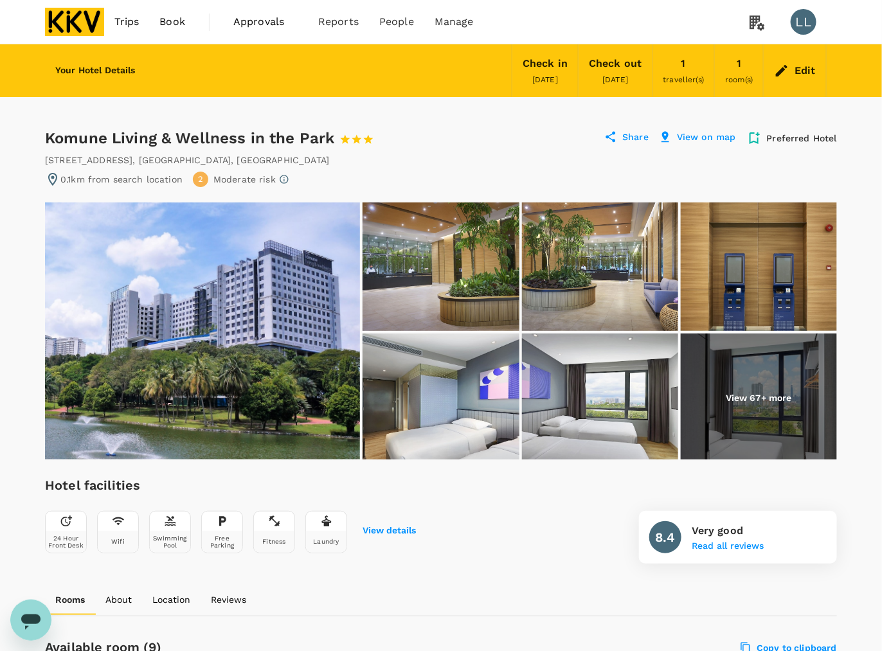
scroll to position [402, 0]
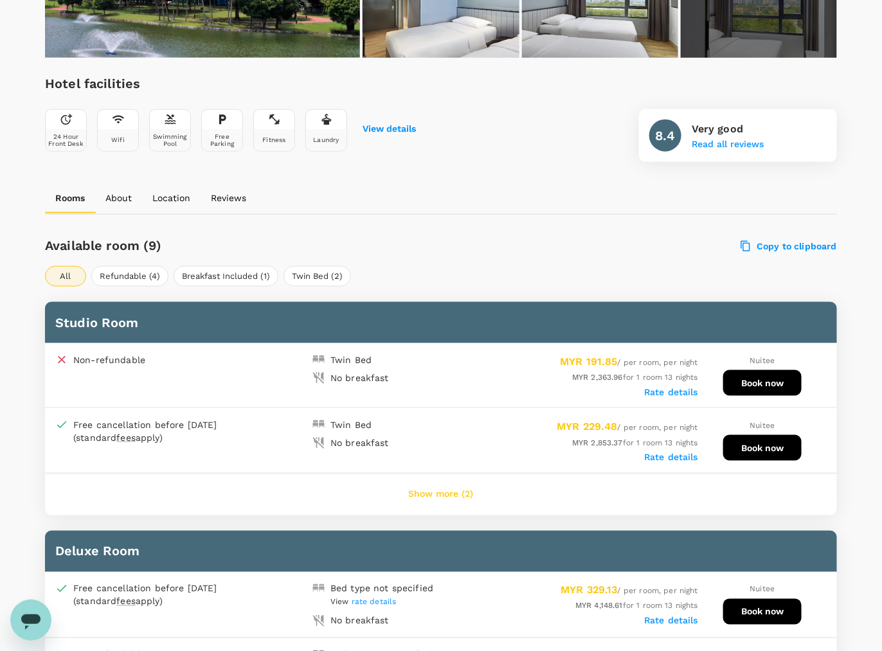
click at [510, 186] on div "Rooms About Location Reviews" at bounding box center [441, 197] width 792 height 31
drag, startPoint x: 516, startPoint y: 290, endPoint x: 500, endPoint y: 267, distance: 28.7
click at [516, 290] on div "Available room (9) Copy to clipboard All Refundable (4) Breakfast Included (1) …" at bounding box center [441, 593] width 792 height 727
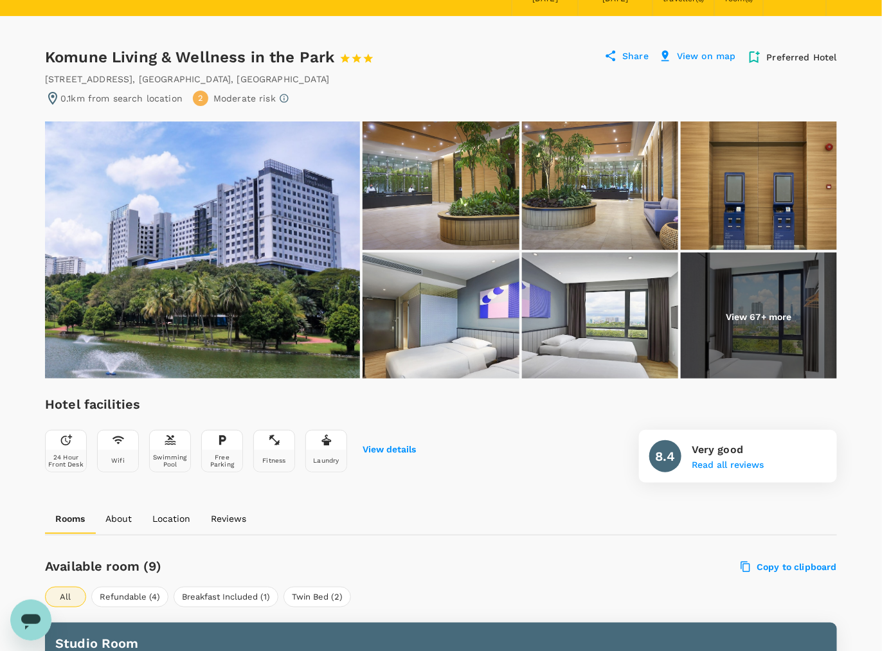
scroll to position [80, 0]
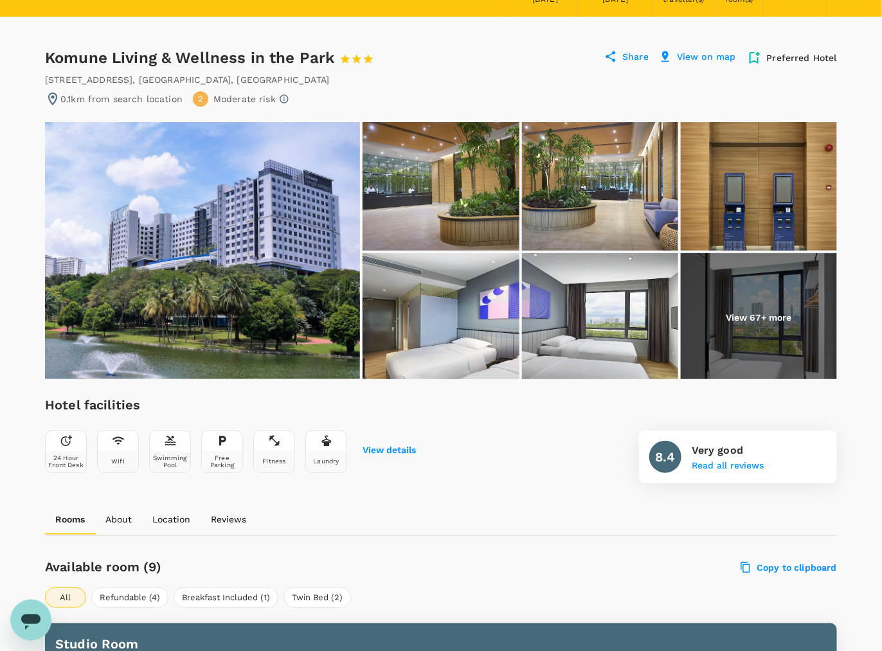
drag, startPoint x: 537, startPoint y: 31, endPoint x: 529, endPoint y: 32, distance: 8.5
click at [518, 48] on div "Komune Living & Wellness in the Park 1 Star 2 Stars 3 Stars 4 Stars 5 Stars Sha…" at bounding box center [441, 58] width 792 height 21
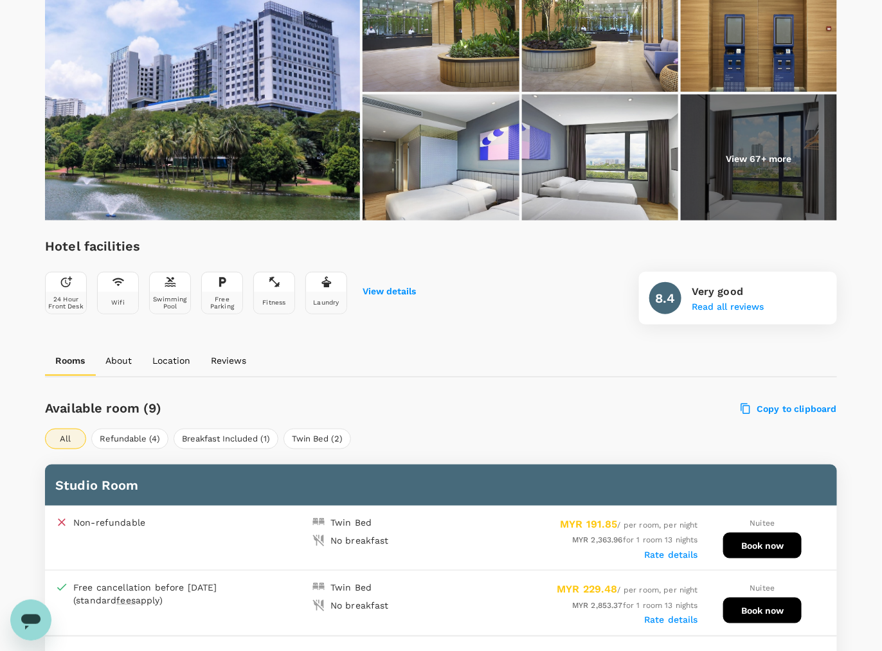
scroll to position [402, 0]
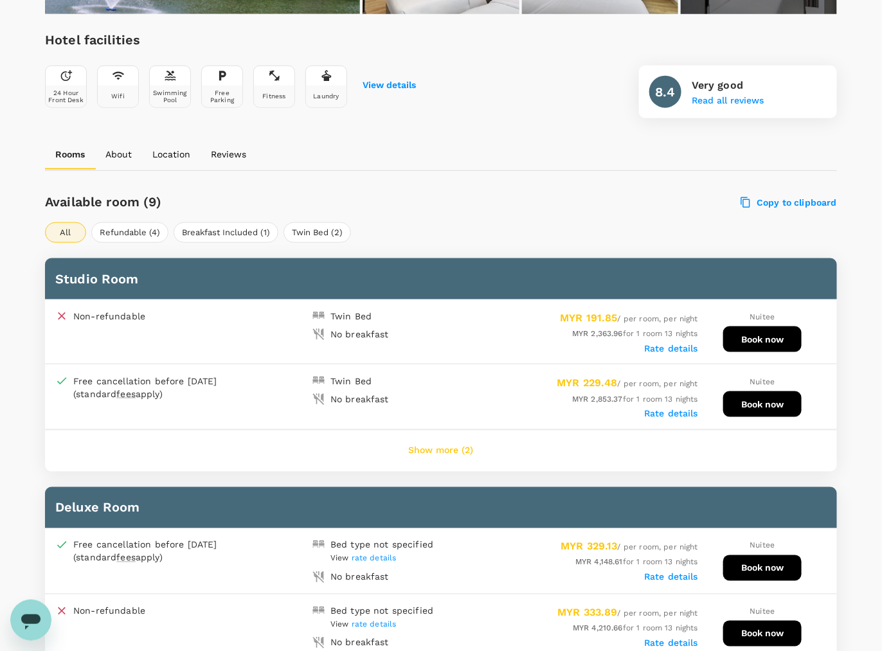
scroll to position [482, 0]
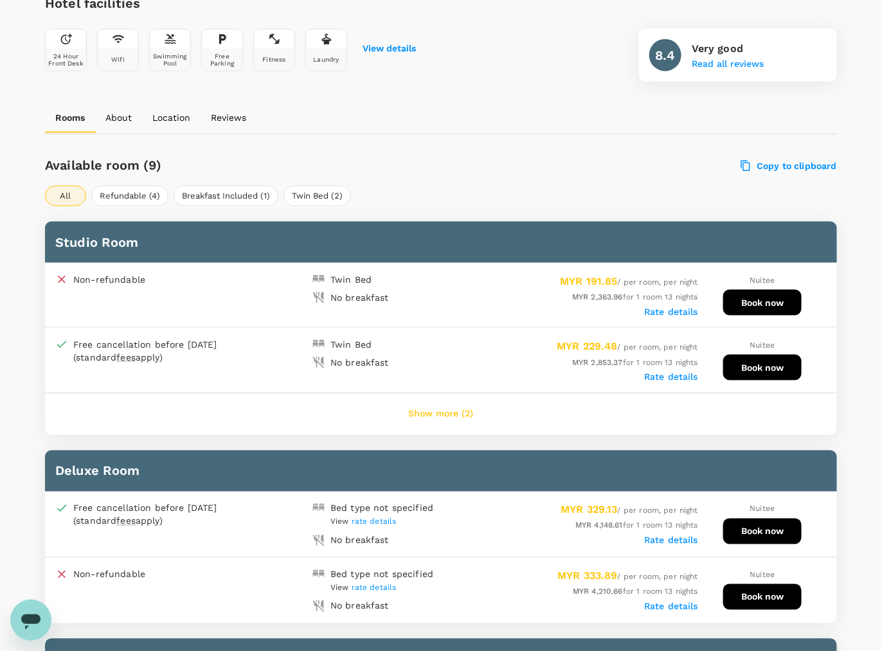
click at [477, 405] on button "Show more (2)" at bounding box center [441, 414] width 101 height 31
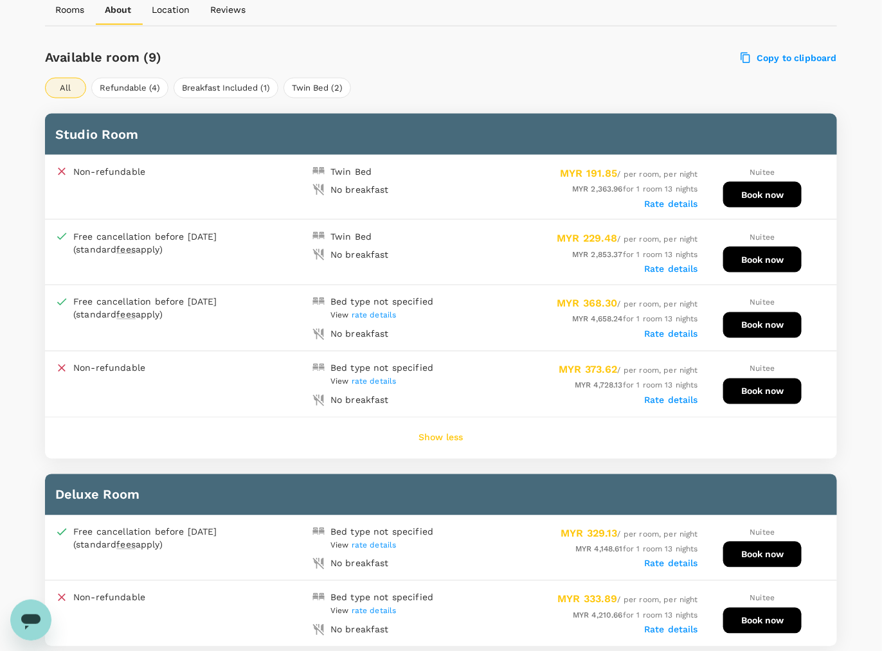
scroll to position [562, 0]
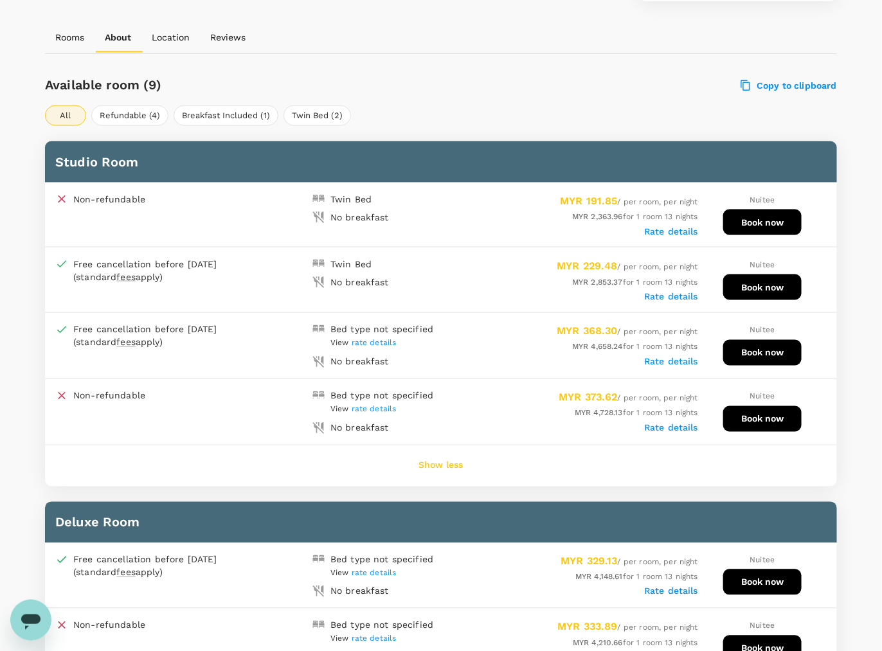
click at [752, 218] on button "Book now" at bounding box center [762, 222] width 78 height 26
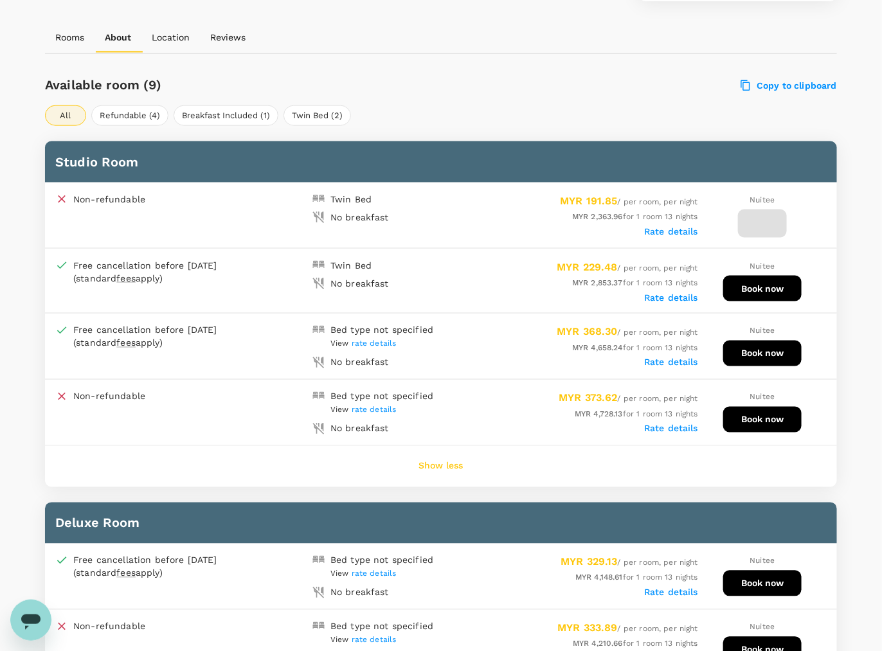
click at [679, 233] on label "Rate details" at bounding box center [671, 231] width 54 height 10
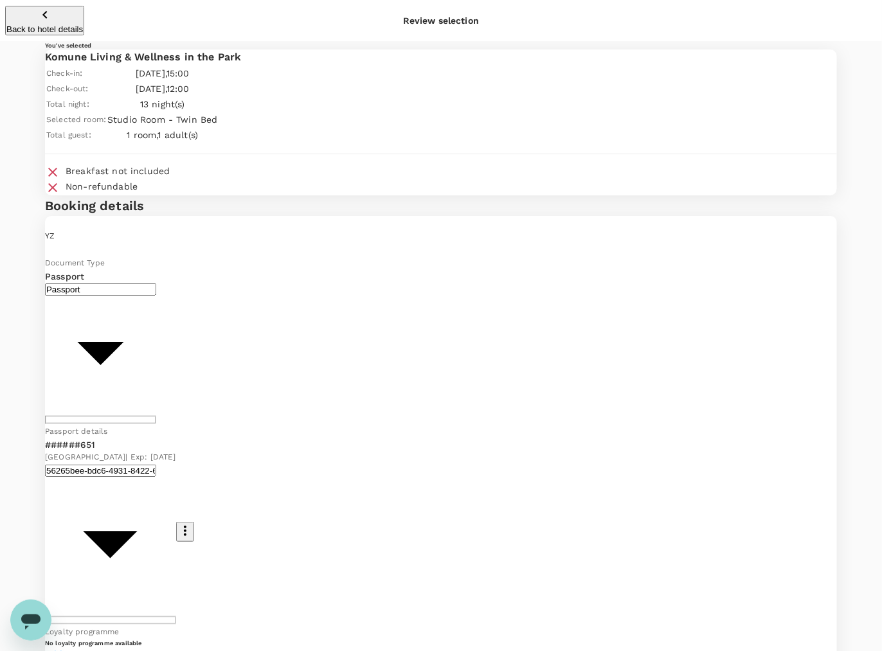
click at [545, 49] on h6 "You've selected" at bounding box center [441, 45] width 792 height 8
click at [37, 7] on icon "button" at bounding box center [44, 14] width 15 height 15
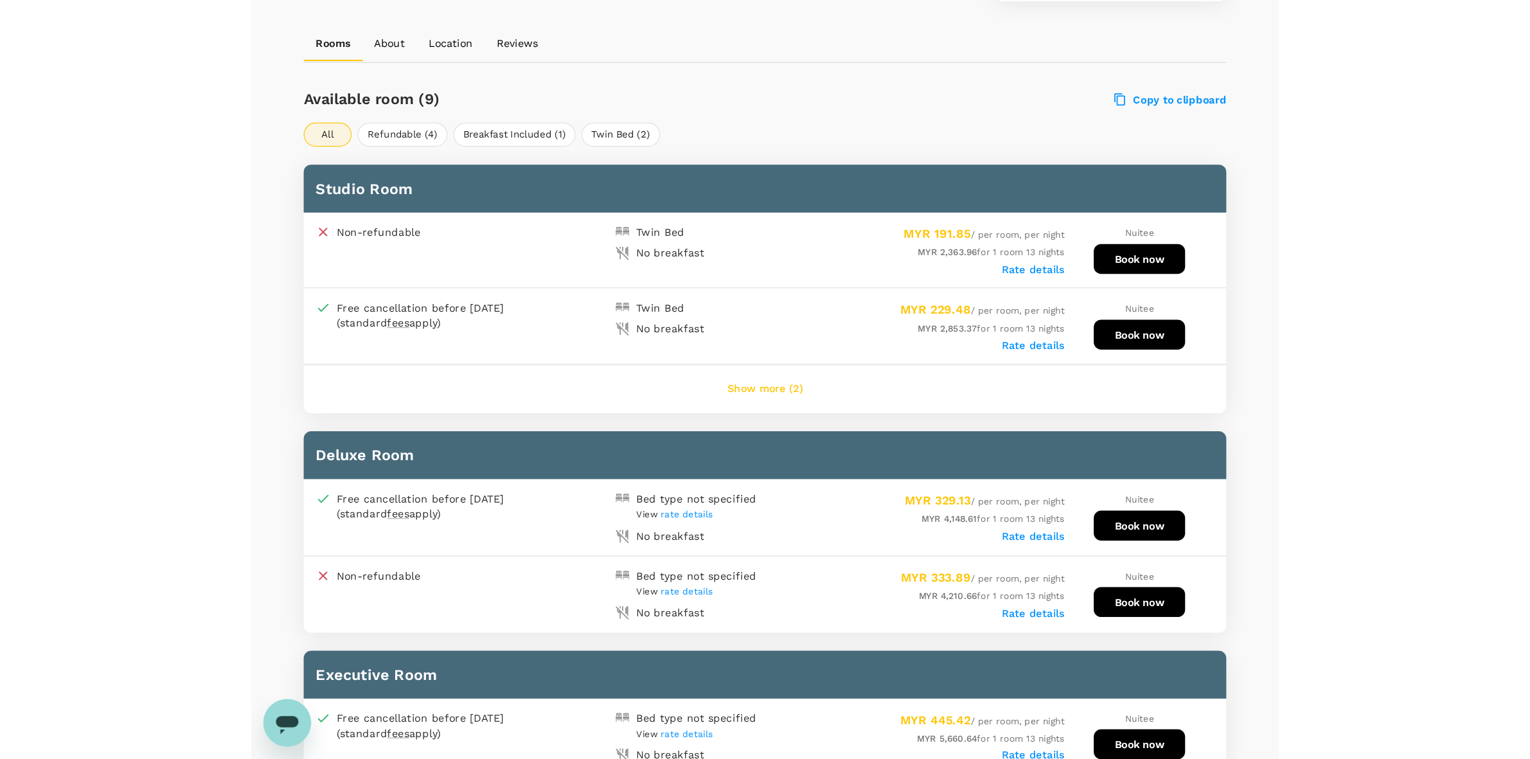
scroll to position [557, 0]
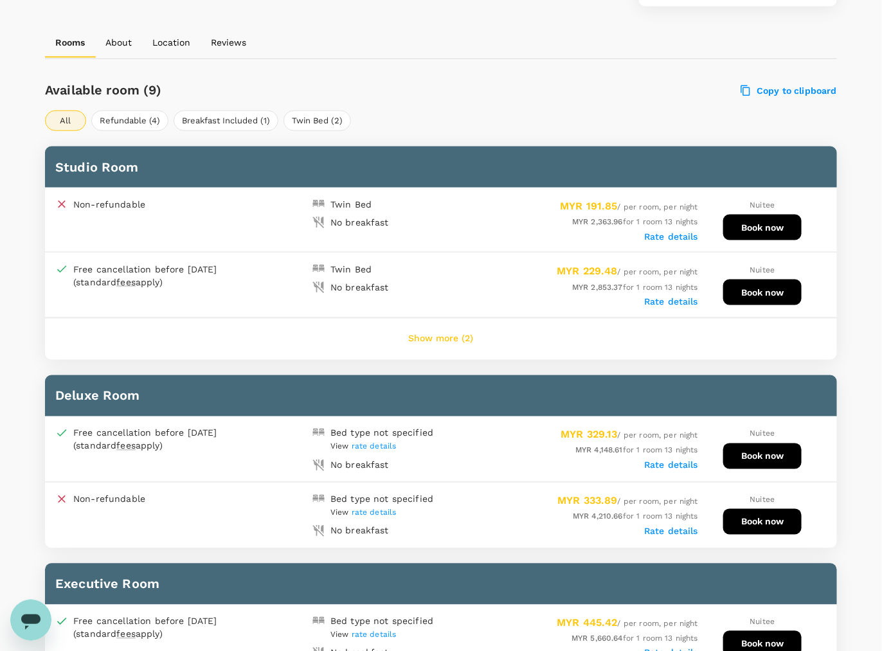
drag, startPoint x: 500, startPoint y: 85, endPoint x: 402, endPoint y: 74, distance: 98.9
click at [499, 84] on h6 "Available room (9)" at bounding box center [274, 90] width 459 height 21
click at [465, 85] on h6 "Available room (9)" at bounding box center [274, 90] width 459 height 21
click at [670, 231] on label "Rate details" at bounding box center [671, 236] width 54 height 10
